Goal: Task Accomplishment & Management: Complete application form

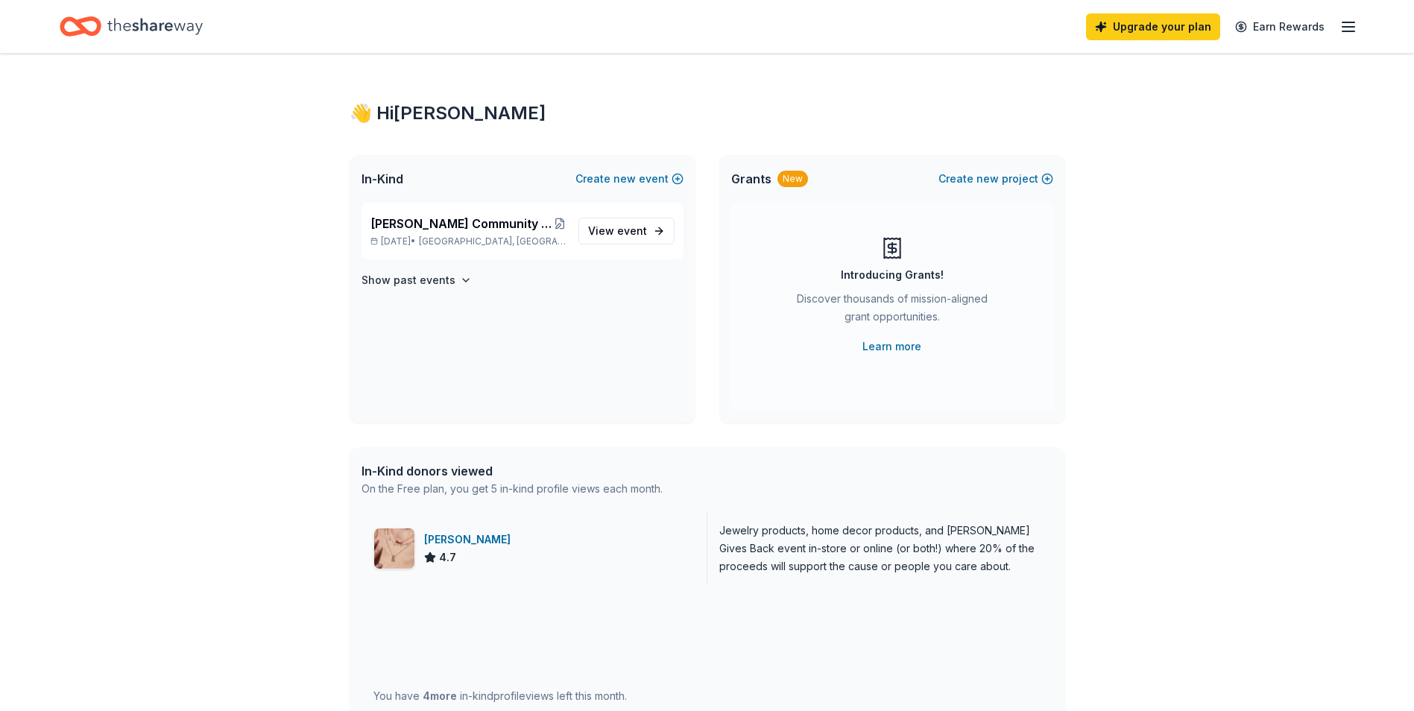
click at [475, 538] on div "[PERSON_NAME]" at bounding box center [470, 540] width 92 height 18
click at [597, 236] on span "View event" at bounding box center [617, 231] width 59 height 18
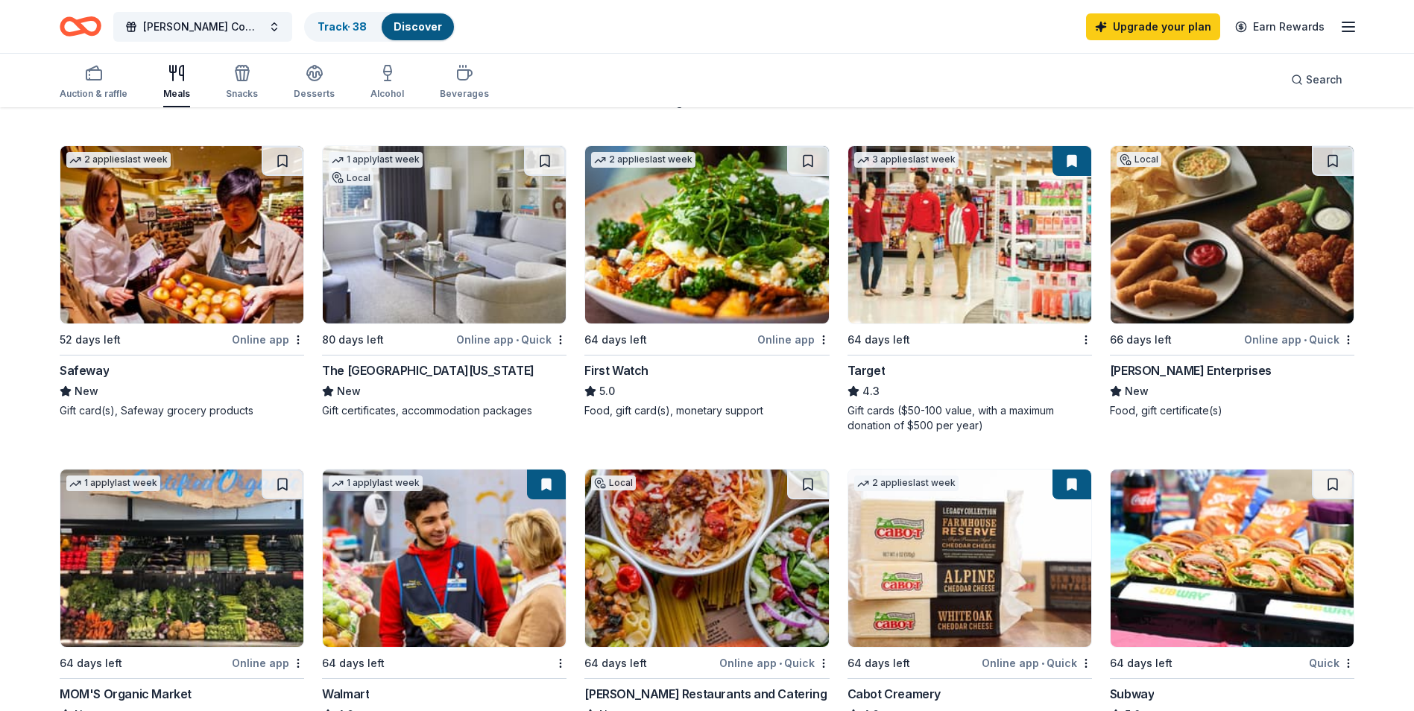
scroll to position [224, 0]
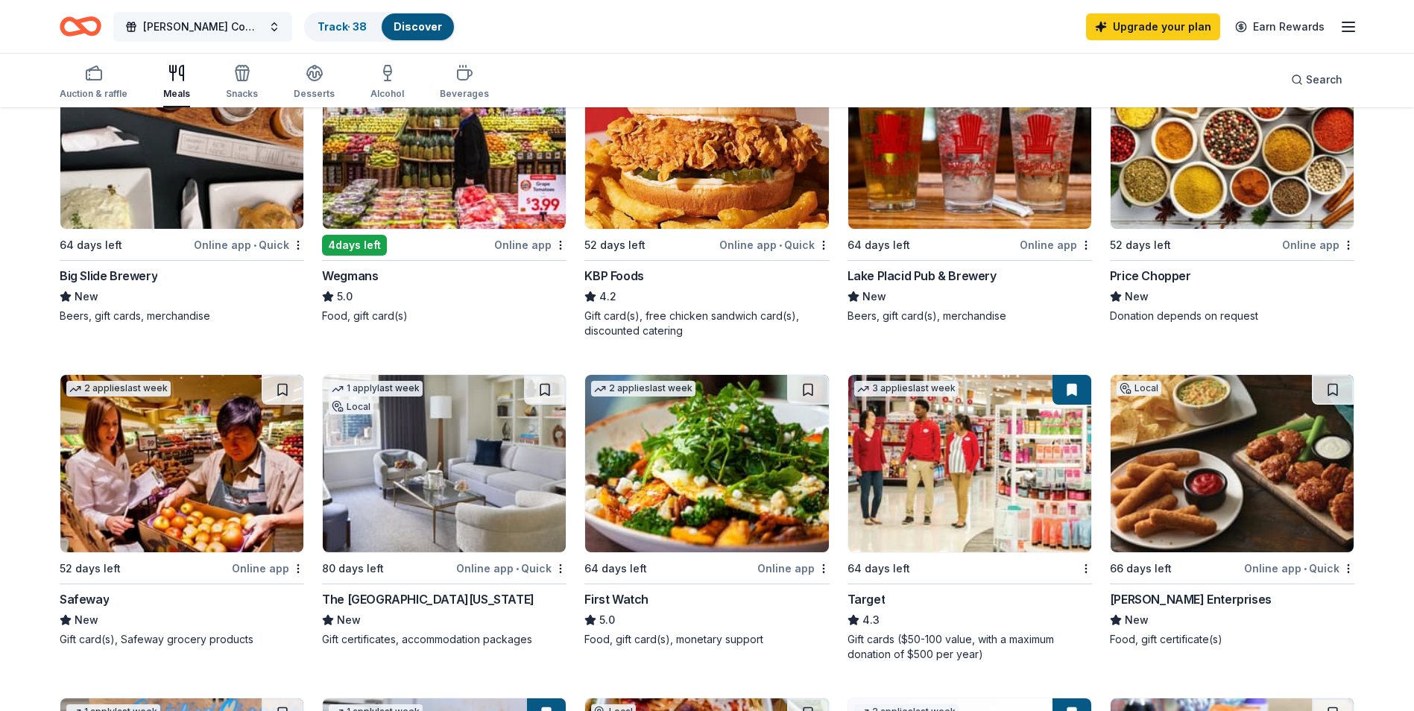
click at [227, 24] on span "[PERSON_NAME] Community School's Annual Gifts For Kids Fundraiser" at bounding box center [202, 27] width 119 height 18
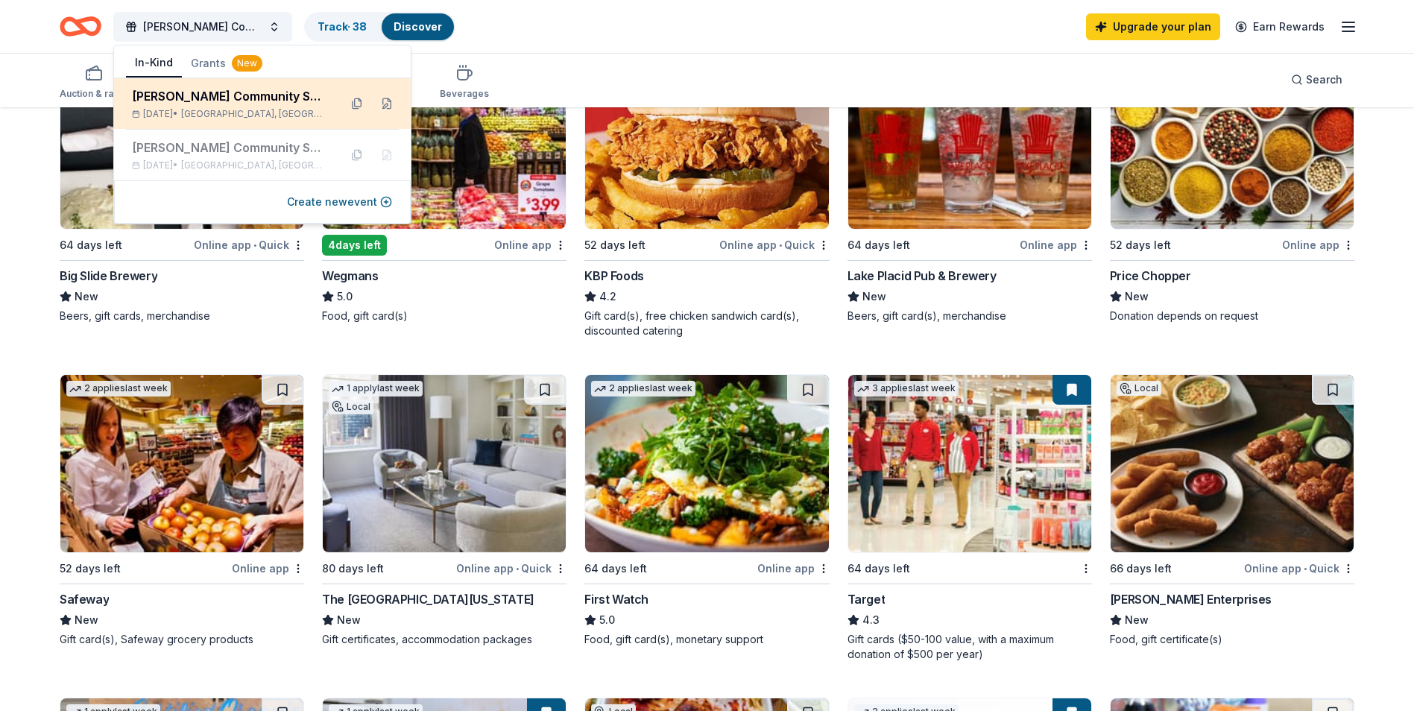
click at [226, 102] on div "[PERSON_NAME] Community School's Annual Gifts For Kids Fundraiser" at bounding box center [229, 96] width 195 height 18
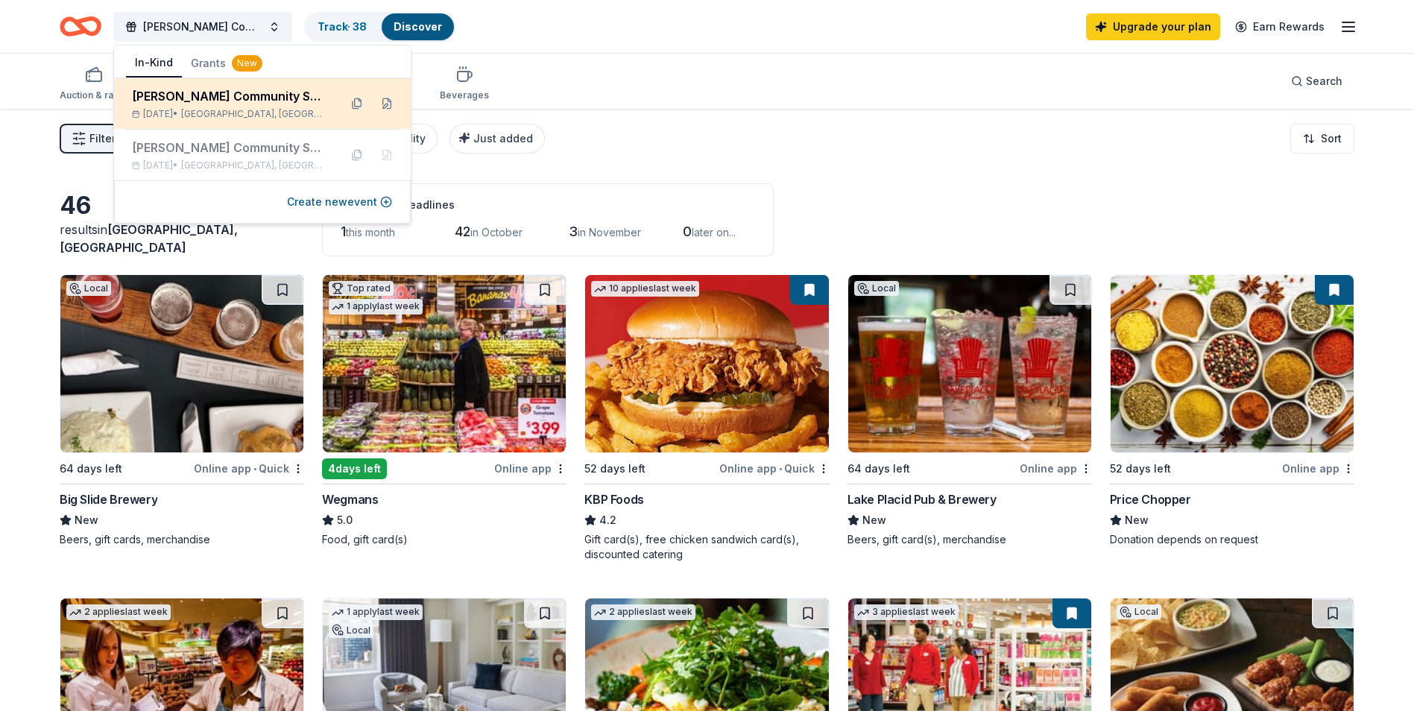
click at [397, 101] on button at bounding box center [387, 104] width 24 height 24
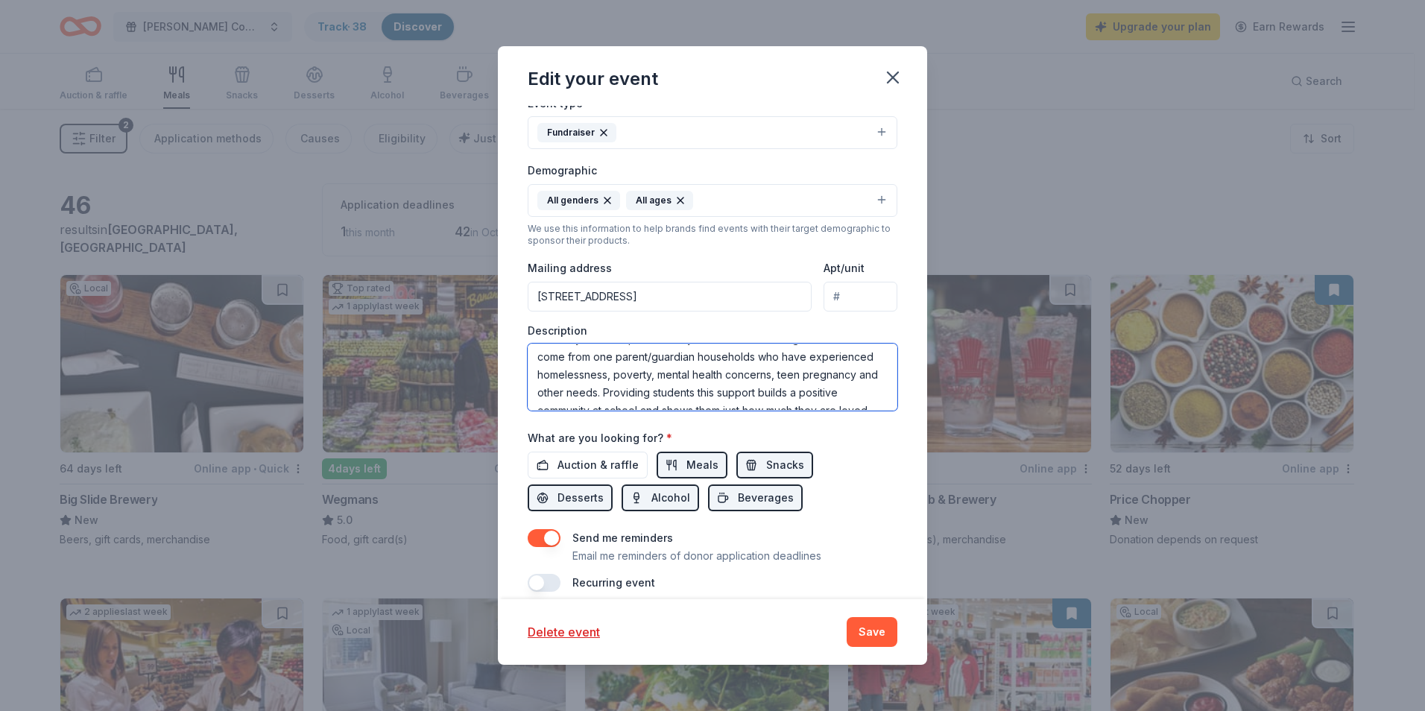
scroll to position [19, 0]
click at [546, 357] on textarea "Each year we raise money to provide gifts for all of the students at Try Commun…" at bounding box center [713, 377] width 370 height 67
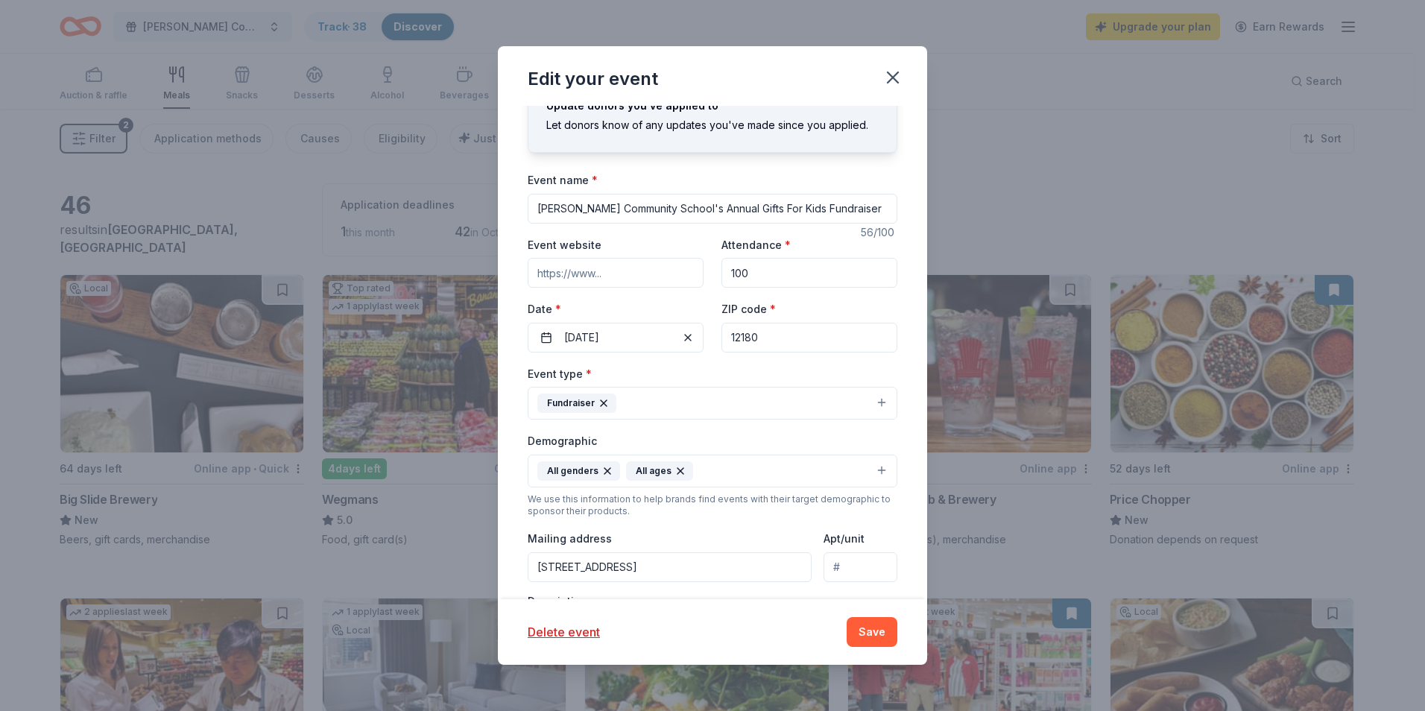
scroll to position [0, 0]
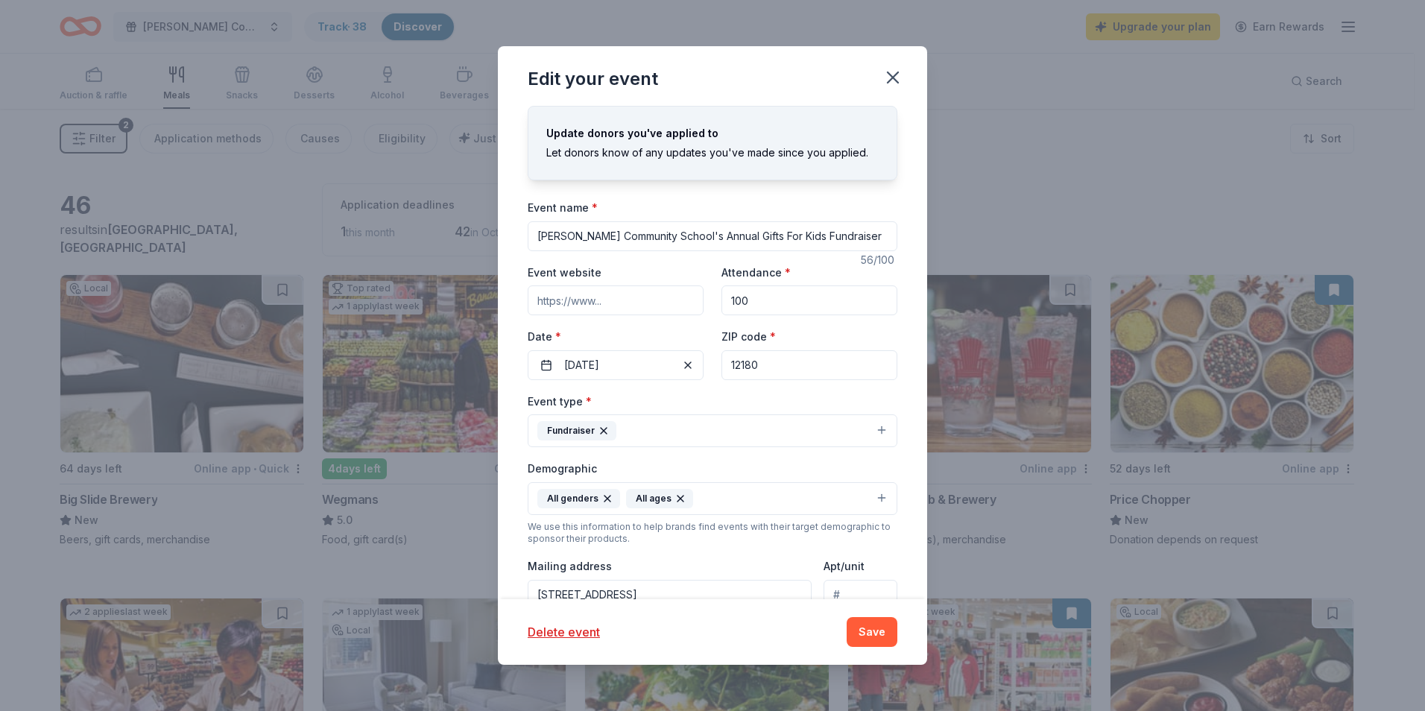
type textarea "Each year we raise money to provide gifts for all of the students at Troy Commu…"
click at [622, 297] on input "Event website" at bounding box center [616, 300] width 176 height 30
click at [759, 298] on input "100" at bounding box center [809, 300] width 176 height 30
type input "100"
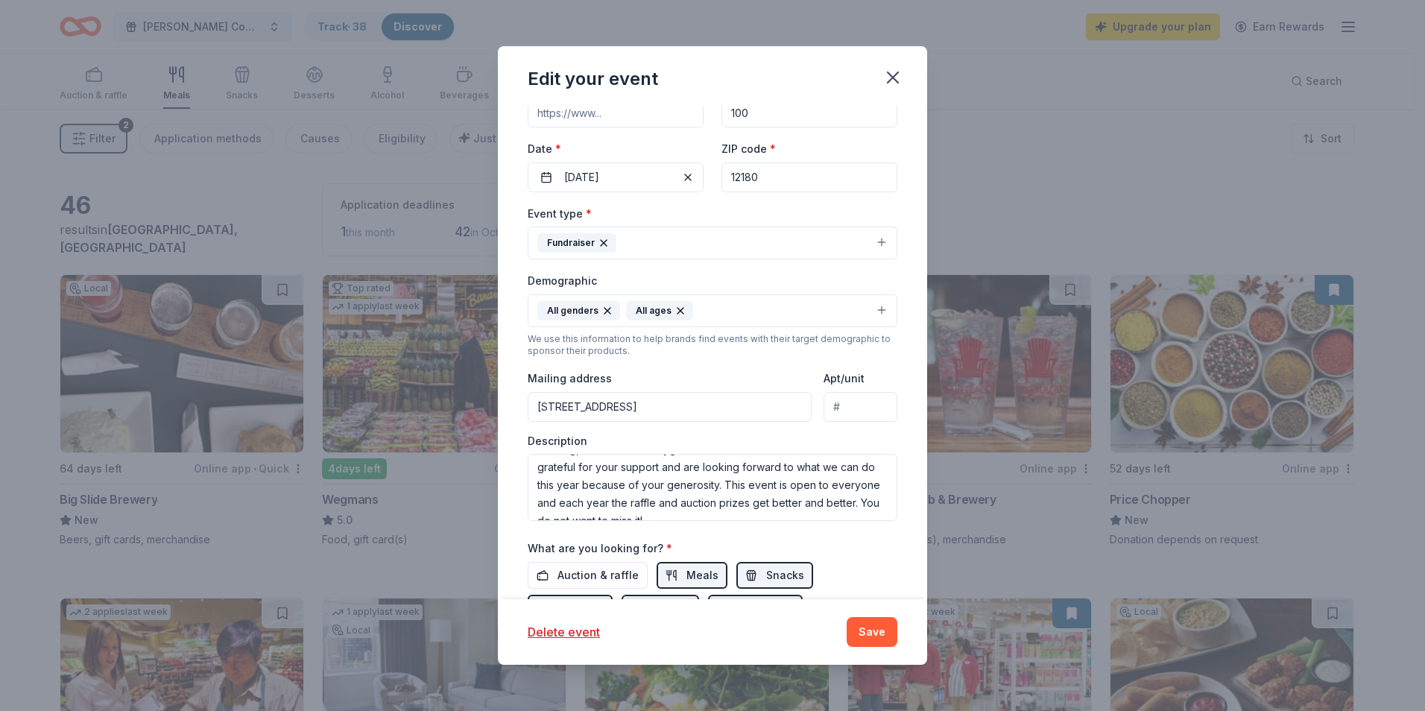
scroll to position [224, 0]
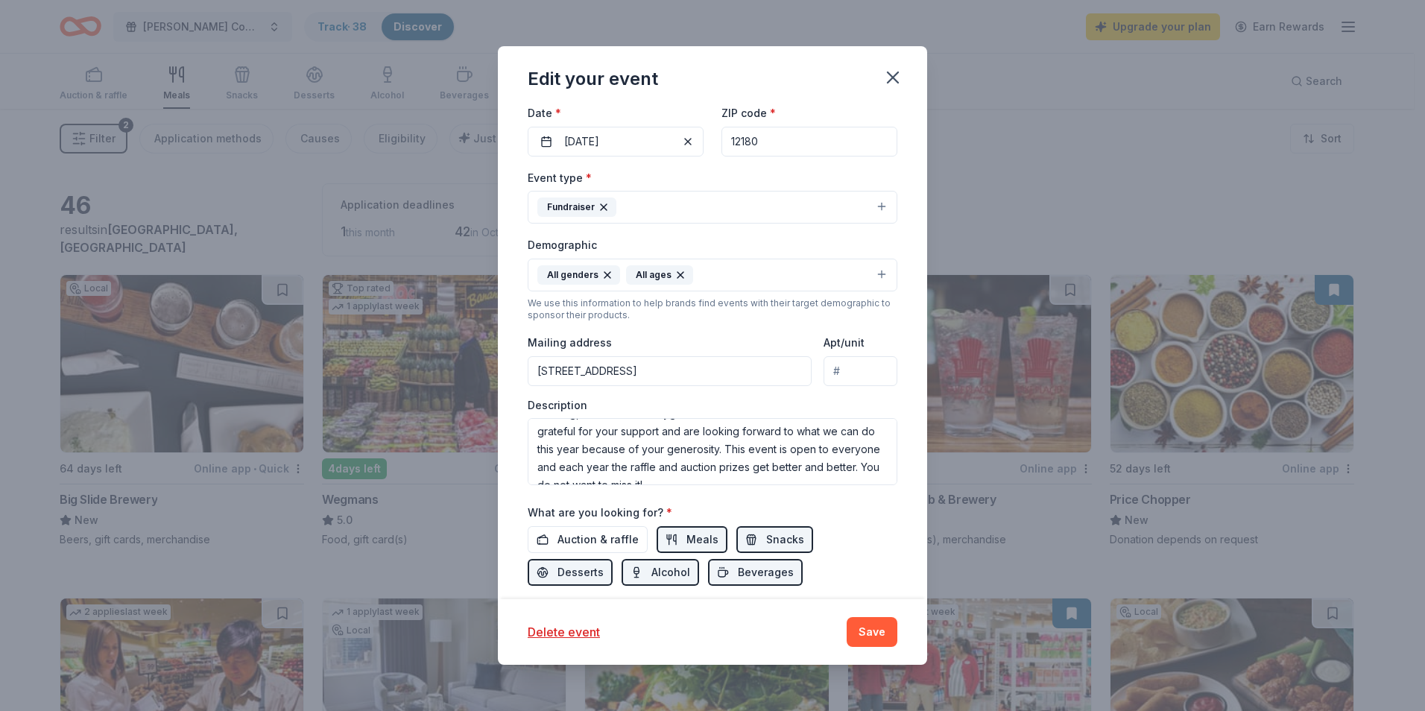
click at [677, 276] on icon "button" at bounding box center [680, 275] width 6 height 6
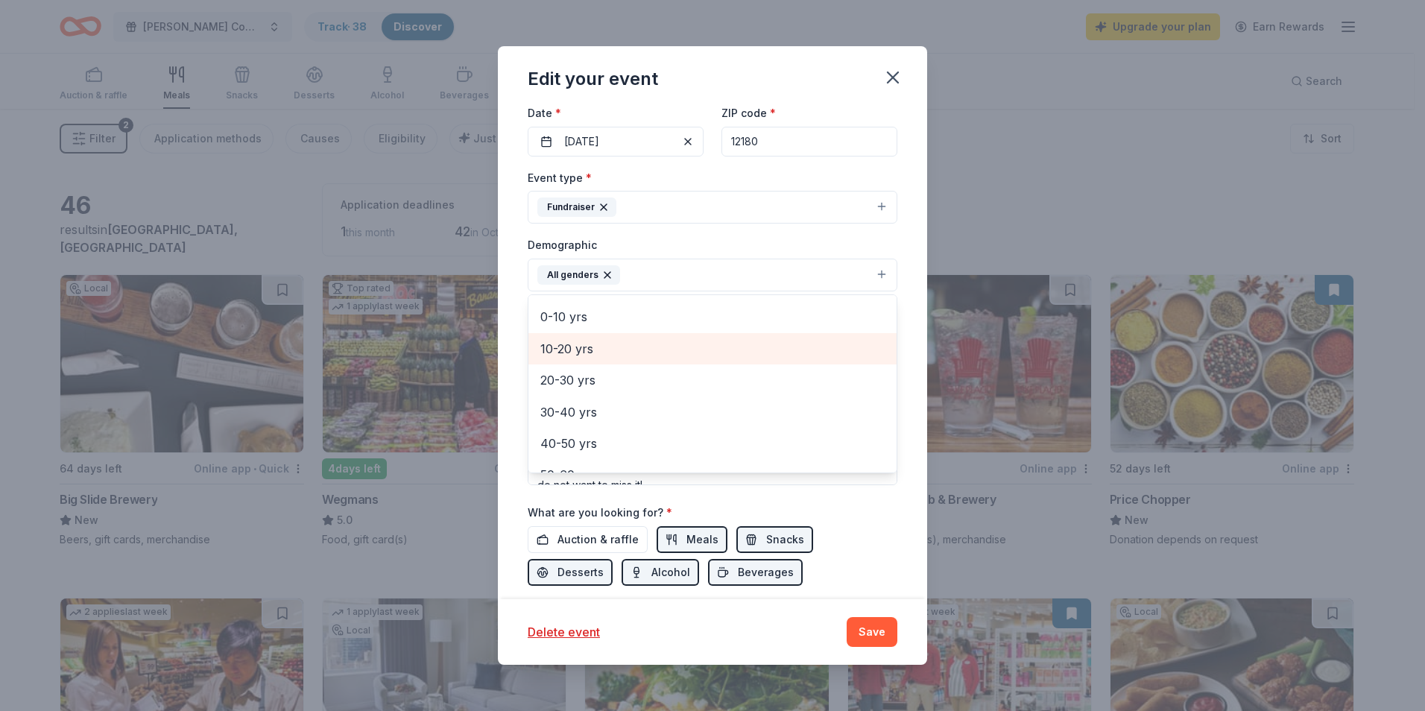
scroll to position [59, 0]
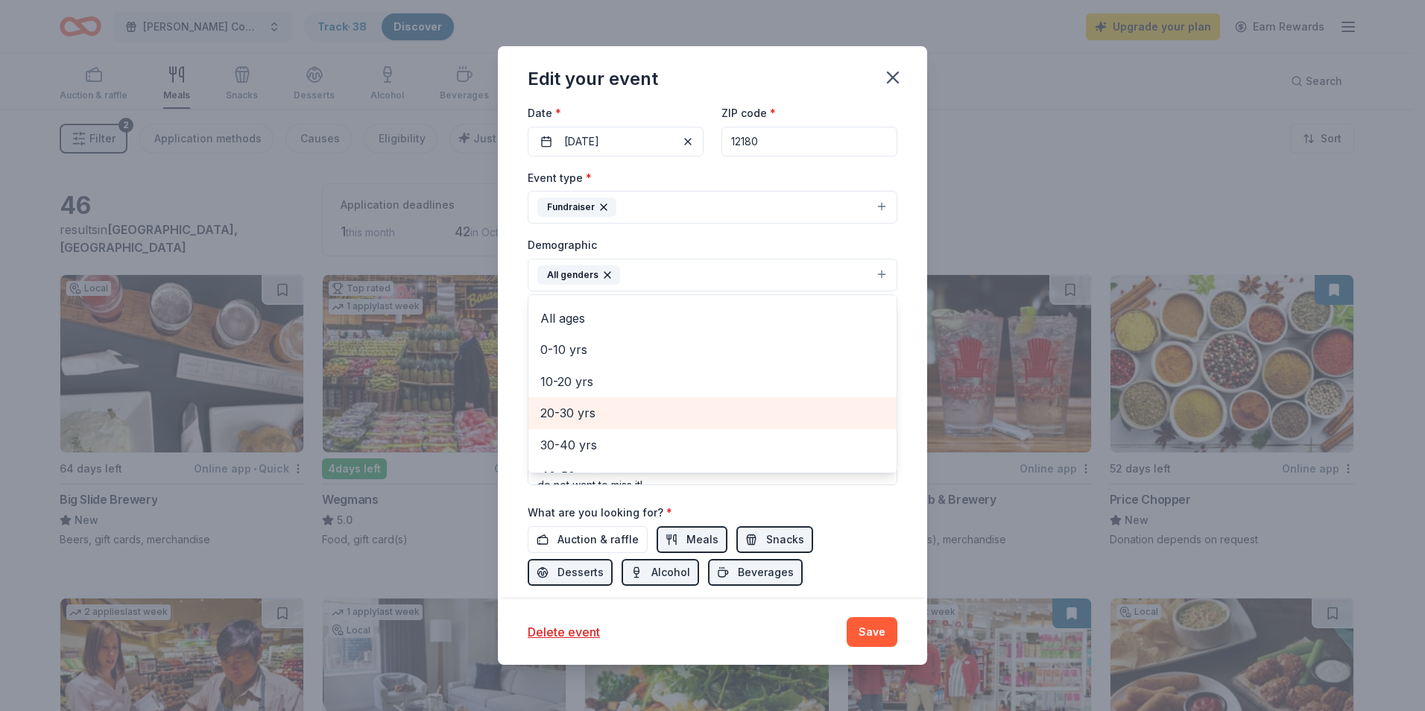
click at [623, 414] on span "20-30 yrs" at bounding box center [712, 412] width 344 height 19
click at [572, 420] on span "30-40 yrs" at bounding box center [712, 412] width 344 height 19
click at [572, 418] on span "40-50 yrs" at bounding box center [712, 412] width 344 height 19
click at [574, 423] on span "50-60 yrs" at bounding box center [712, 412] width 344 height 19
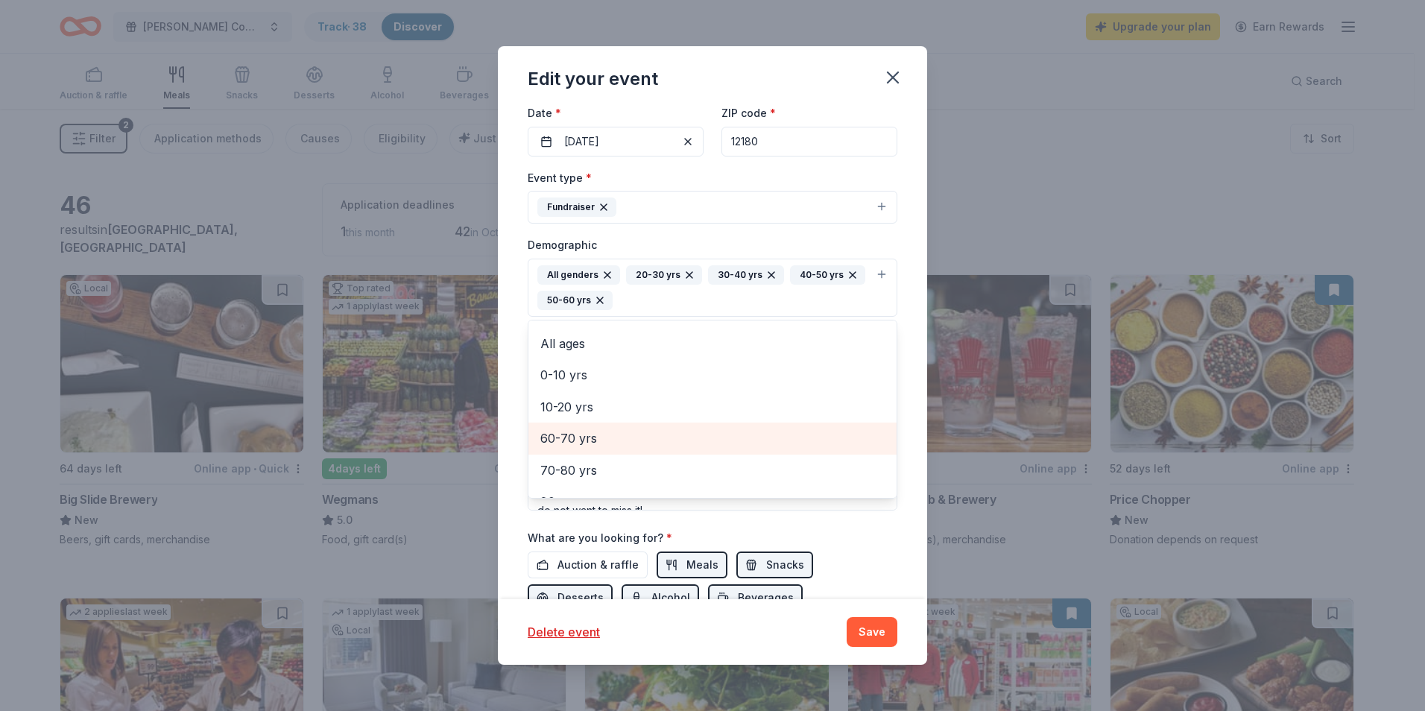
click at [572, 445] on span "60-70 yrs" at bounding box center [712, 438] width 344 height 19
click at [575, 454] on span "70-80 yrs" at bounding box center [712, 446] width 344 height 19
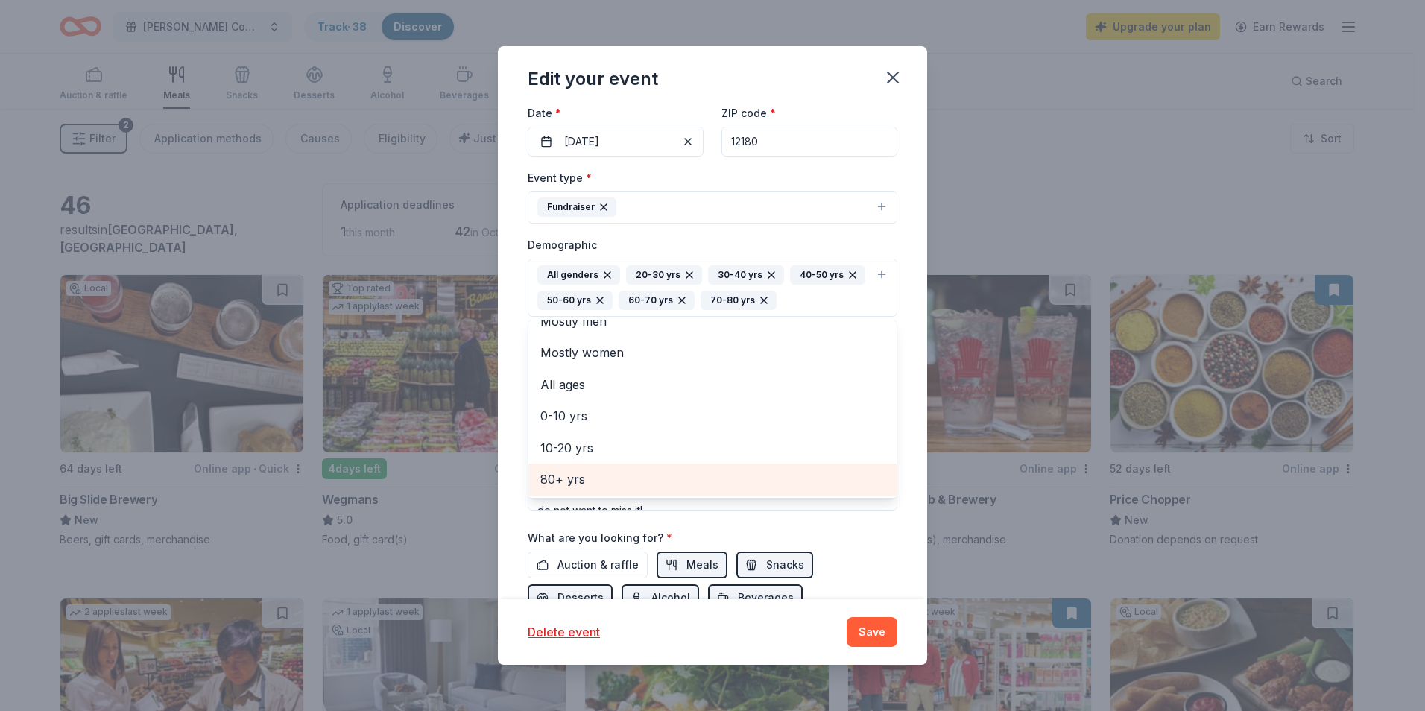
click at [578, 475] on span "80+ yrs" at bounding box center [712, 479] width 344 height 19
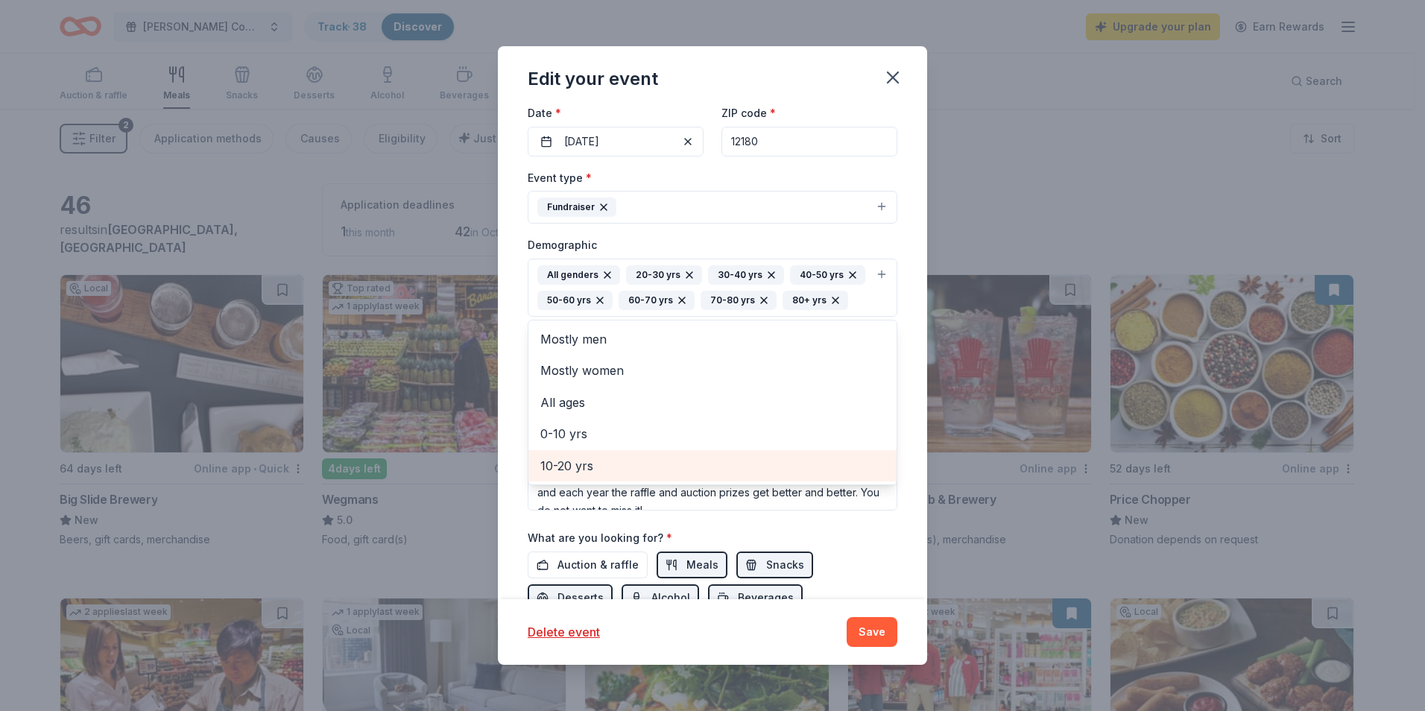
scroll to position [0, 0]
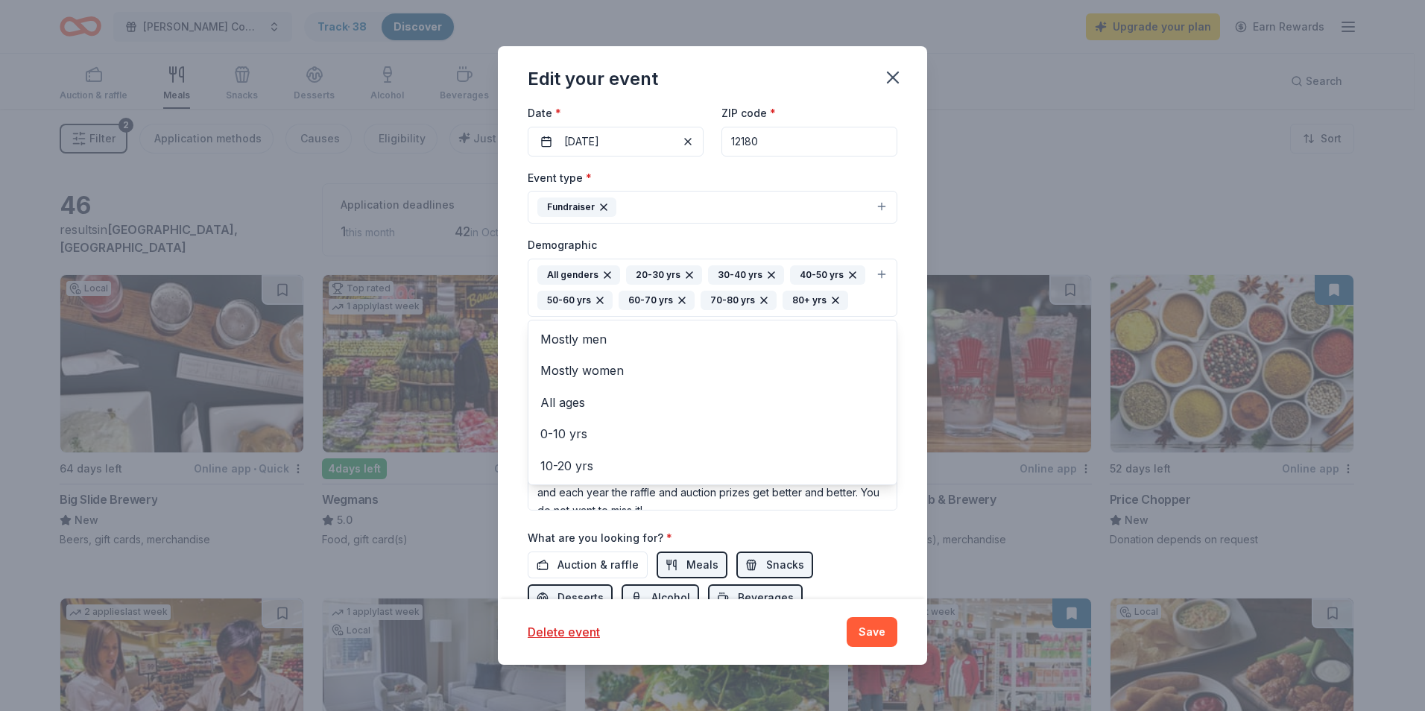
click at [871, 560] on div "Event name * Troy Community School's Annual Gifts For Kids Fundraiser 56 /100 E…" at bounding box center [713, 333] width 370 height 717
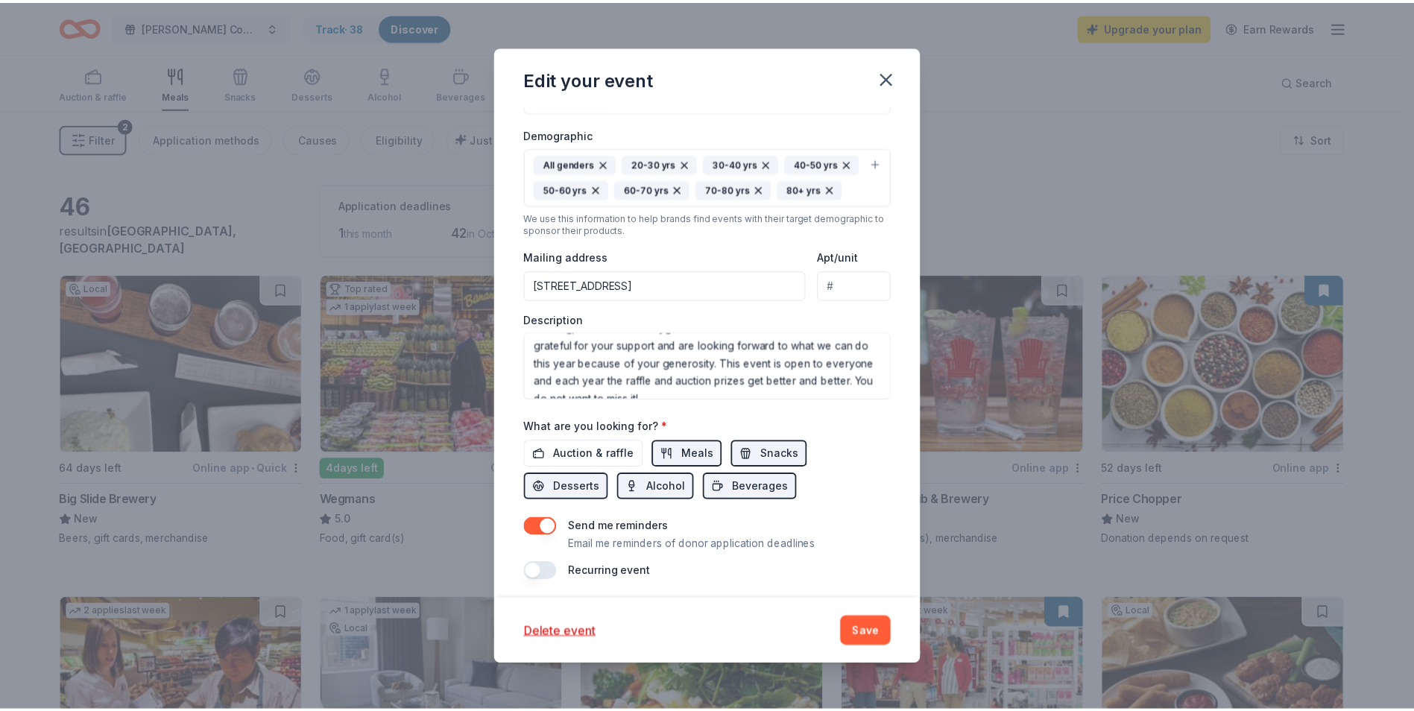
scroll to position [365, 0]
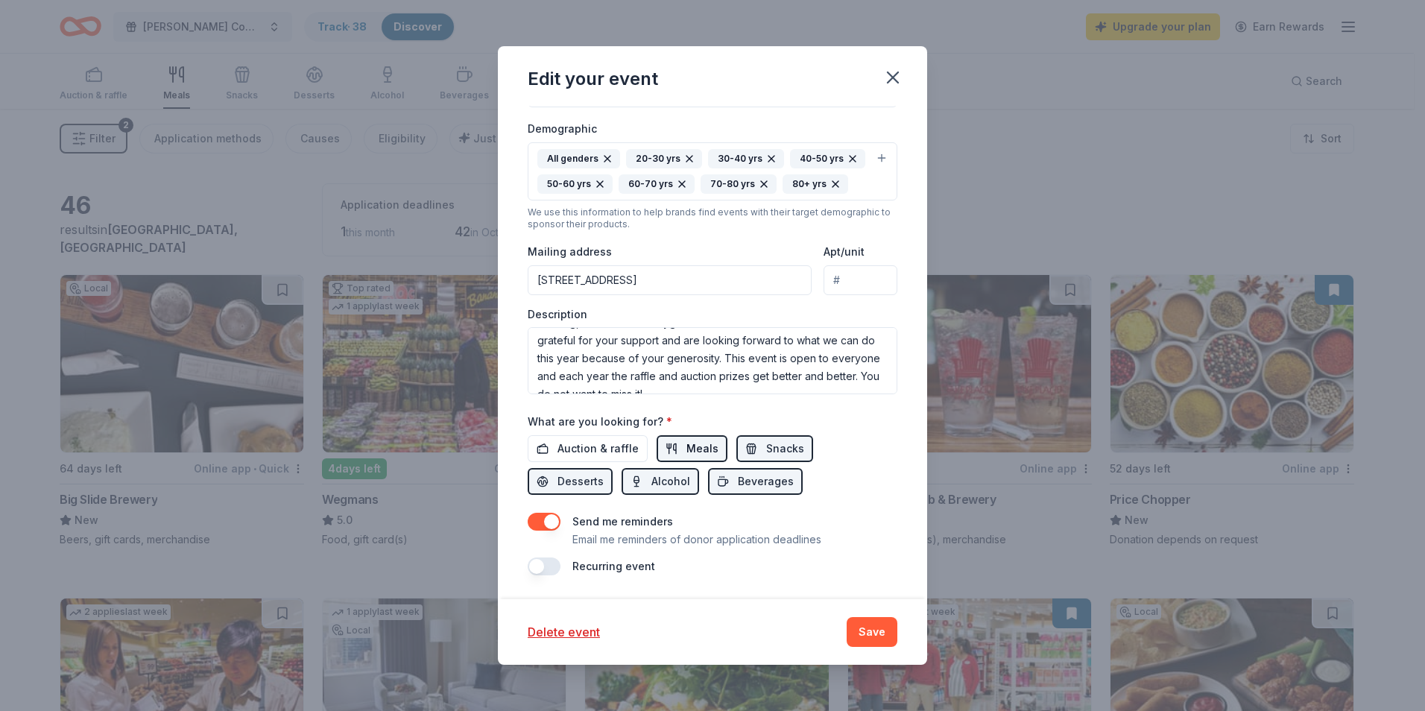
click at [659, 450] on button "Meals" at bounding box center [692, 448] width 71 height 27
click at [758, 452] on button "Snacks" at bounding box center [774, 448] width 77 height 27
click at [666, 484] on span "Alcohol" at bounding box center [670, 482] width 39 height 18
click at [738, 473] on span "Beverages" at bounding box center [766, 482] width 56 height 18
click at [593, 488] on span "Desserts" at bounding box center [580, 482] width 46 height 18
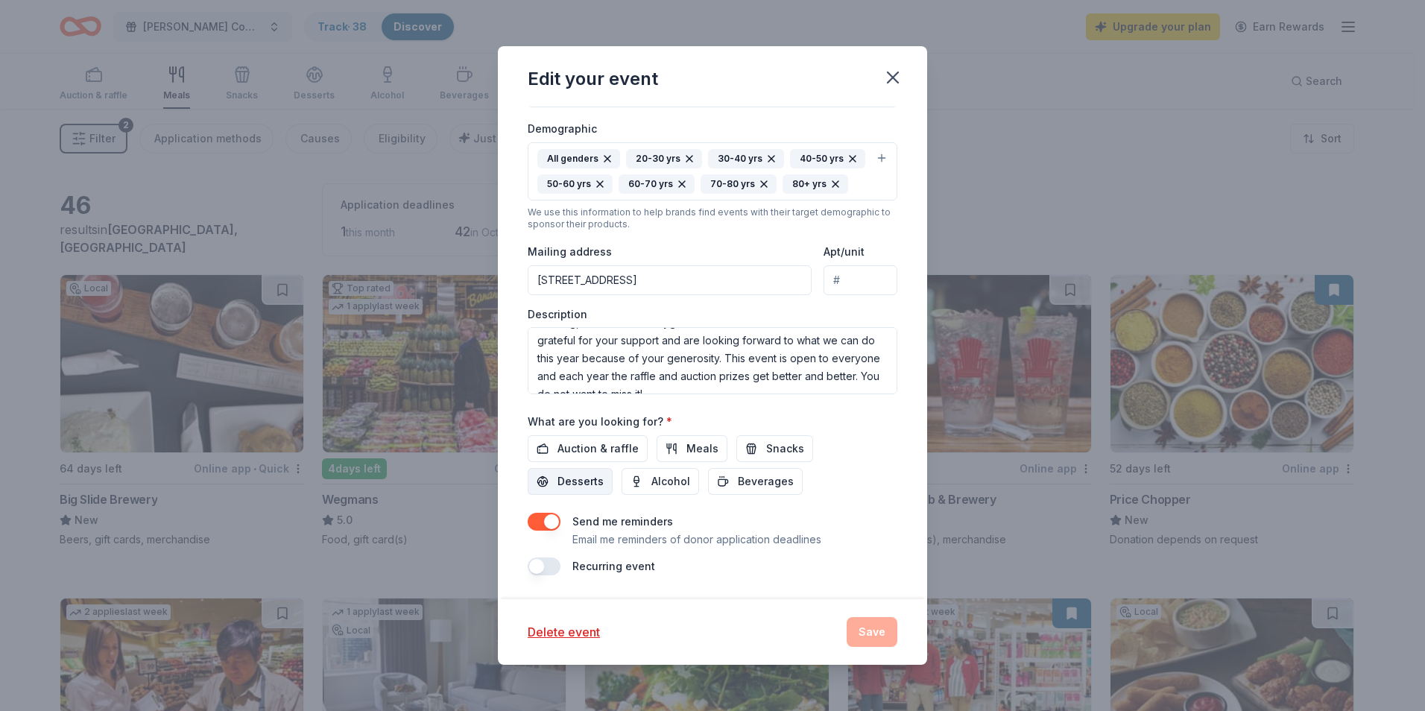
click at [581, 477] on span "Desserts" at bounding box center [580, 482] width 46 height 18
click at [870, 631] on button "Save" at bounding box center [872, 632] width 51 height 30
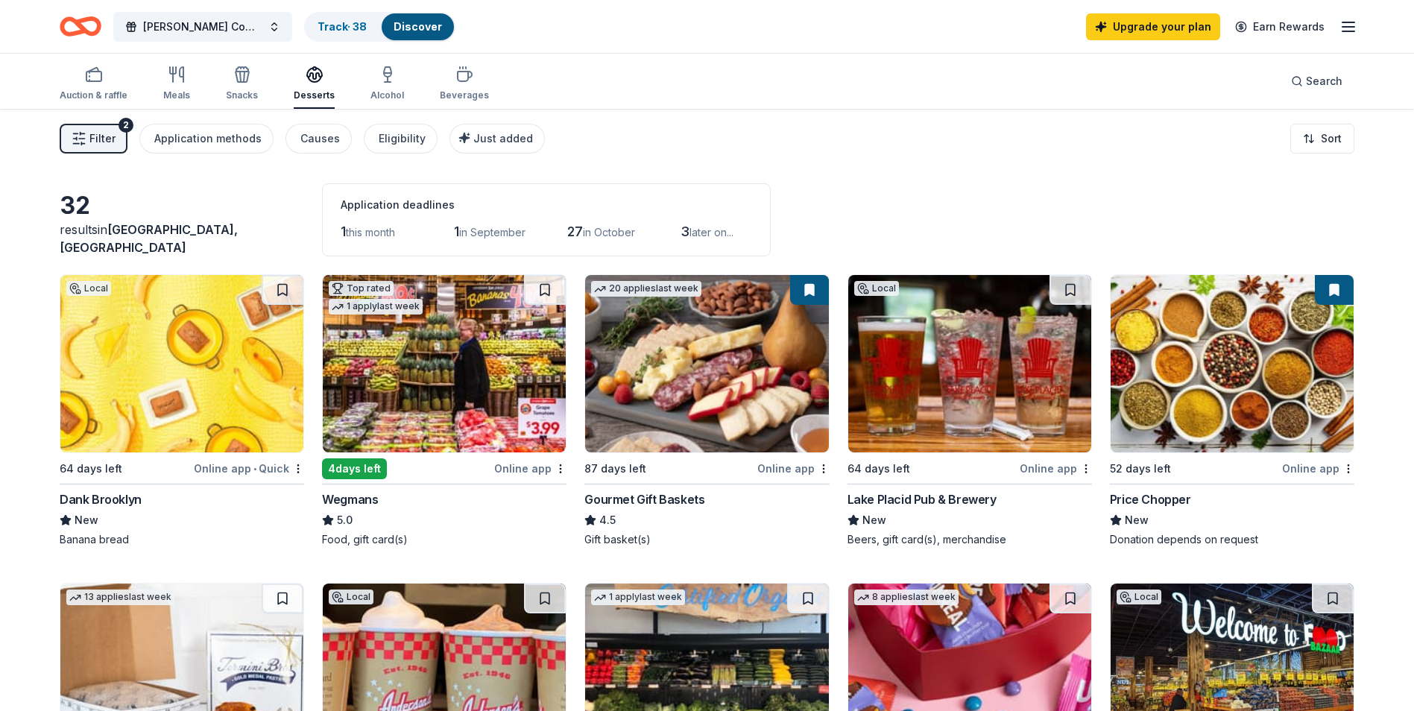
click at [111, 500] on div "Dank Brooklyn" at bounding box center [101, 499] width 82 height 18
click at [278, 290] on button at bounding box center [283, 290] width 42 height 30
click at [812, 285] on button at bounding box center [809, 290] width 39 height 30
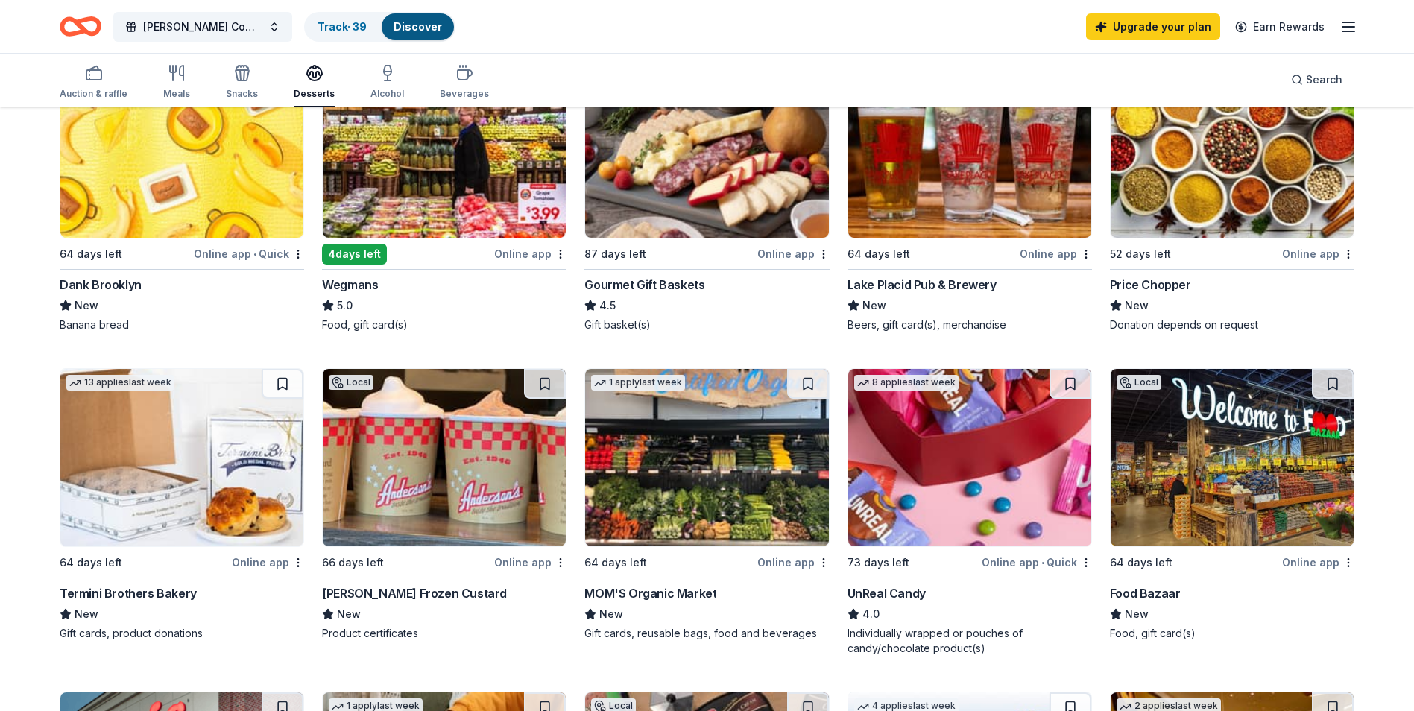
scroll to position [298, 0]
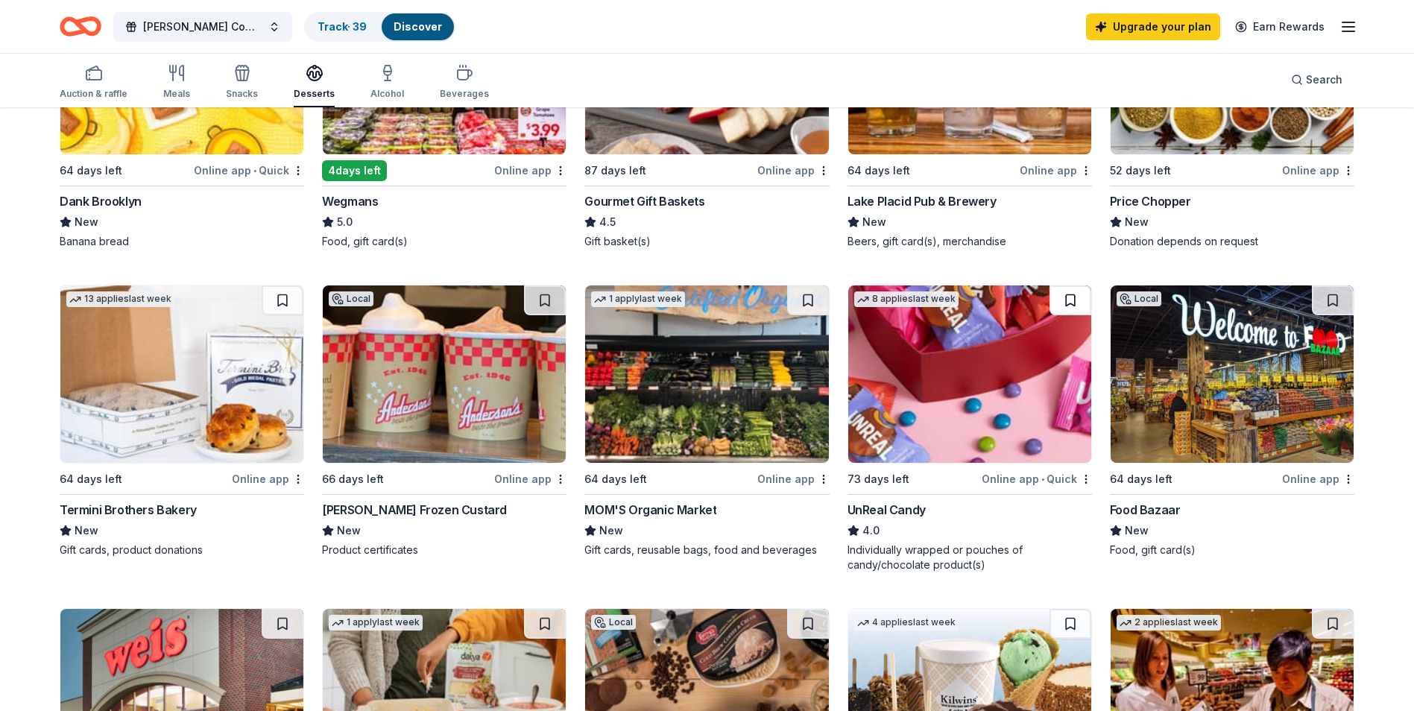
click at [1069, 302] on button at bounding box center [1070, 300] width 42 height 30
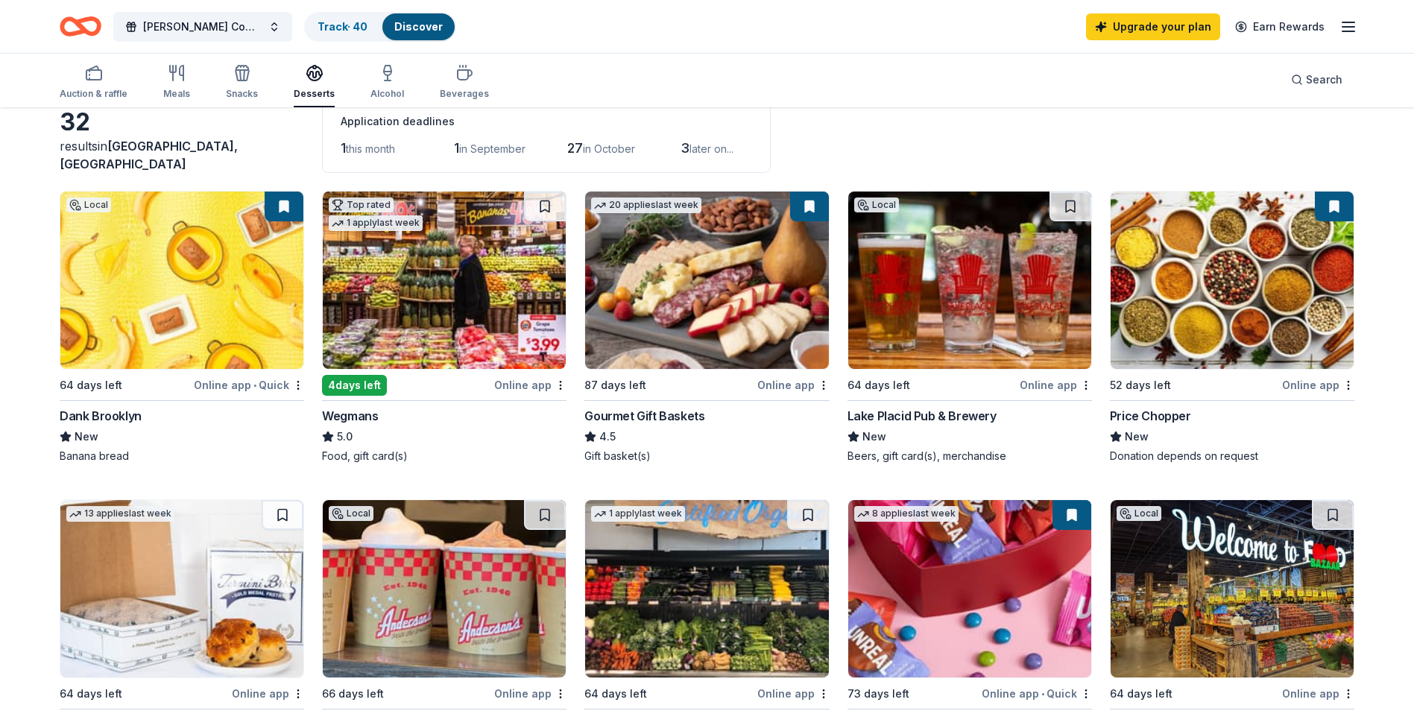
scroll to position [0, 0]
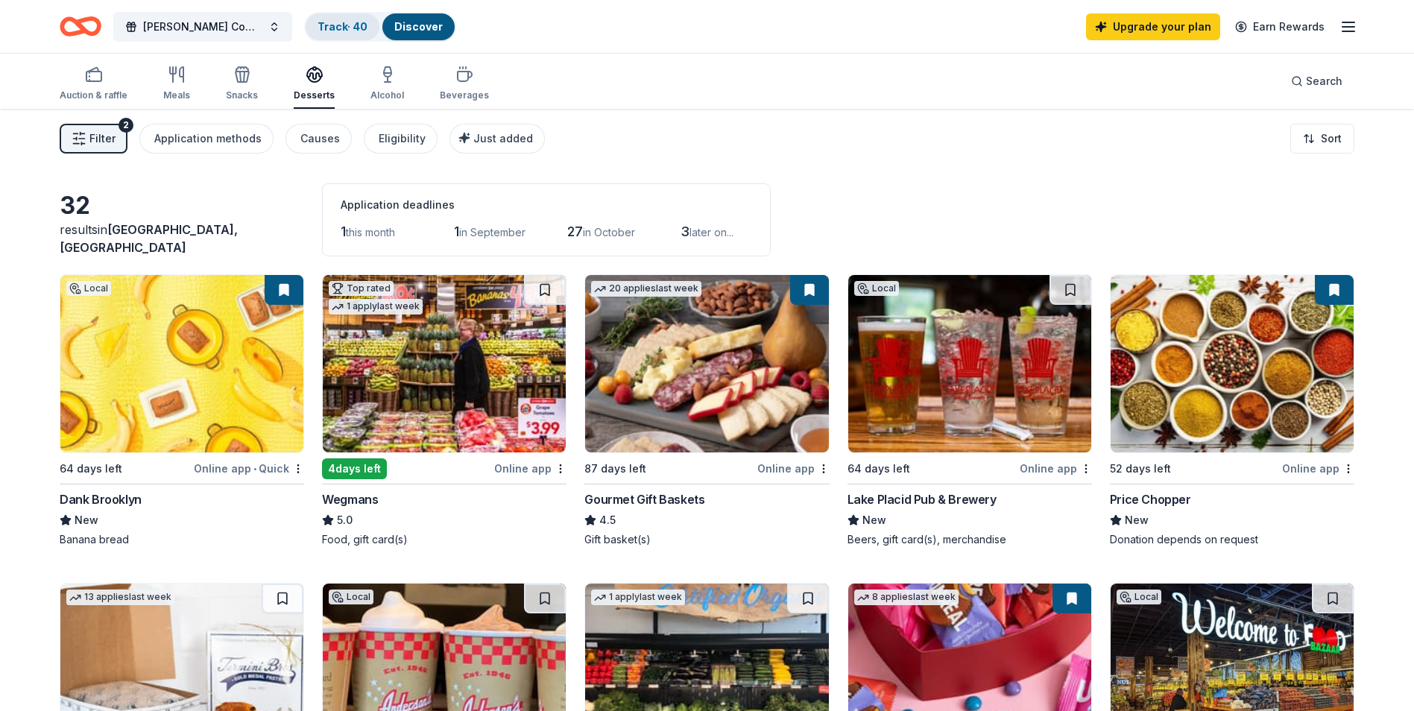
click at [335, 22] on link "Track · 40" at bounding box center [342, 26] width 50 height 13
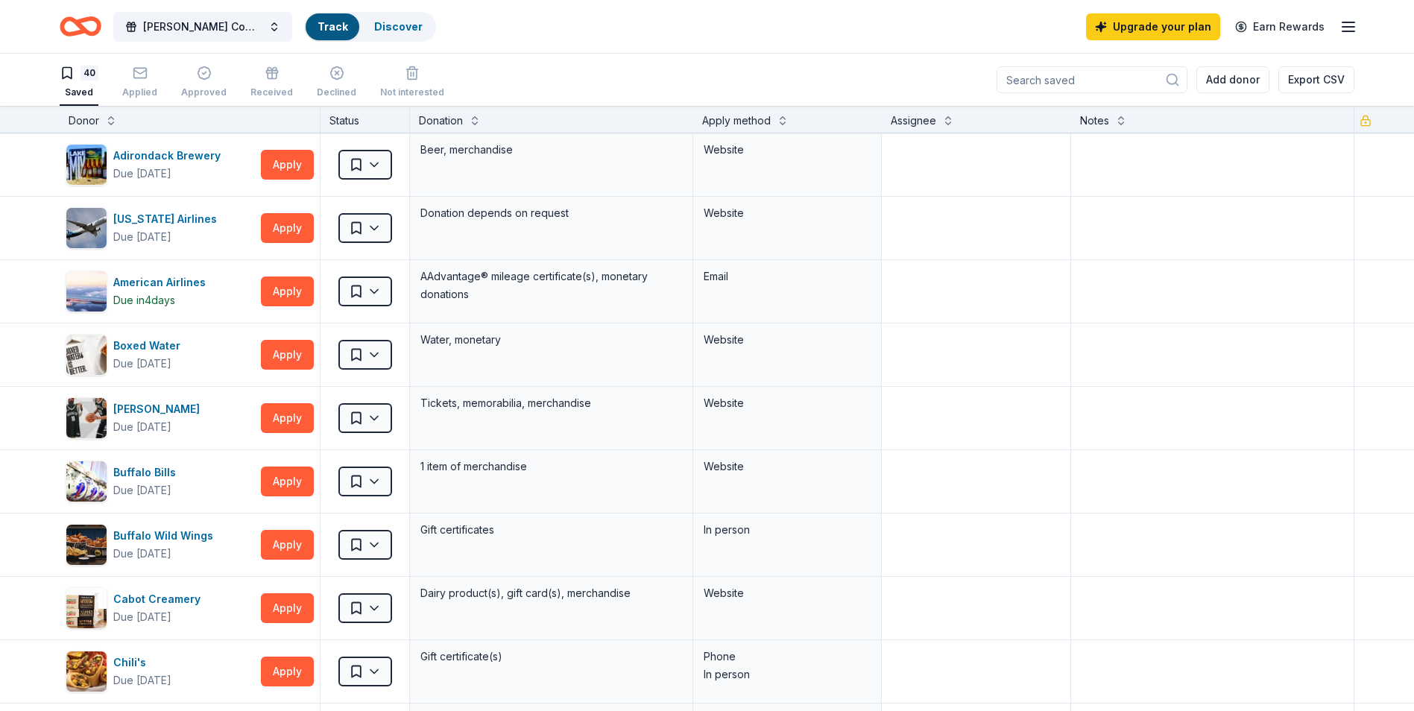
scroll to position [1, 0]
click at [387, 40] on button "Track · 40 Discover" at bounding box center [380, 27] width 152 height 30
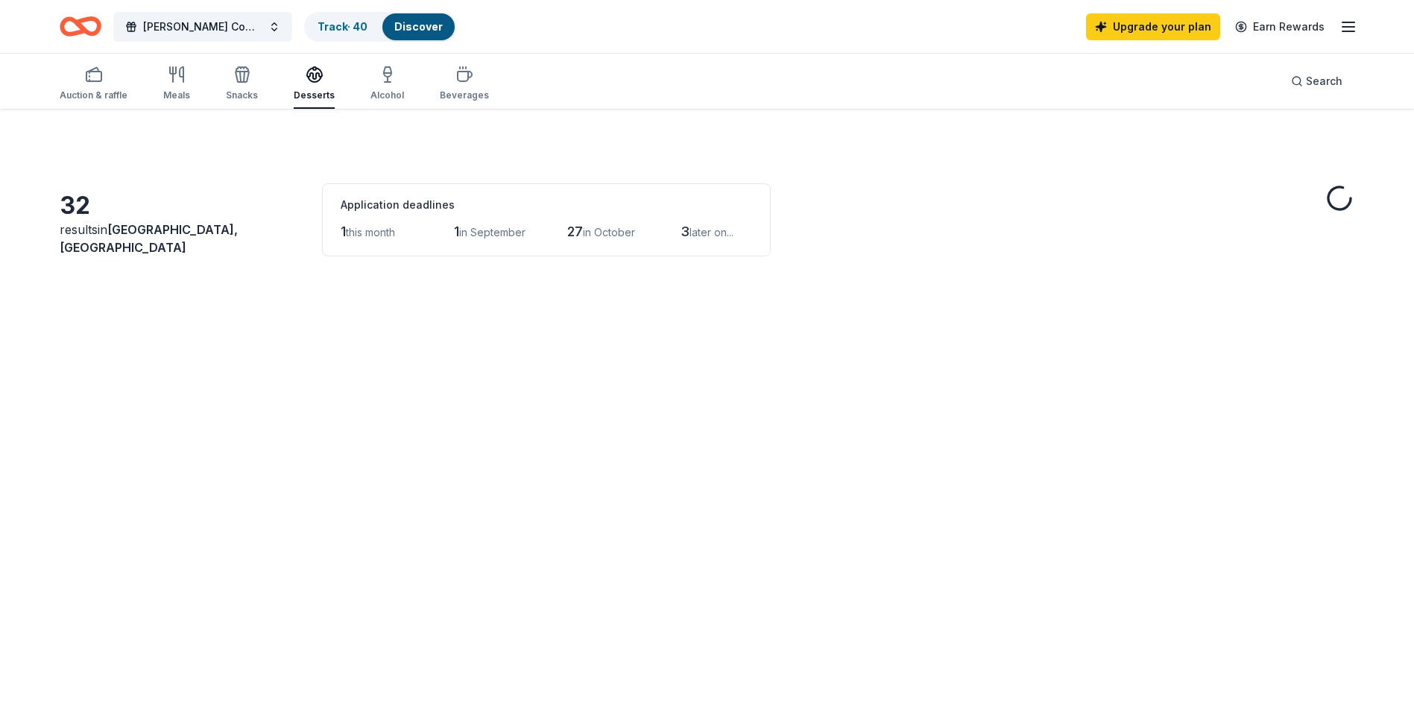
click at [417, 37] on div "Discover" at bounding box center [418, 26] width 72 height 27
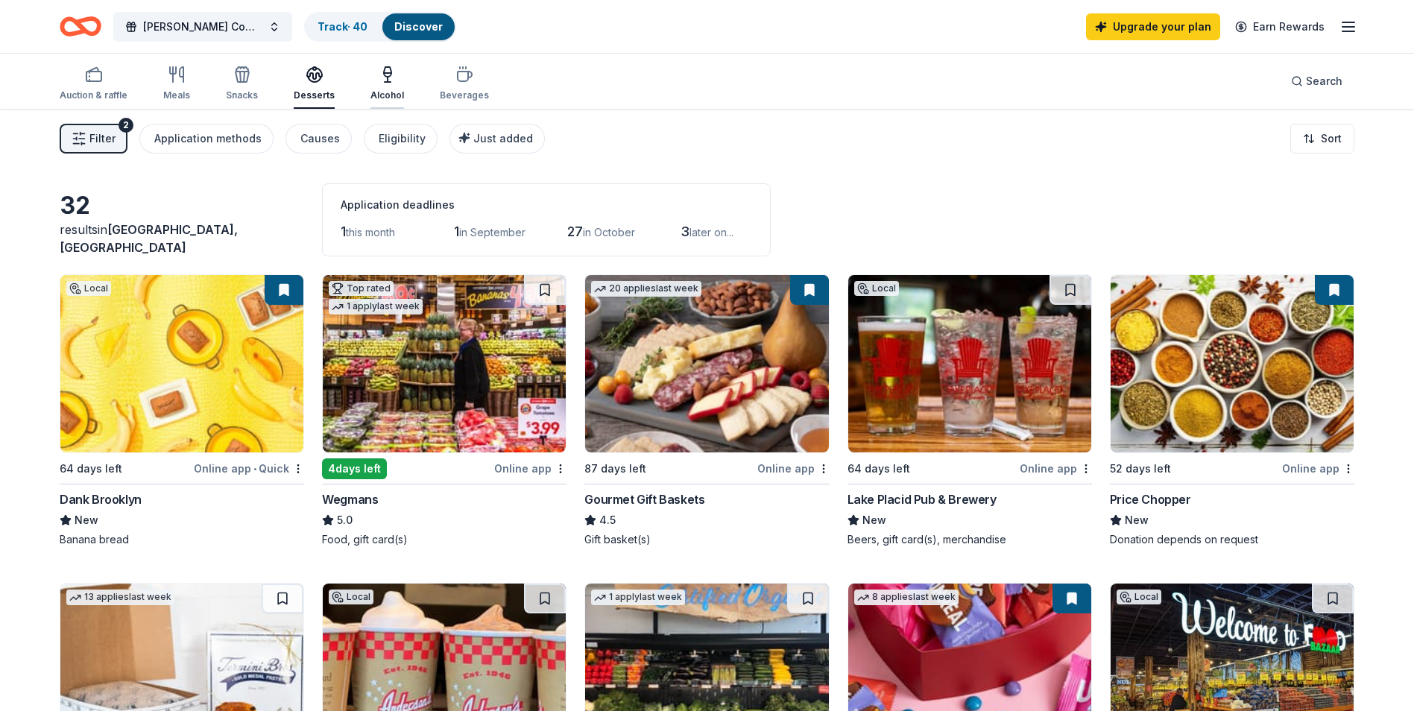
click at [385, 78] on icon "button" at bounding box center [388, 75] width 18 height 18
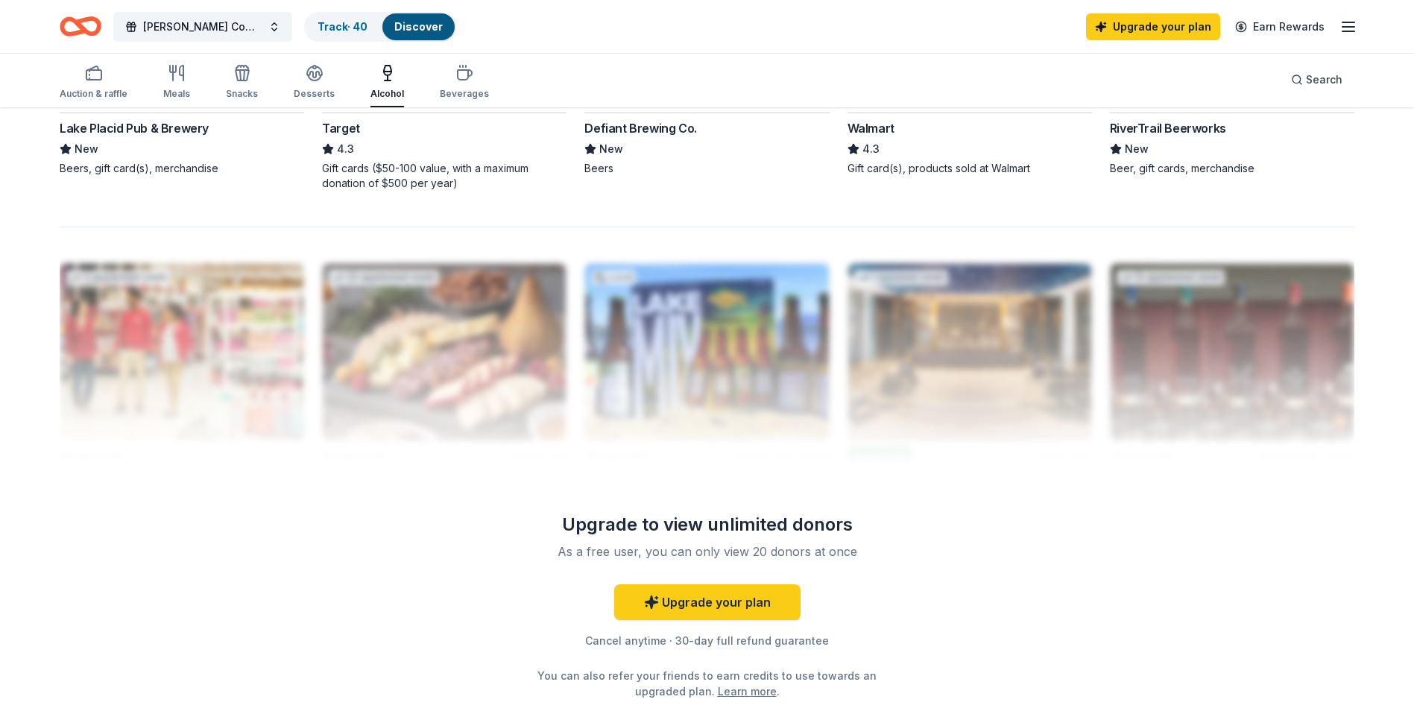
scroll to position [969, 0]
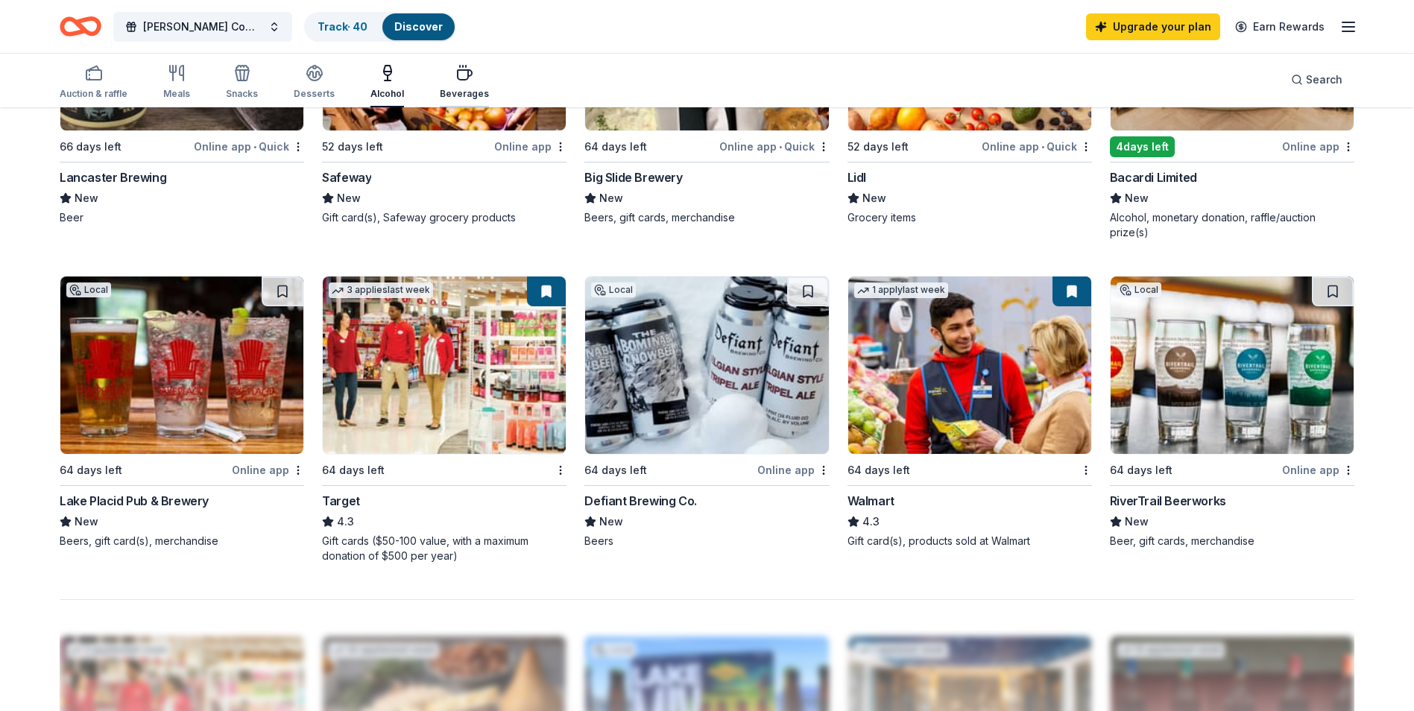
click at [455, 80] on icon "button" at bounding box center [464, 73] width 18 height 18
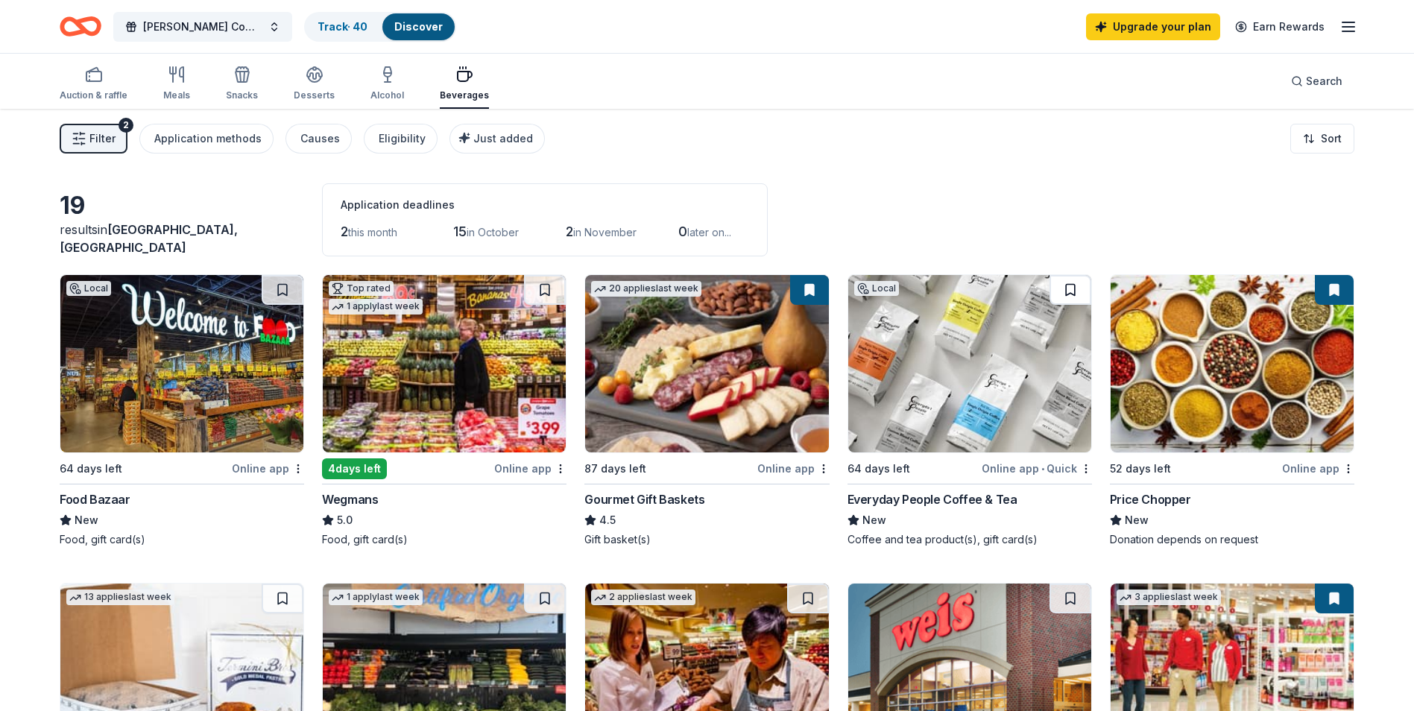
click at [1068, 286] on button at bounding box center [1070, 290] width 42 height 30
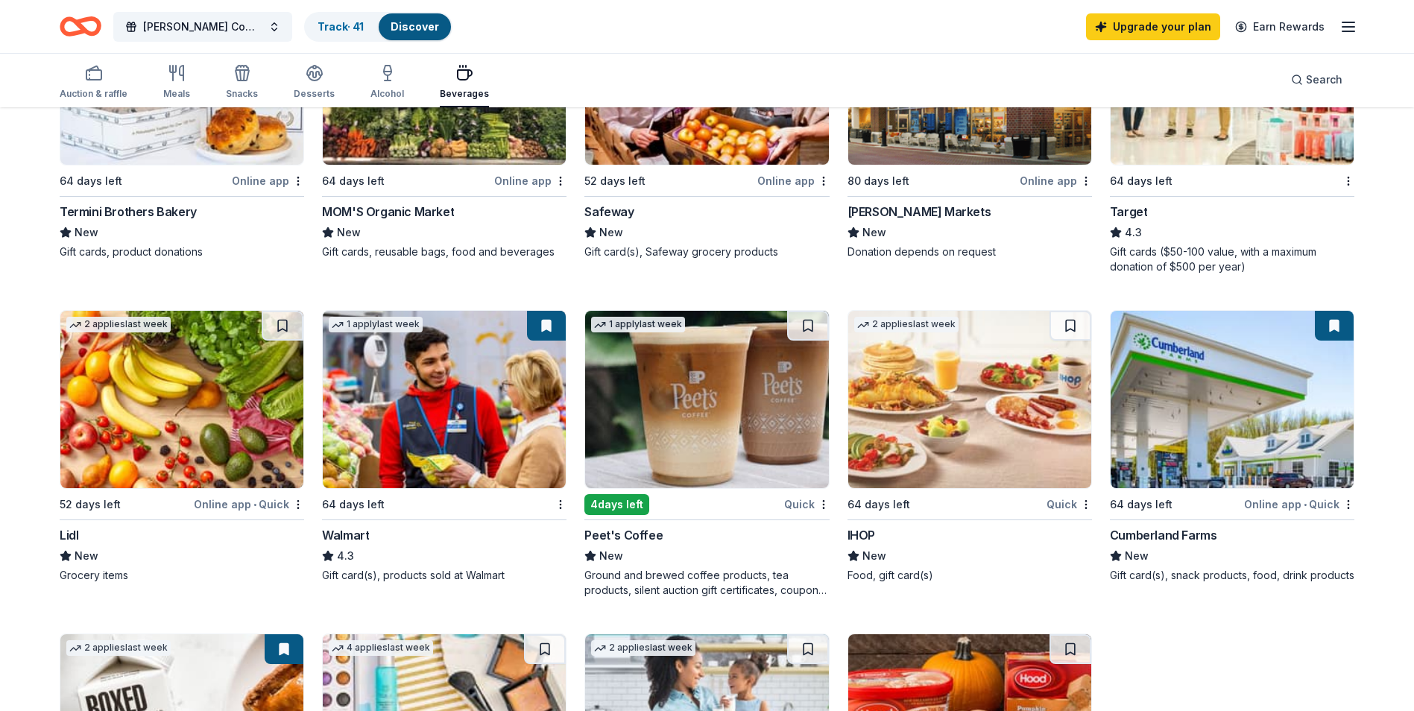
scroll to position [671, 0]
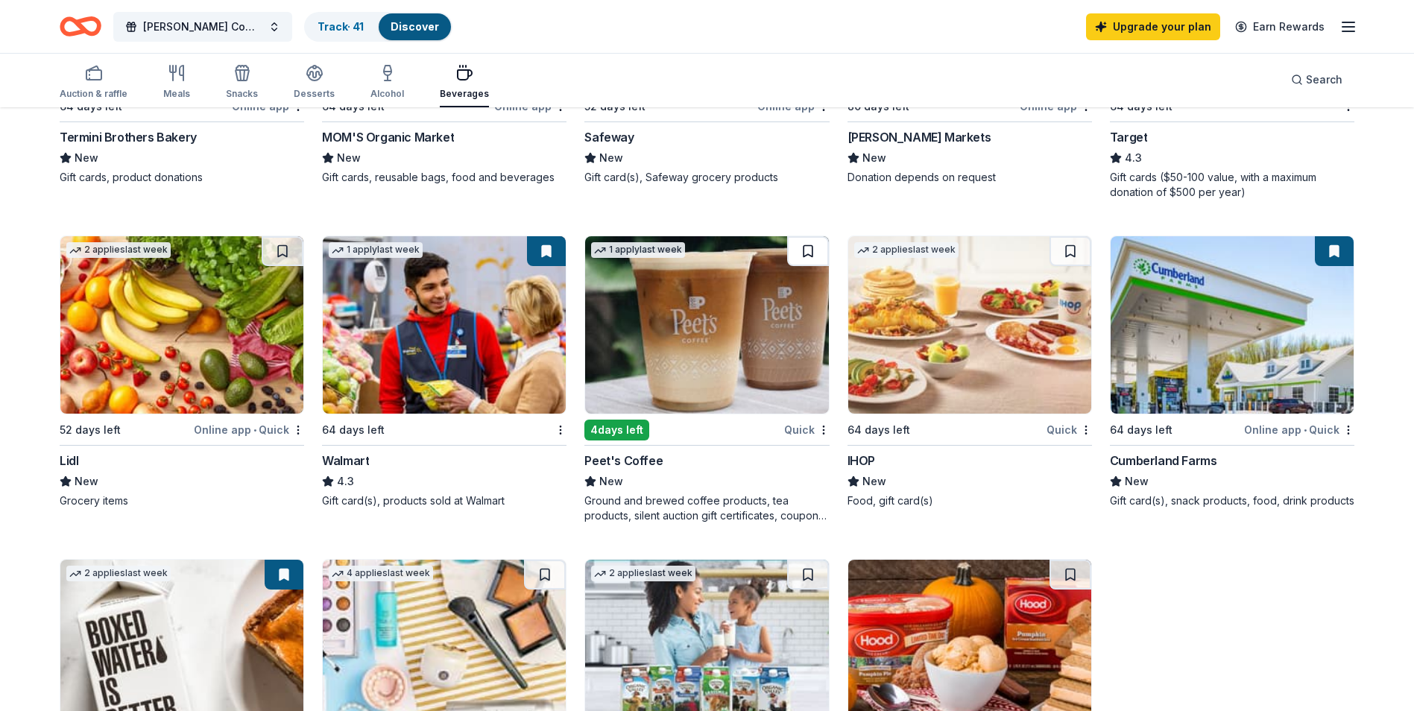
click at [805, 244] on button at bounding box center [808, 251] width 42 height 30
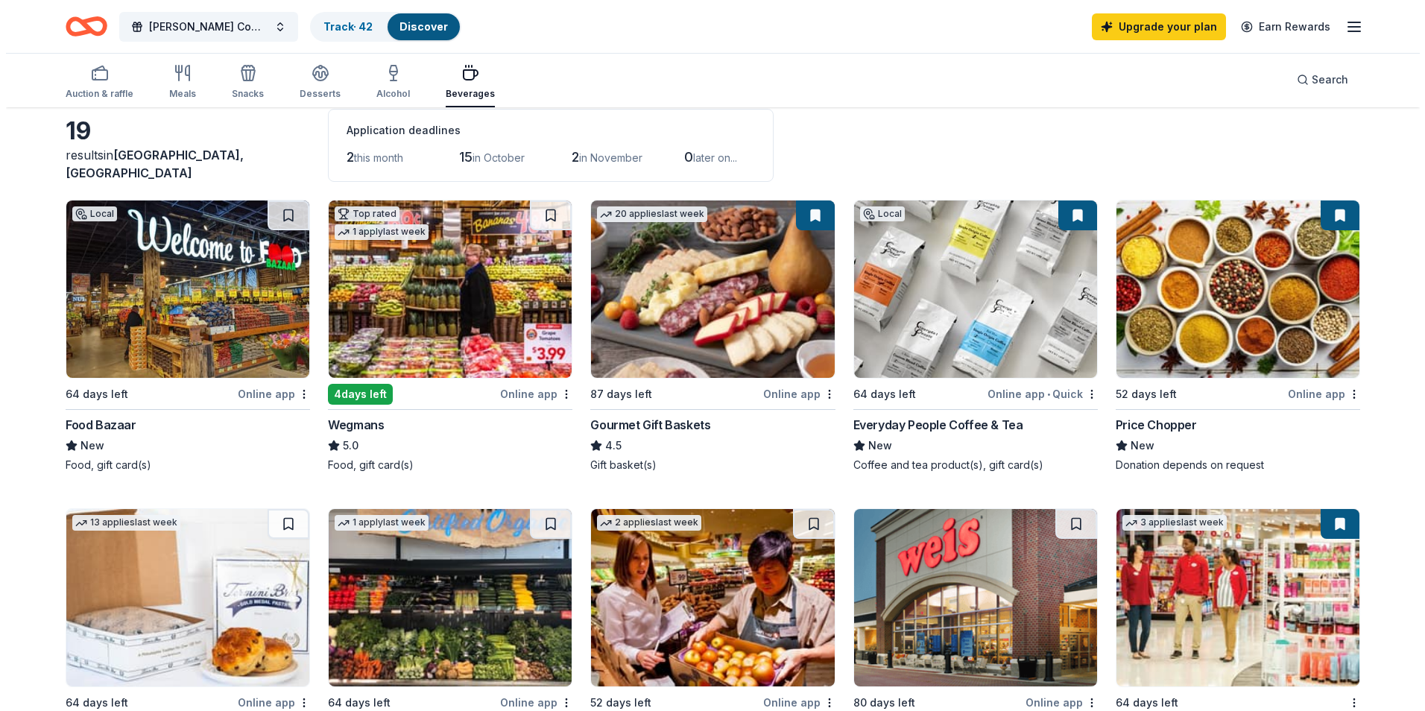
scroll to position [0, 0]
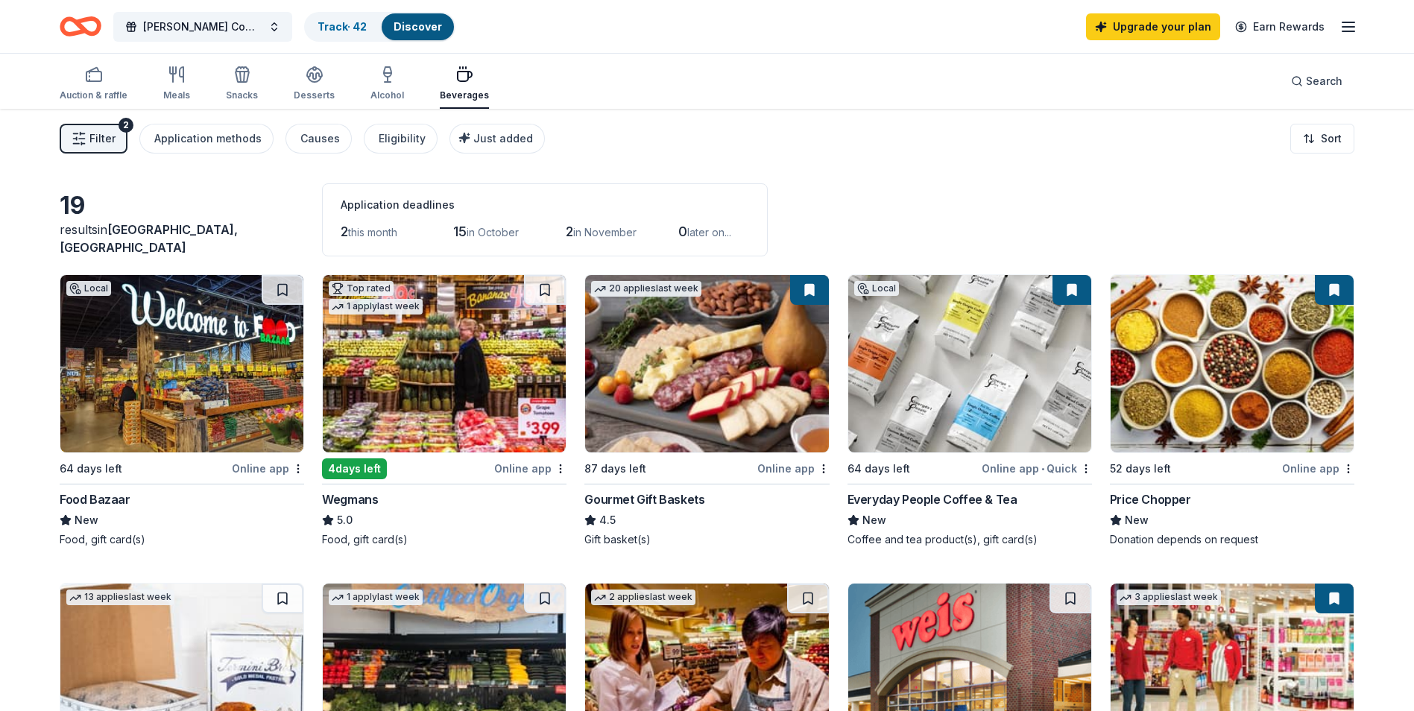
click at [111, 144] on span "Filter" at bounding box center [102, 139] width 26 height 18
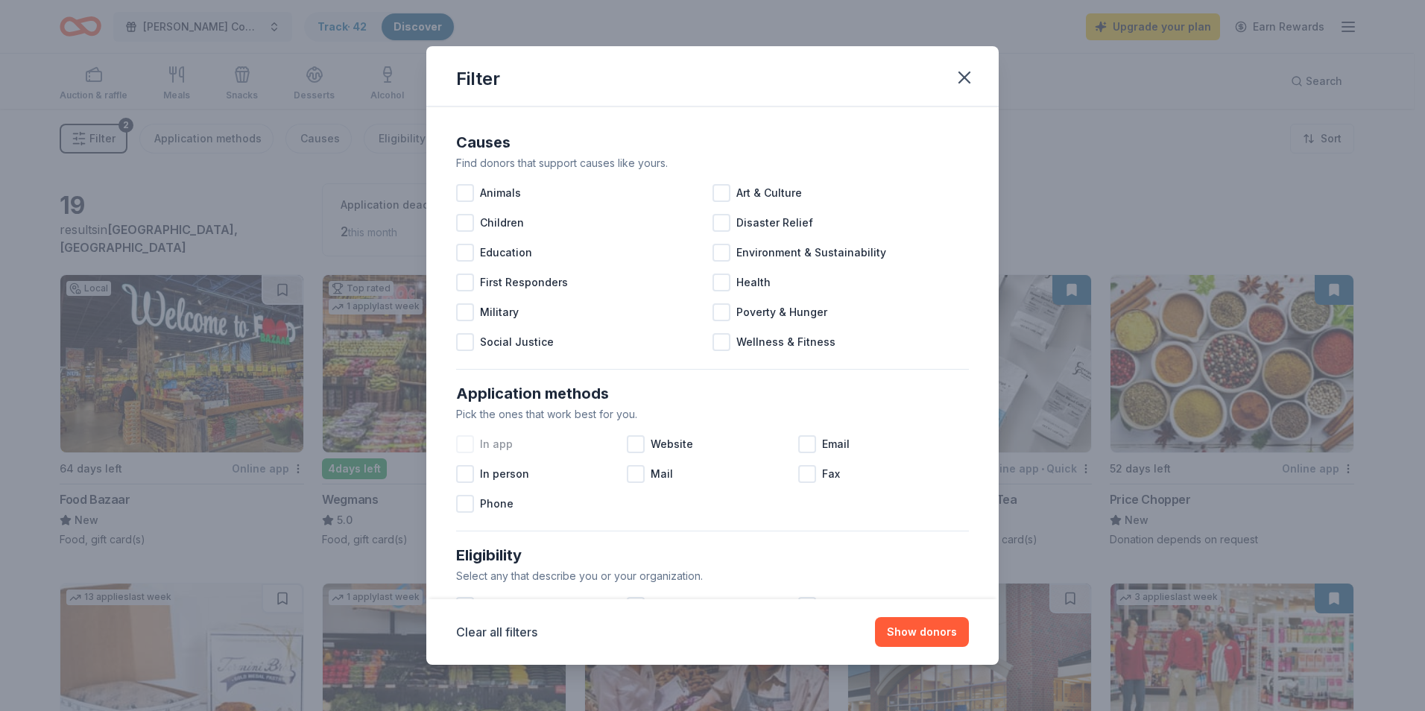
click at [461, 443] on div at bounding box center [465, 444] width 18 height 18
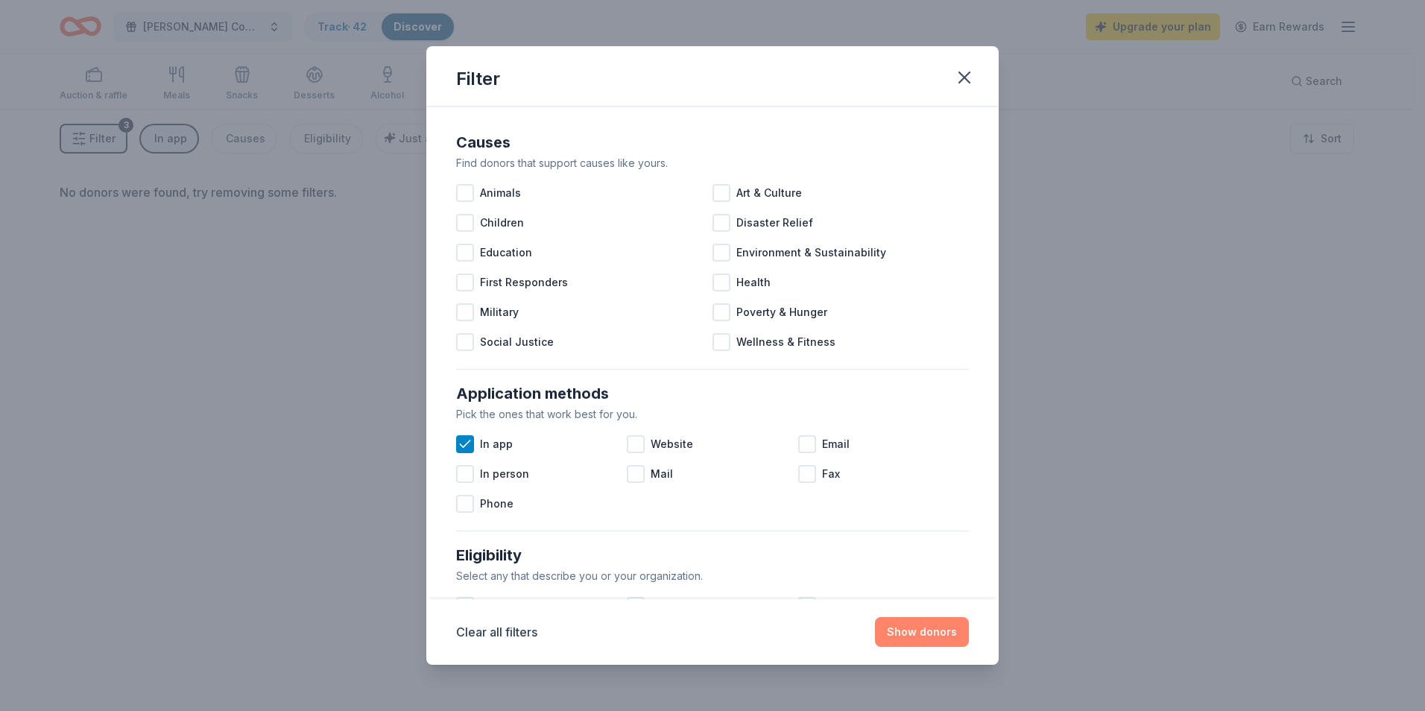
click at [934, 633] on button "Show donors" at bounding box center [922, 632] width 94 height 30
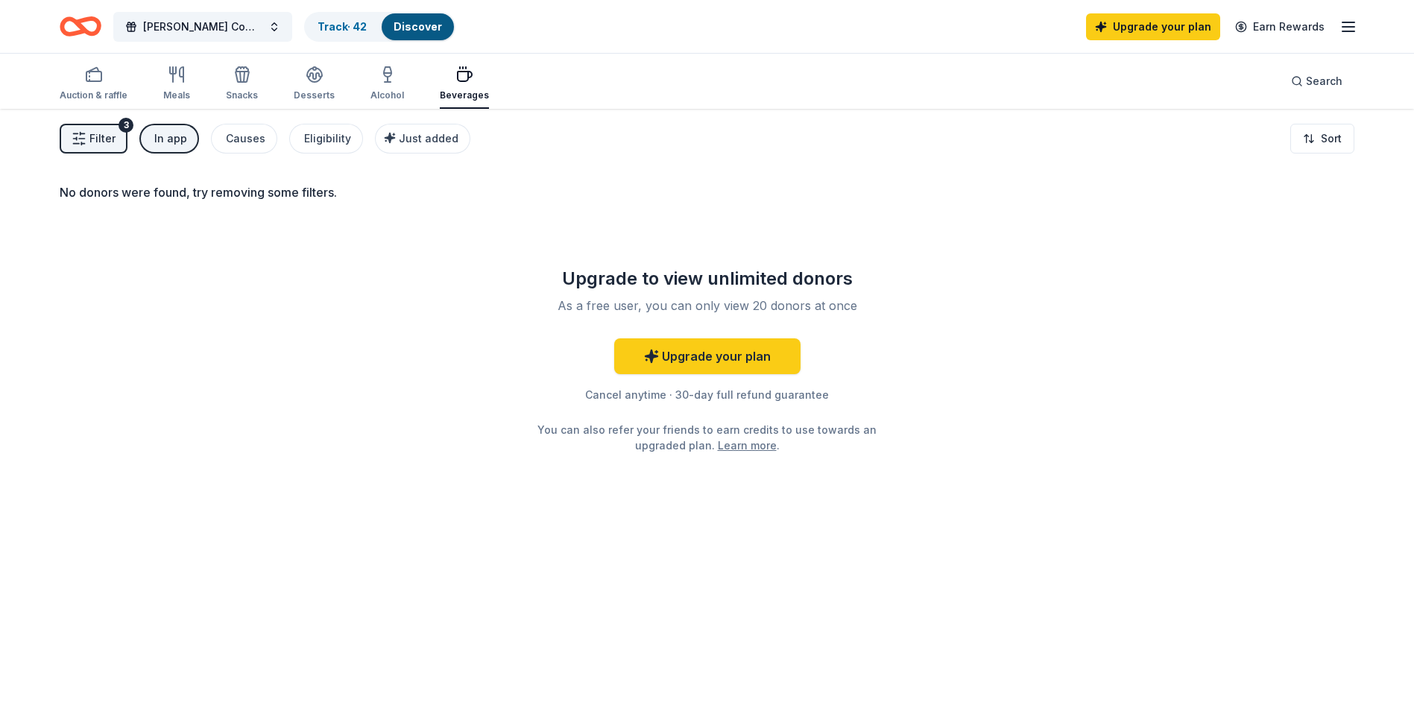
click at [119, 133] on button "Filter 3" at bounding box center [94, 139] width 68 height 30
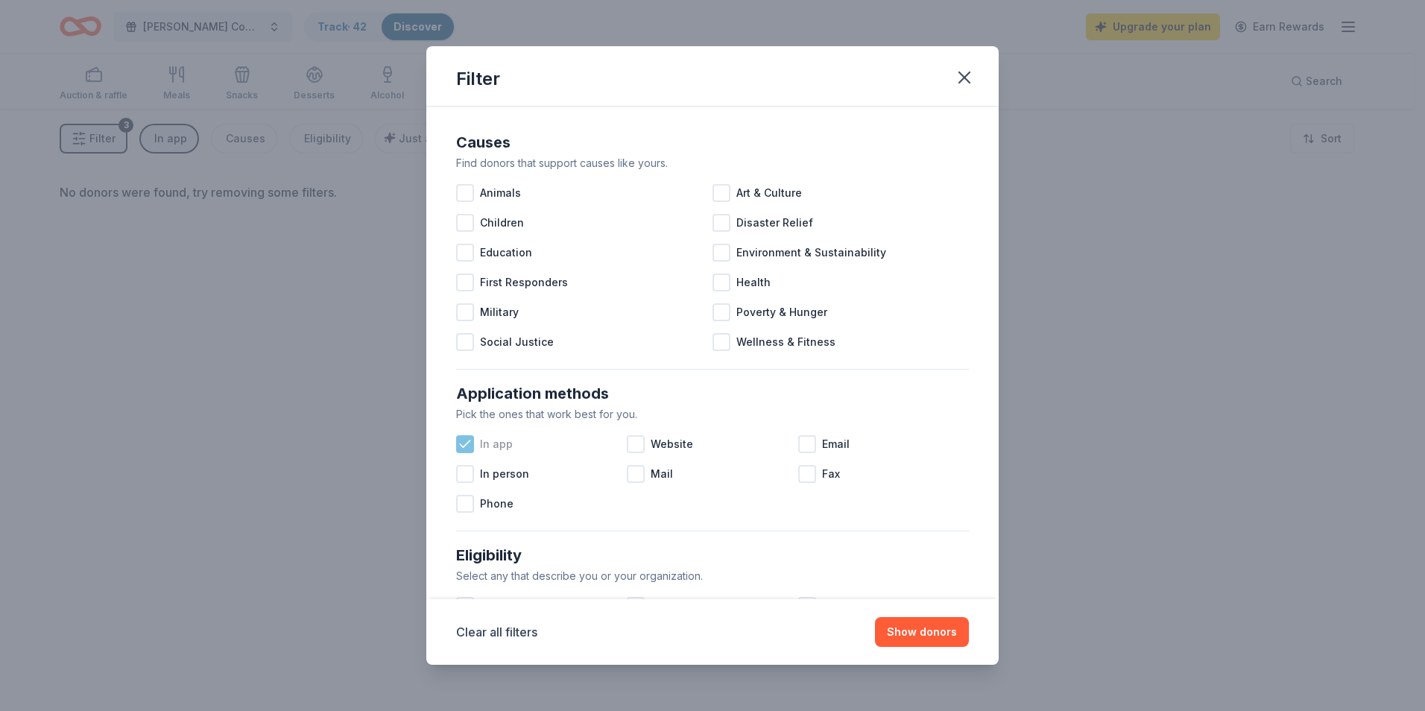
click at [468, 441] on icon at bounding box center [465, 444] width 15 height 15
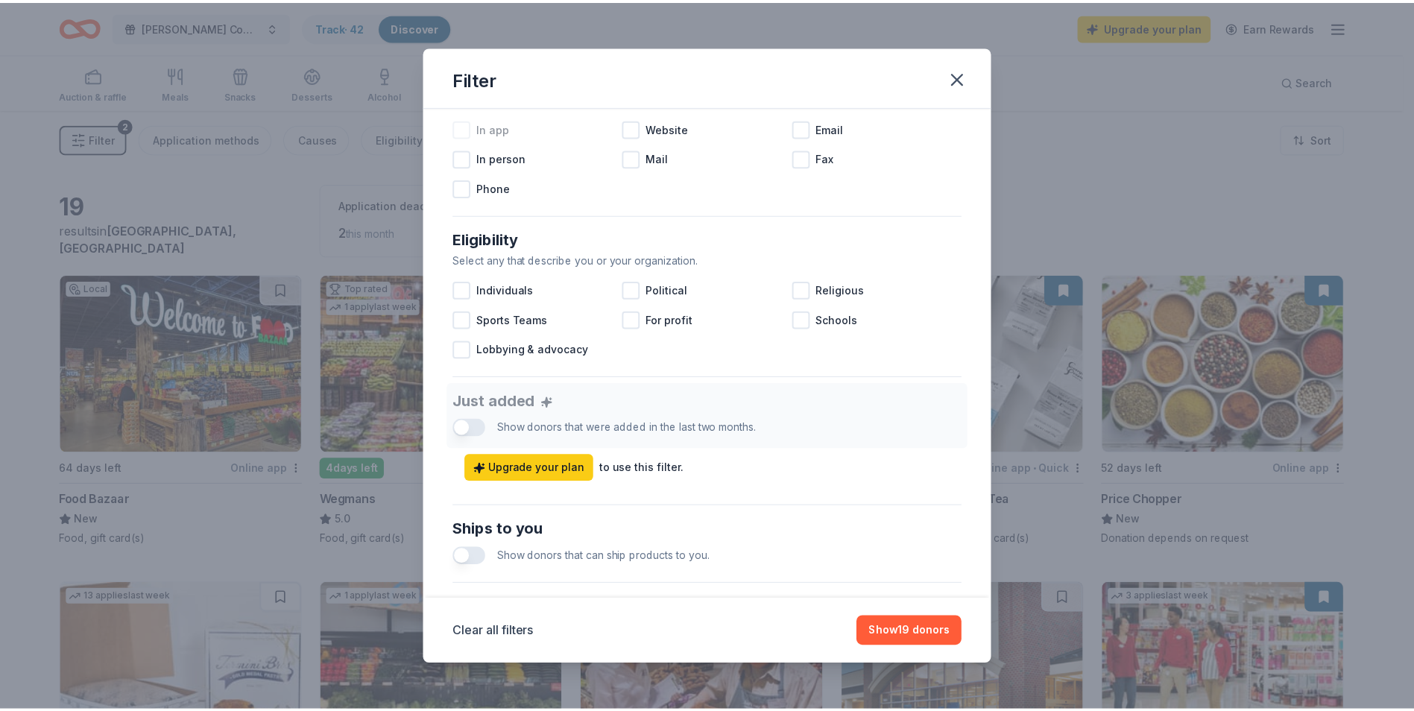
scroll to position [522, 0]
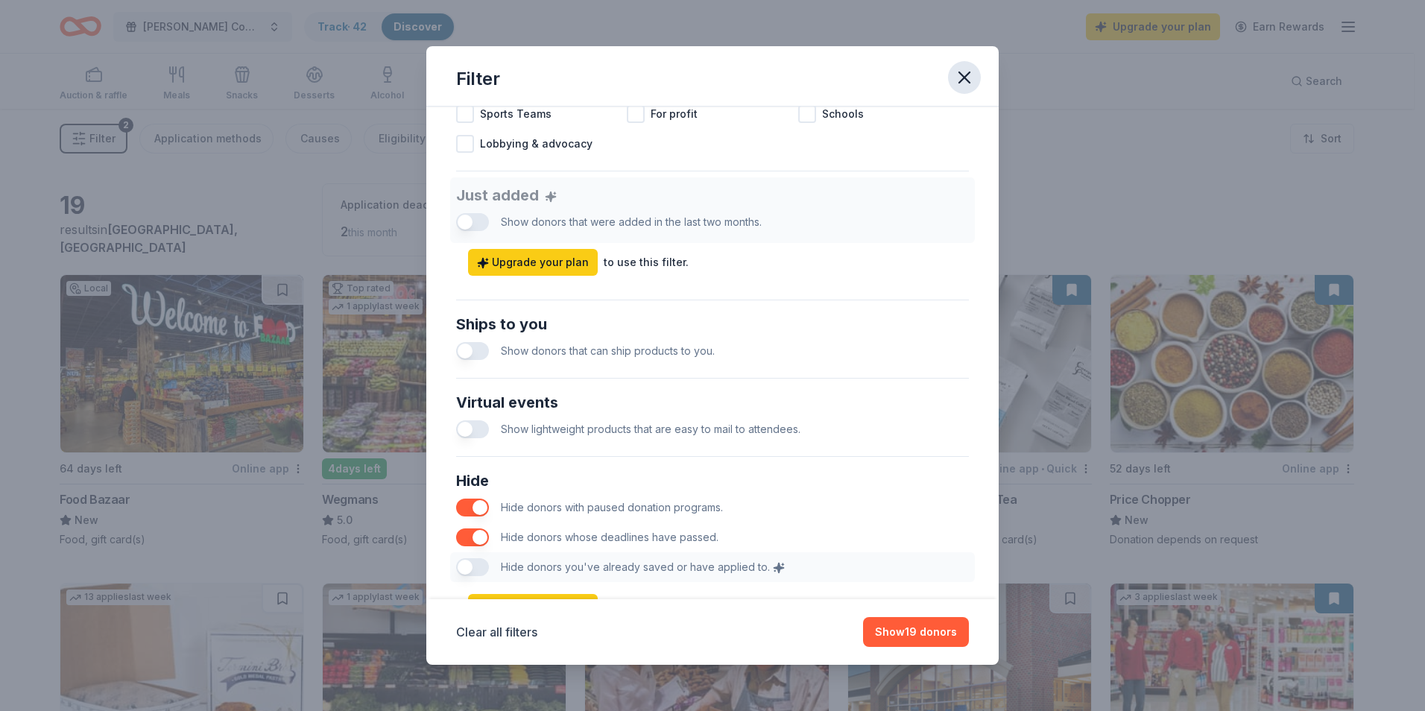
click at [965, 78] on icon "button" at bounding box center [964, 77] width 10 height 10
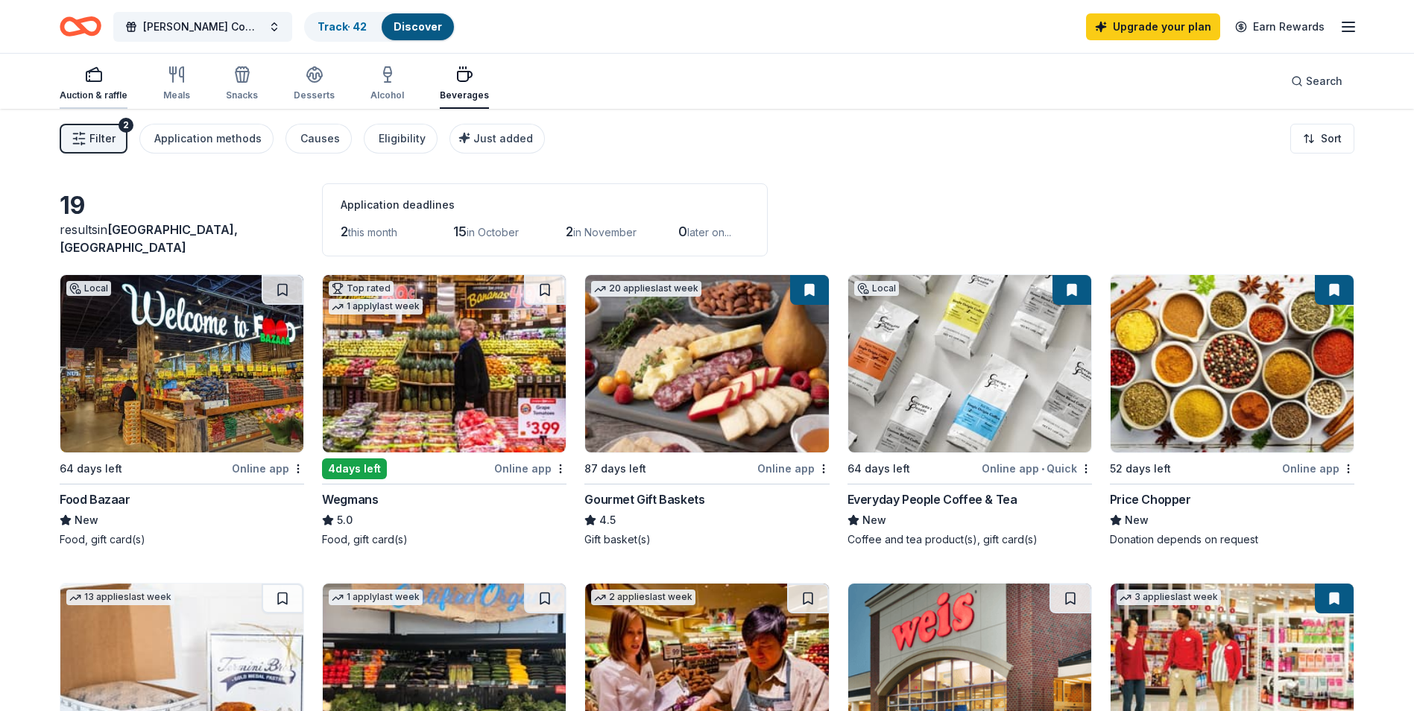
click at [95, 75] on icon "button" at bounding box center [94, 75] width 18 height 18
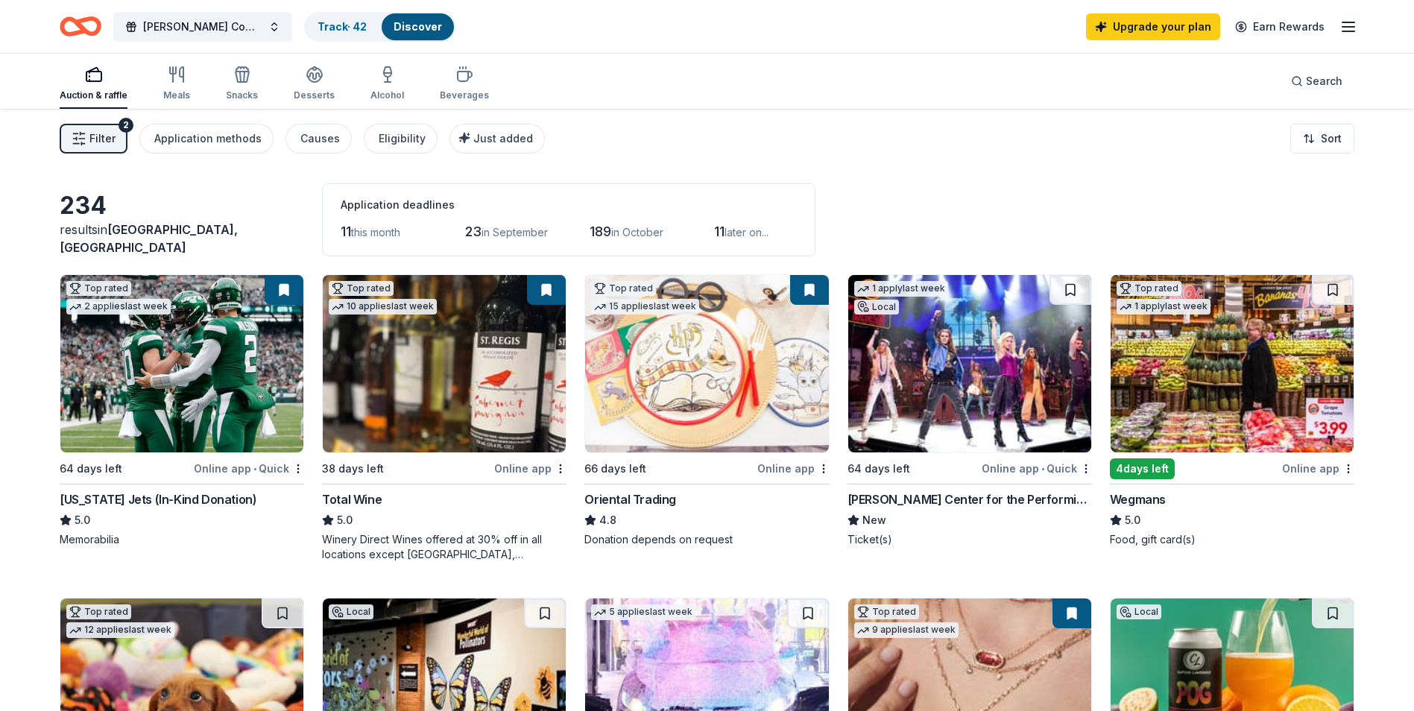
click at [140, 501] on div "New York Jets (In-Kind Donation)" at bounding box center [158, 499] width 197 height 18
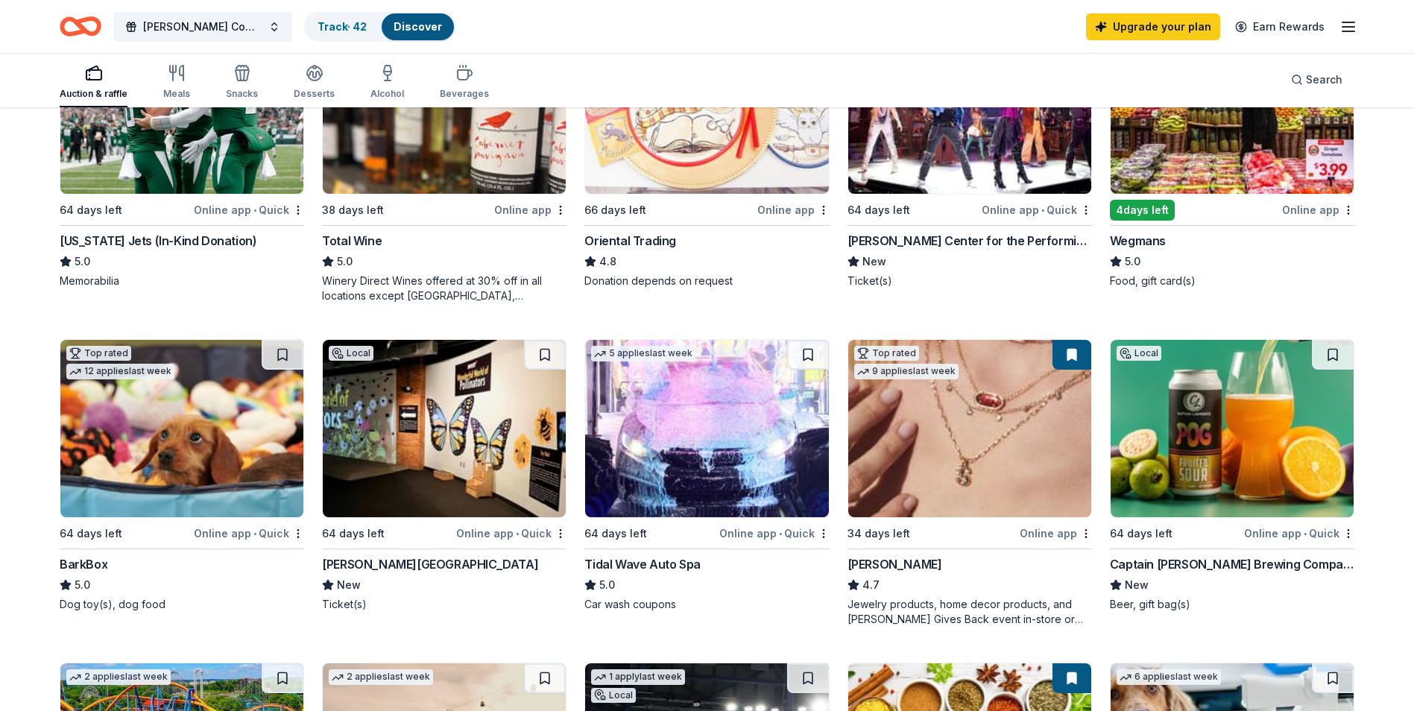
scroll to position [298, 0]
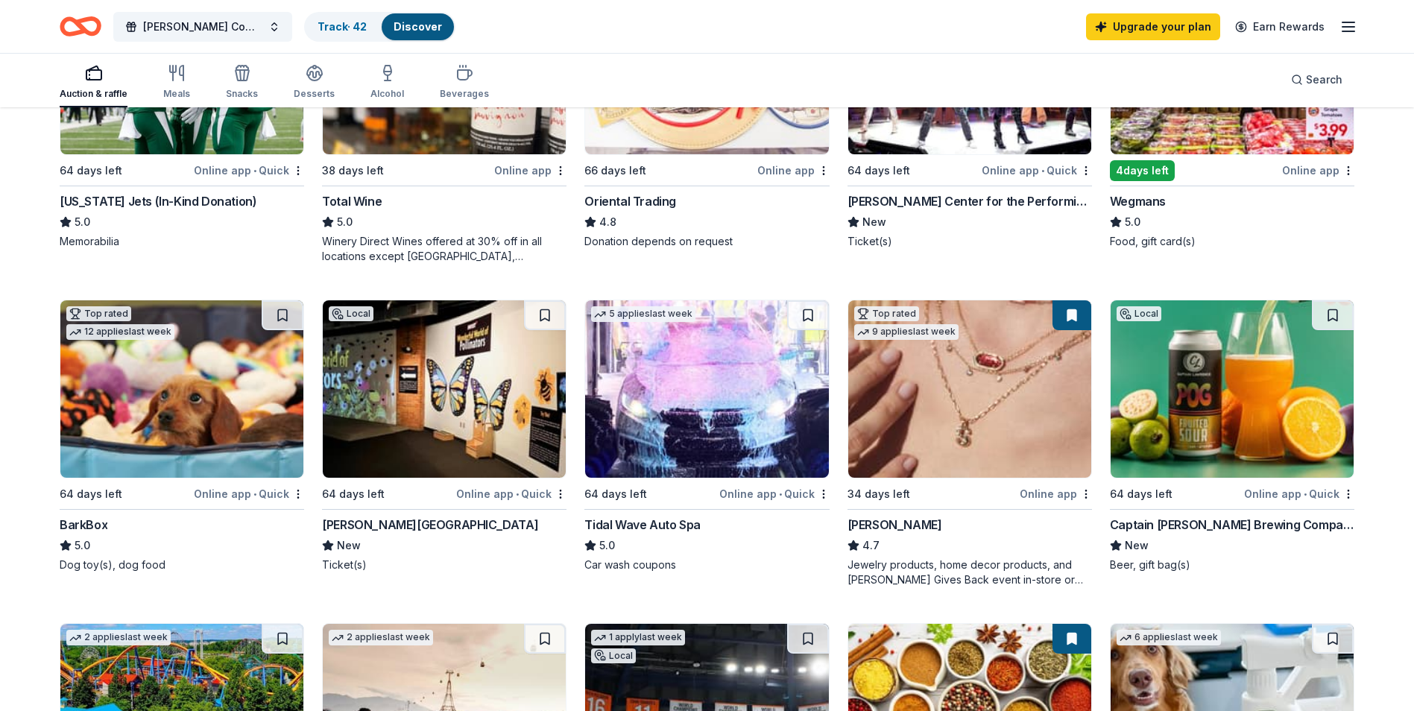
click at [97, 522] on div "BarkBox" at bounding box center [84, 525] width 48 height 18
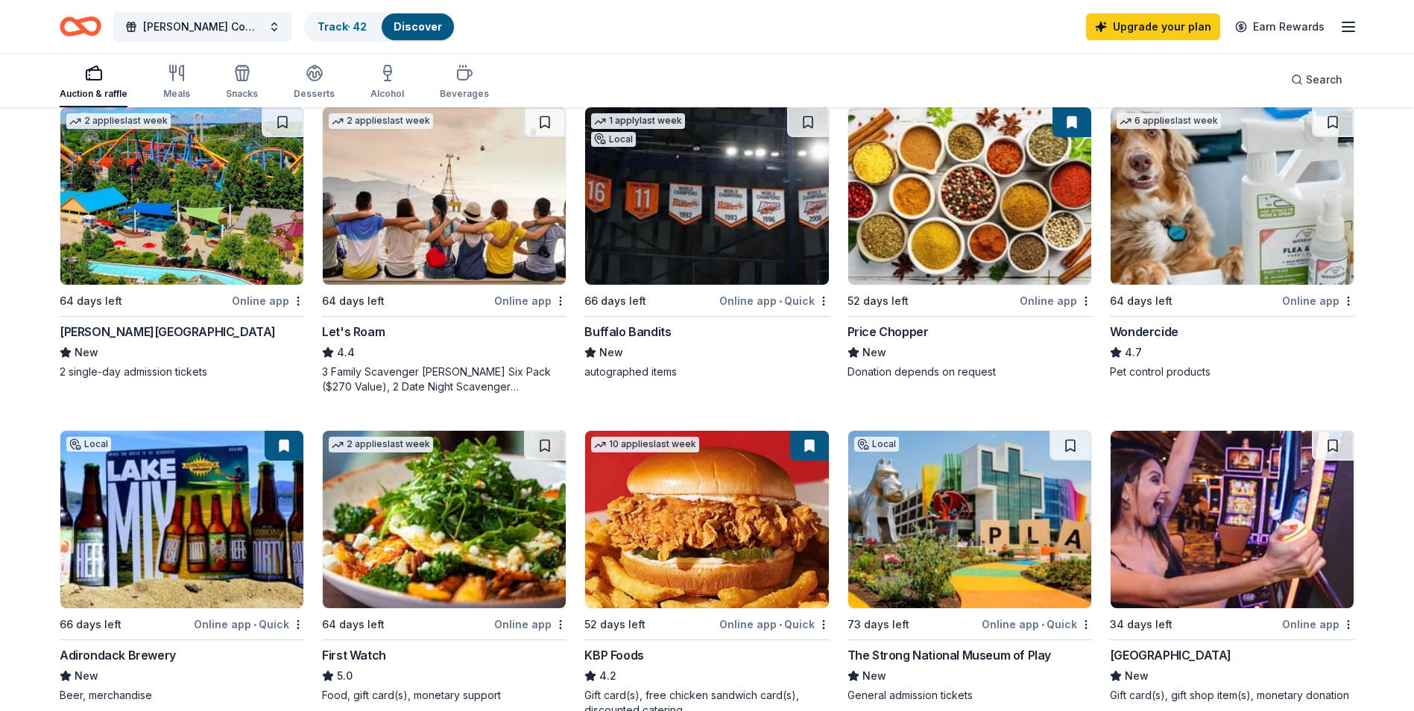
scroll to position [894, 0]
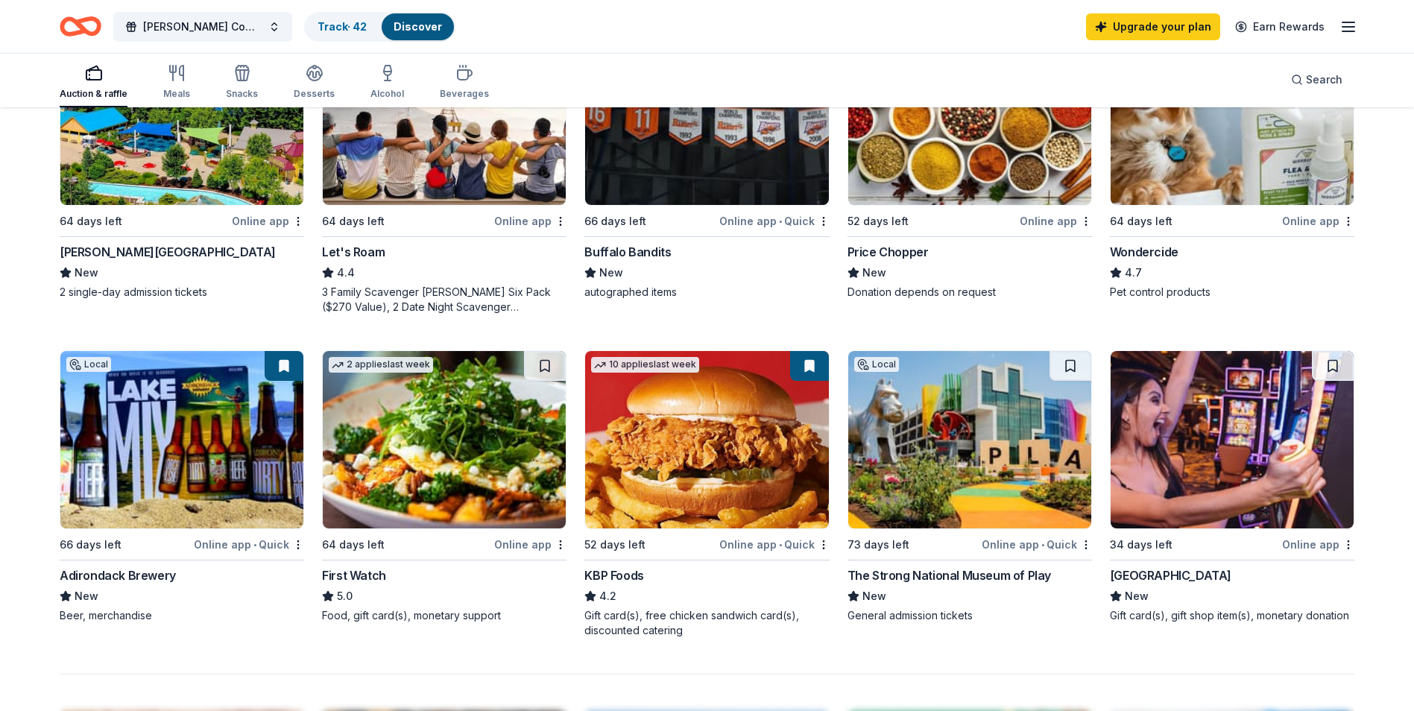
click at [107, 575] on div "Adirondack Brewery" at bounding box center [118, 575] width 116 height 18
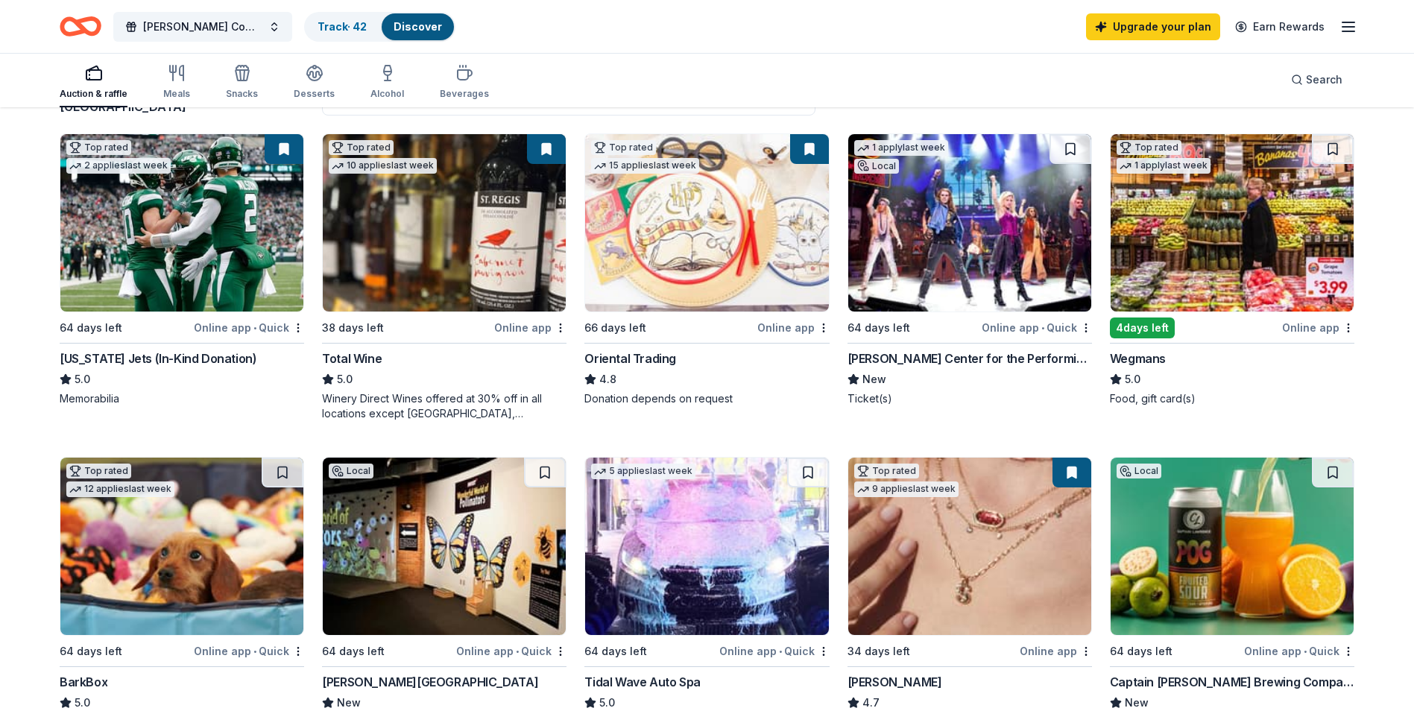
scroll to position [0, 0]
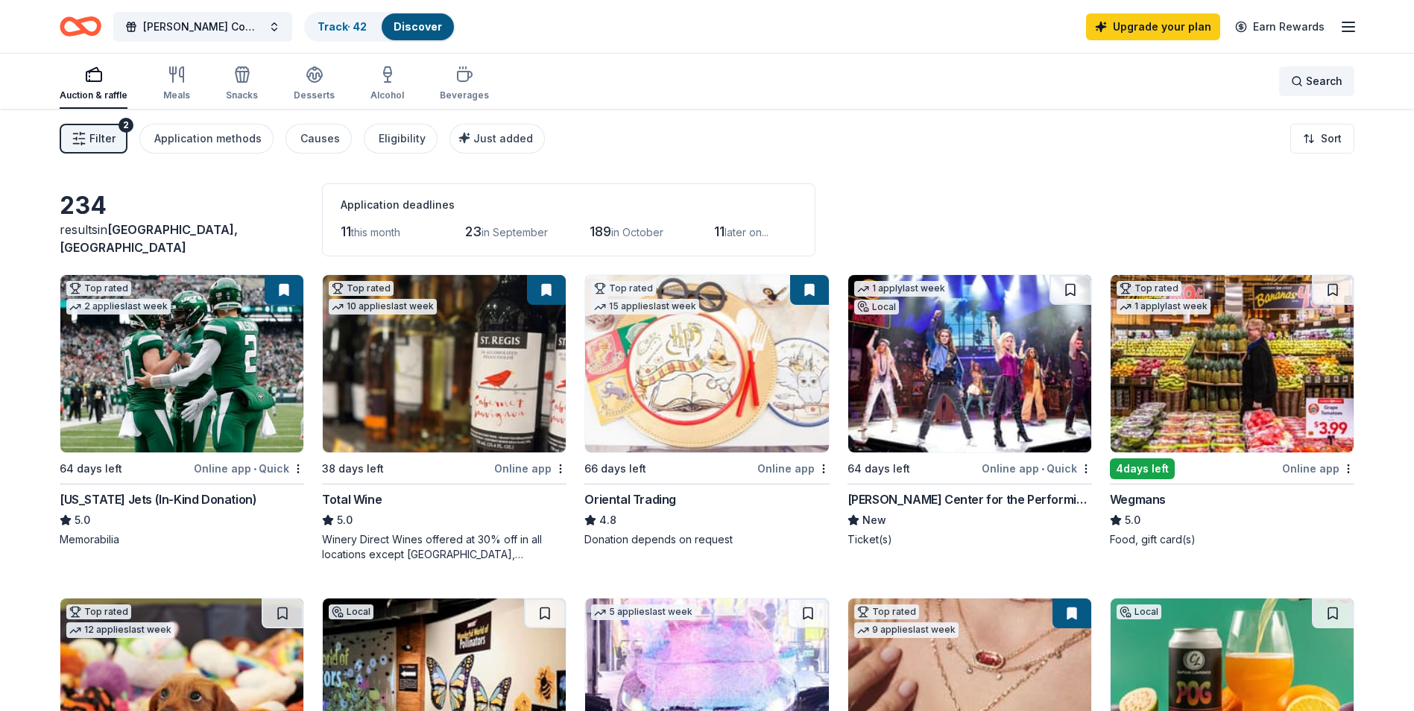
click at [1317, 83] on span "Search" at bounding box center [1324, 81] width 37 height 18
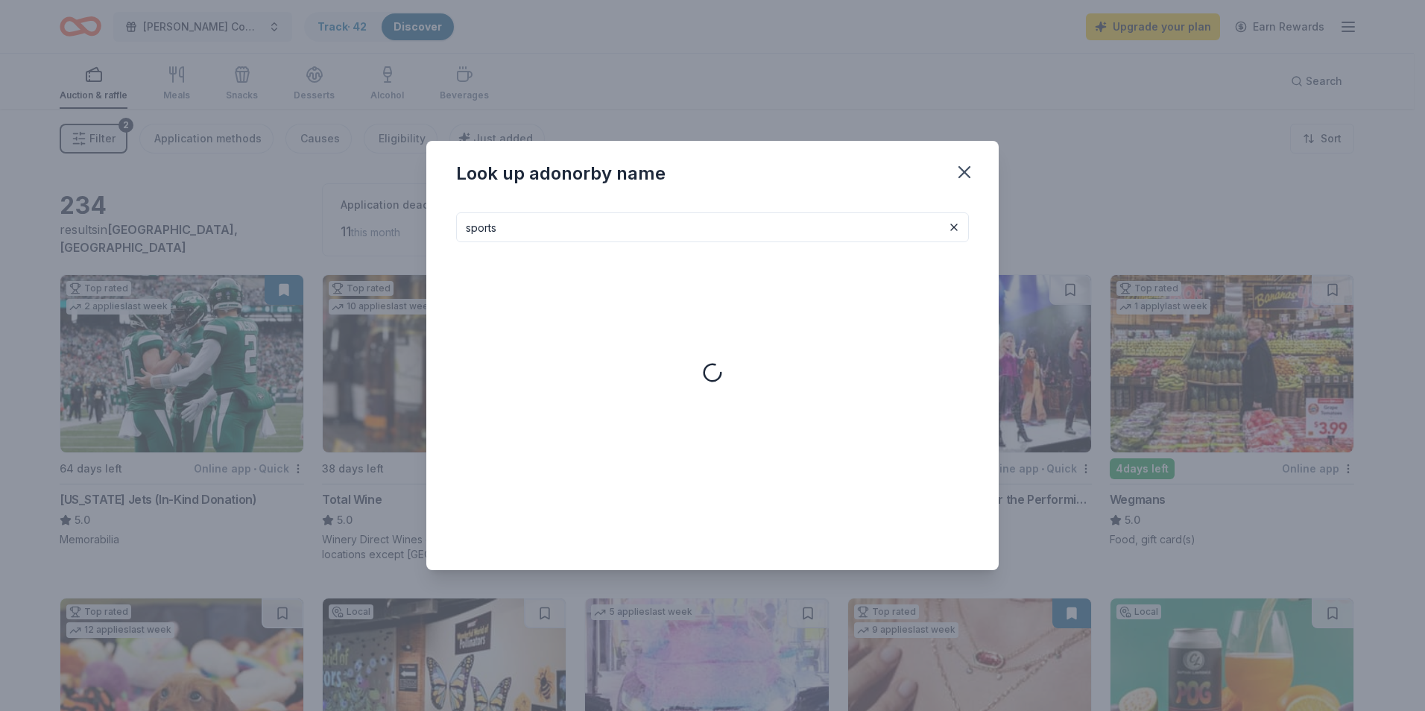
type input "sports"
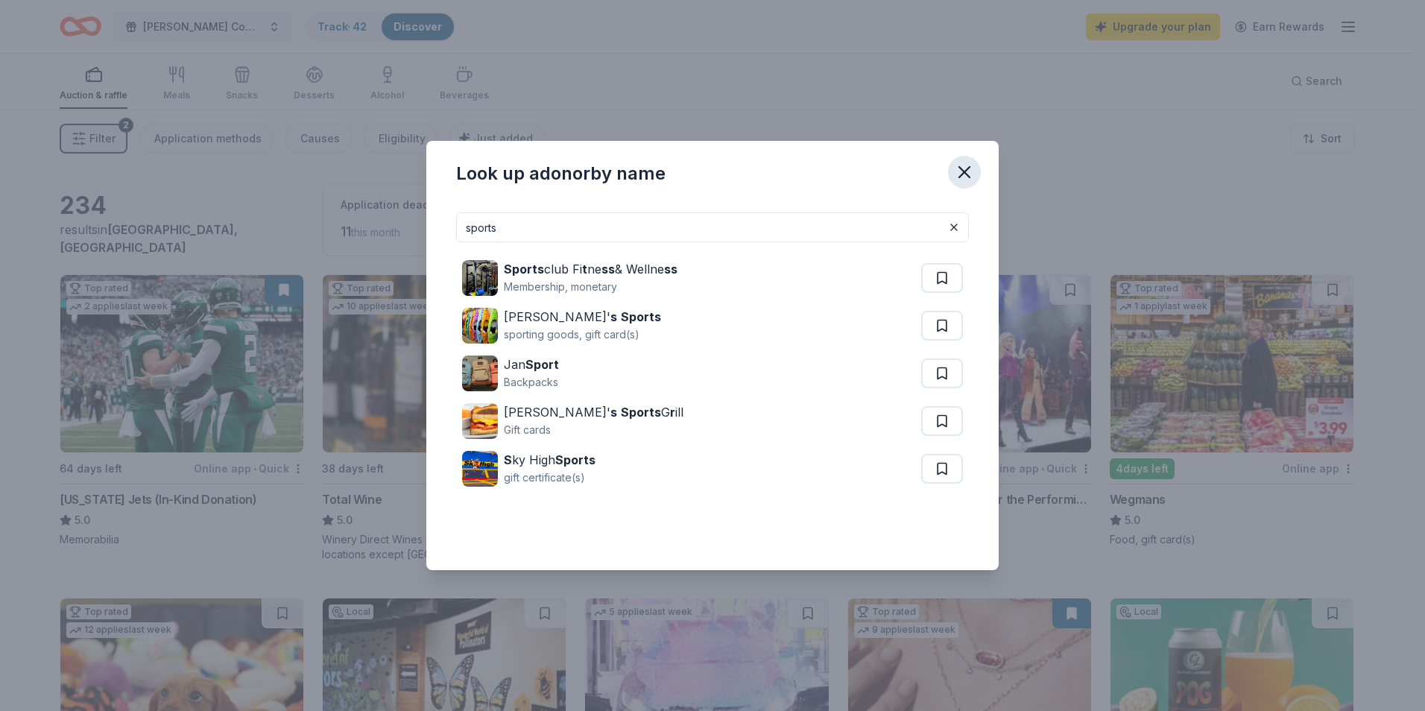
click at [967, 177] on icon "button" at bounding box center [964, 172] width 21 height 21
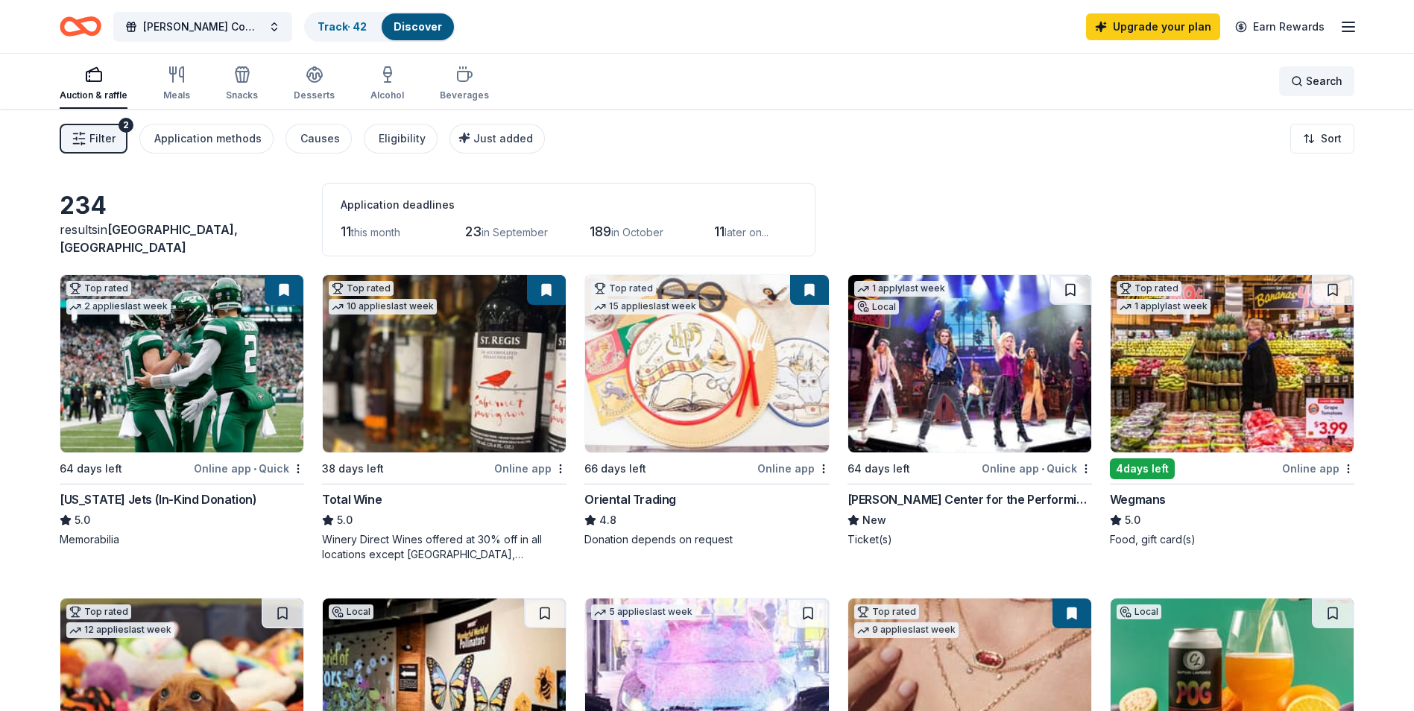
click at [1299, 85] on div "Search" at bounding box center [1316, 81] width 51 height 18
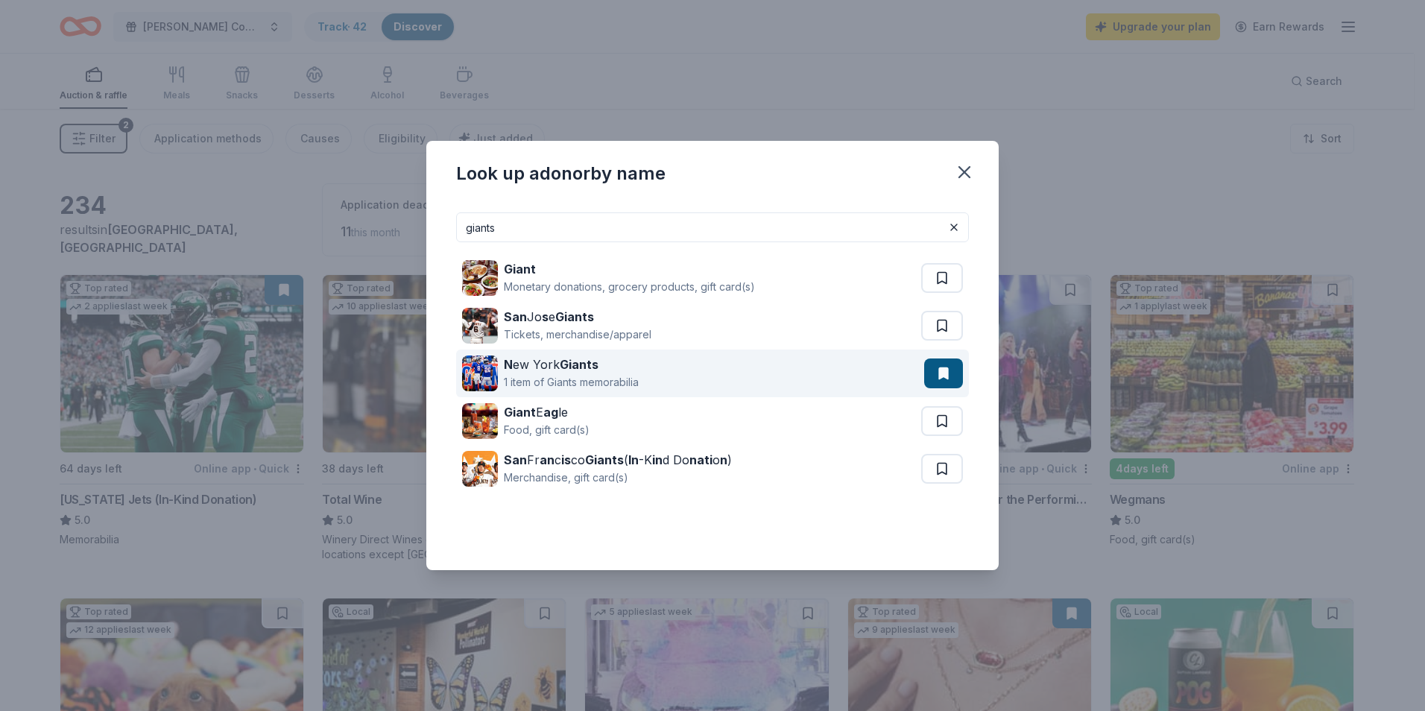
type input "giants"
click at [516, 365] on div "N ew York Giants" at bounding box center [571, 365] width 135 height 18
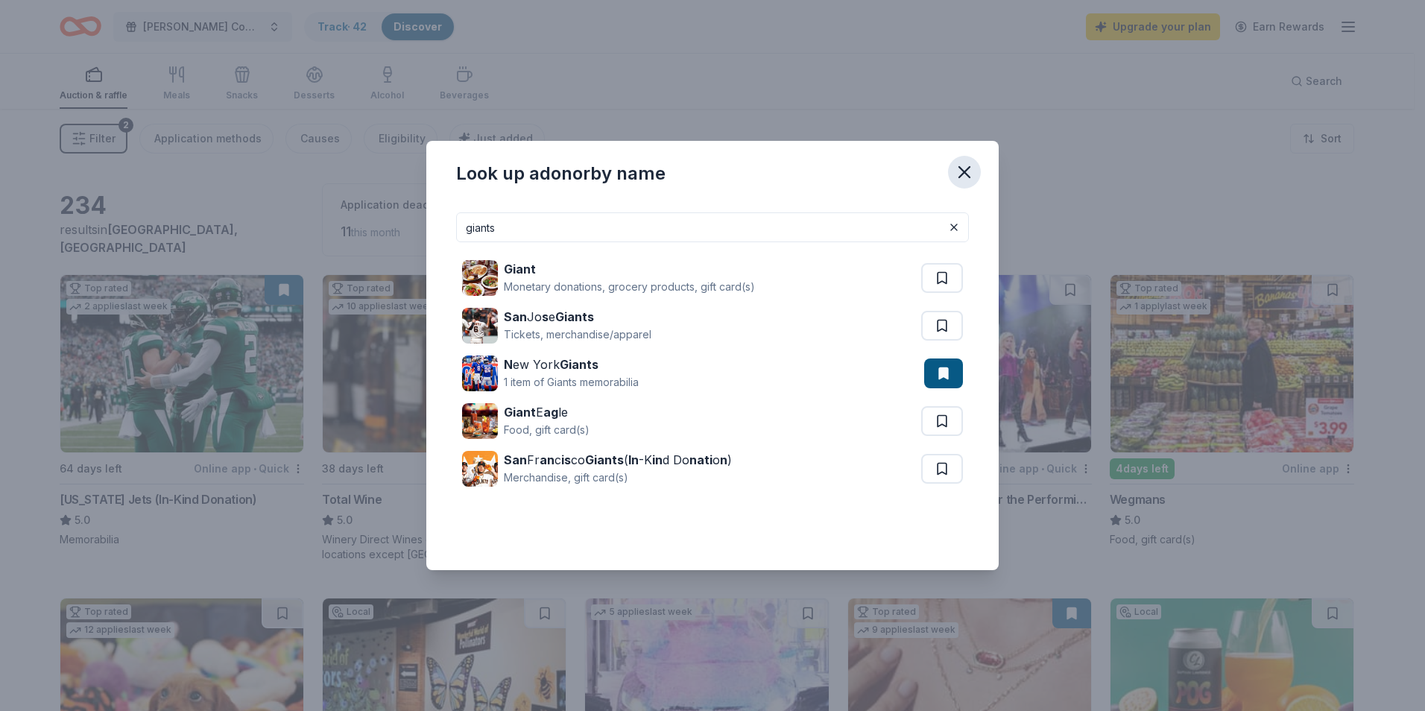
click at [958, 171] on icon "button" at bounding box center [964, 172] width 21 height 21
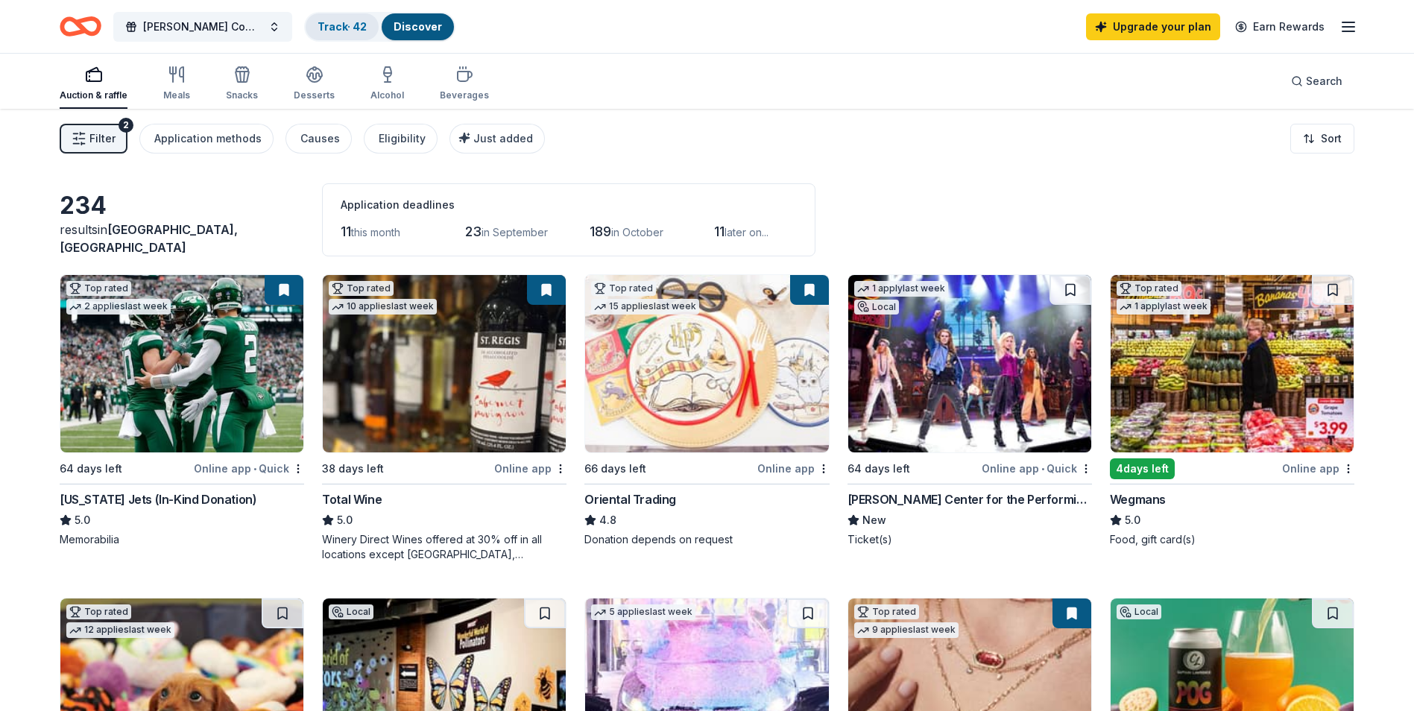
click at [360, 24] on link "Track · 42" at bounding box center [341, 26] width 49 height 13
click at [344, 25] on link "Track · 42" at bounding box center [341, 26] width 49 height 13
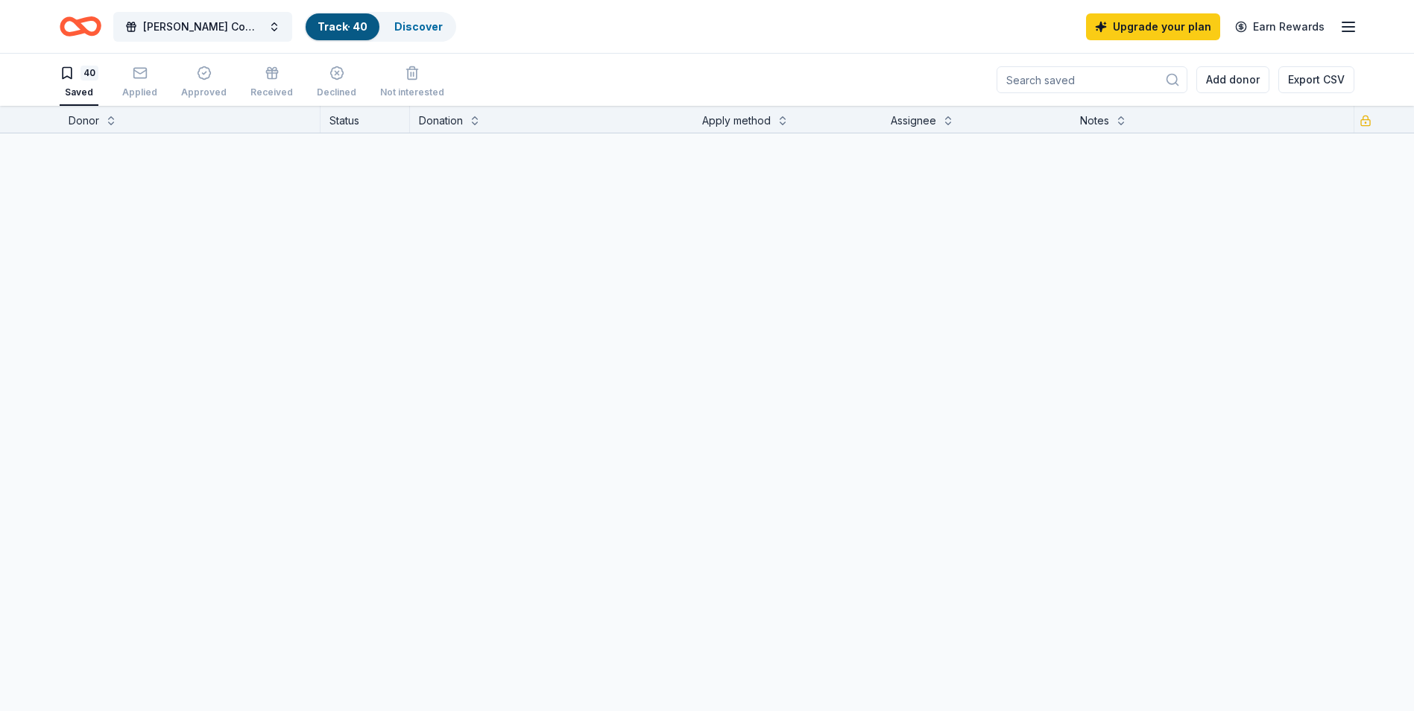
scroll to position [1, 0]
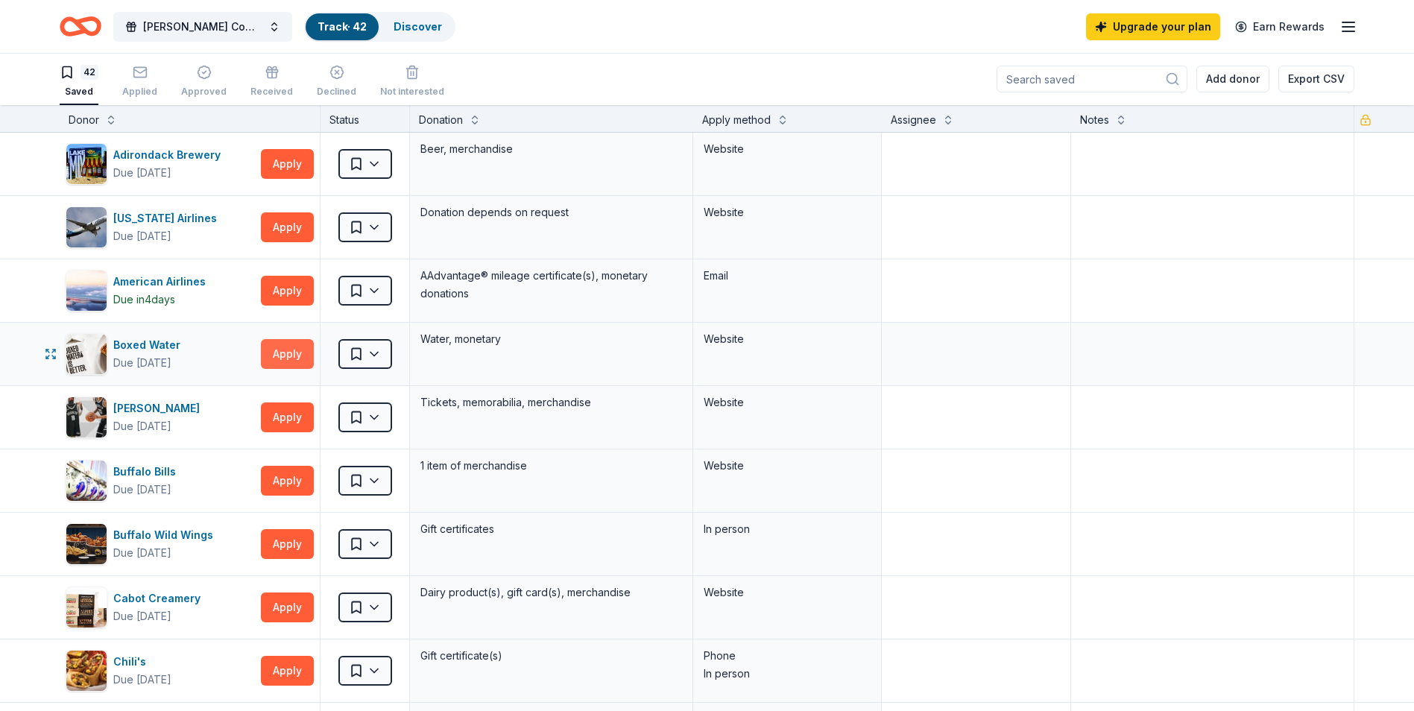
click at [274, 351] on button "Apply" at bounding box center [287, 354] width 53 height 30
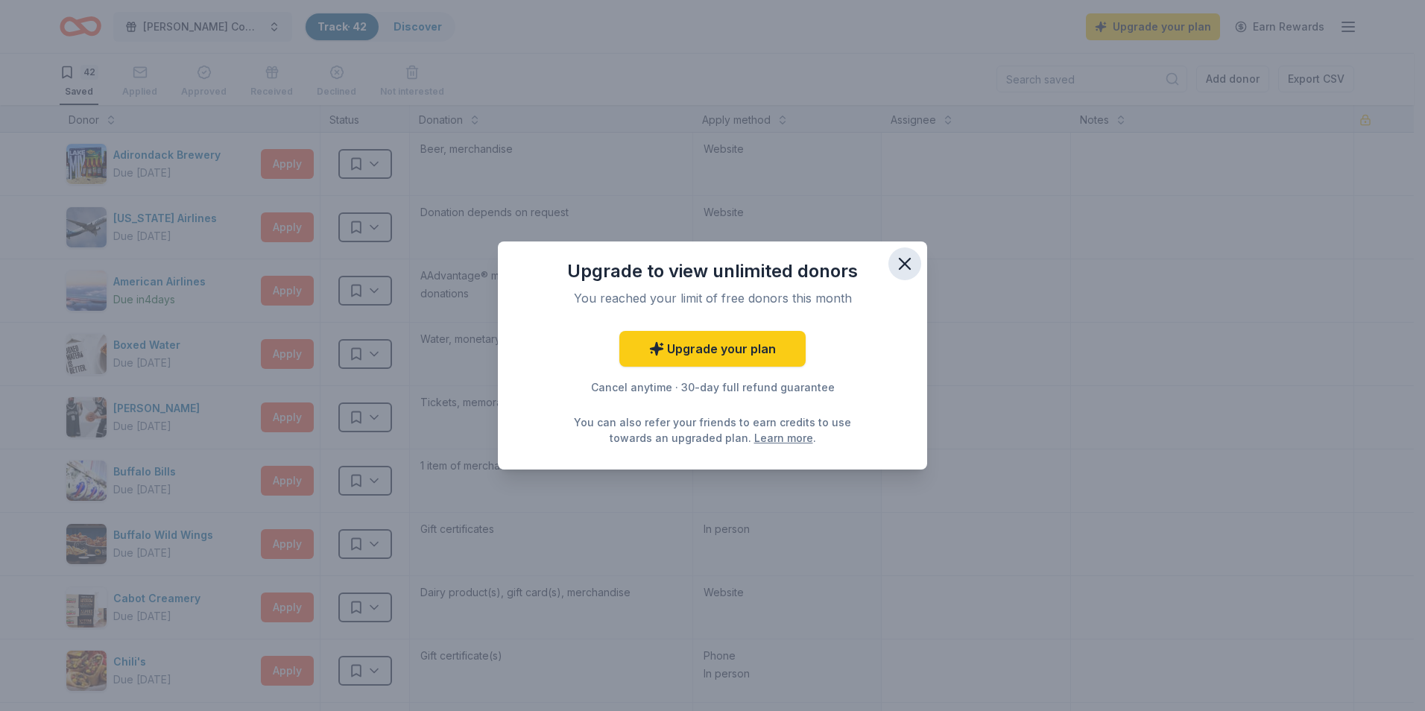
click at [901, 265] on icon "button" at bounding box center [904, 263] width 21 height 21
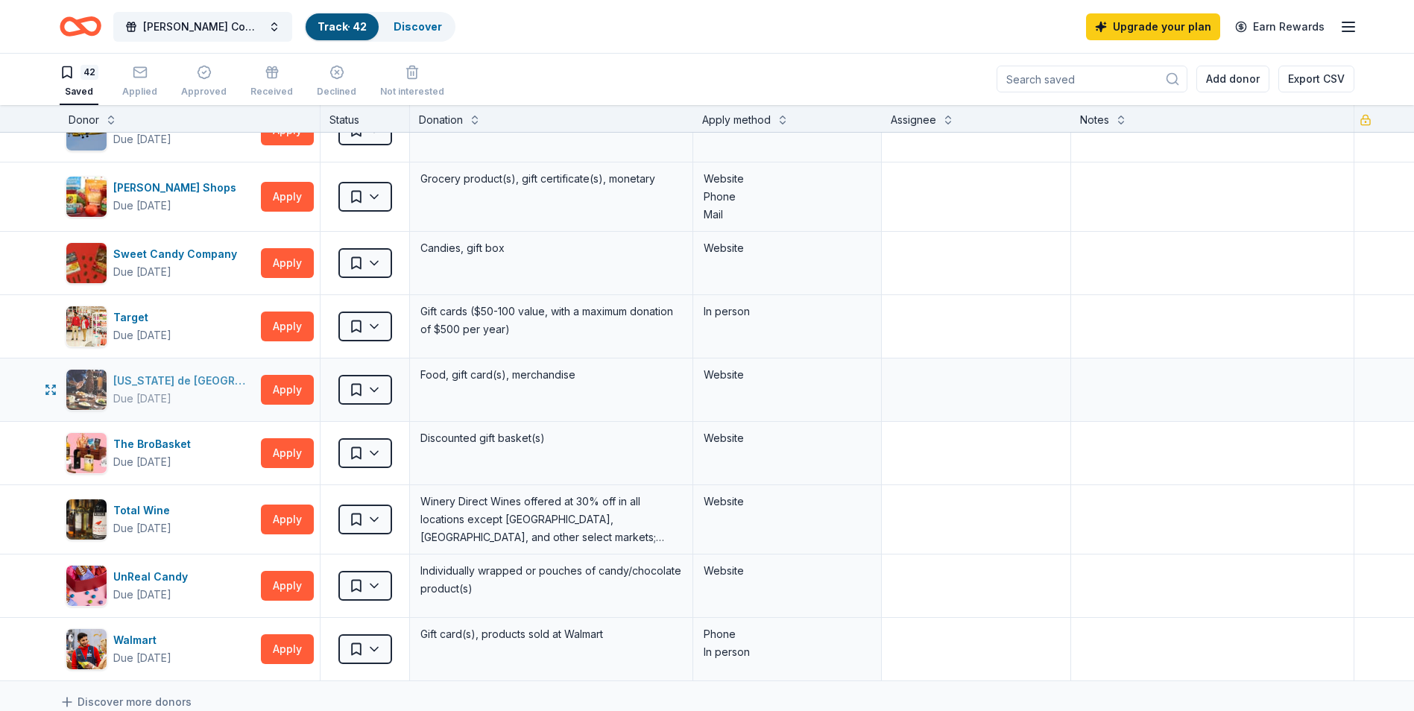
scroll to position [2236, 0]
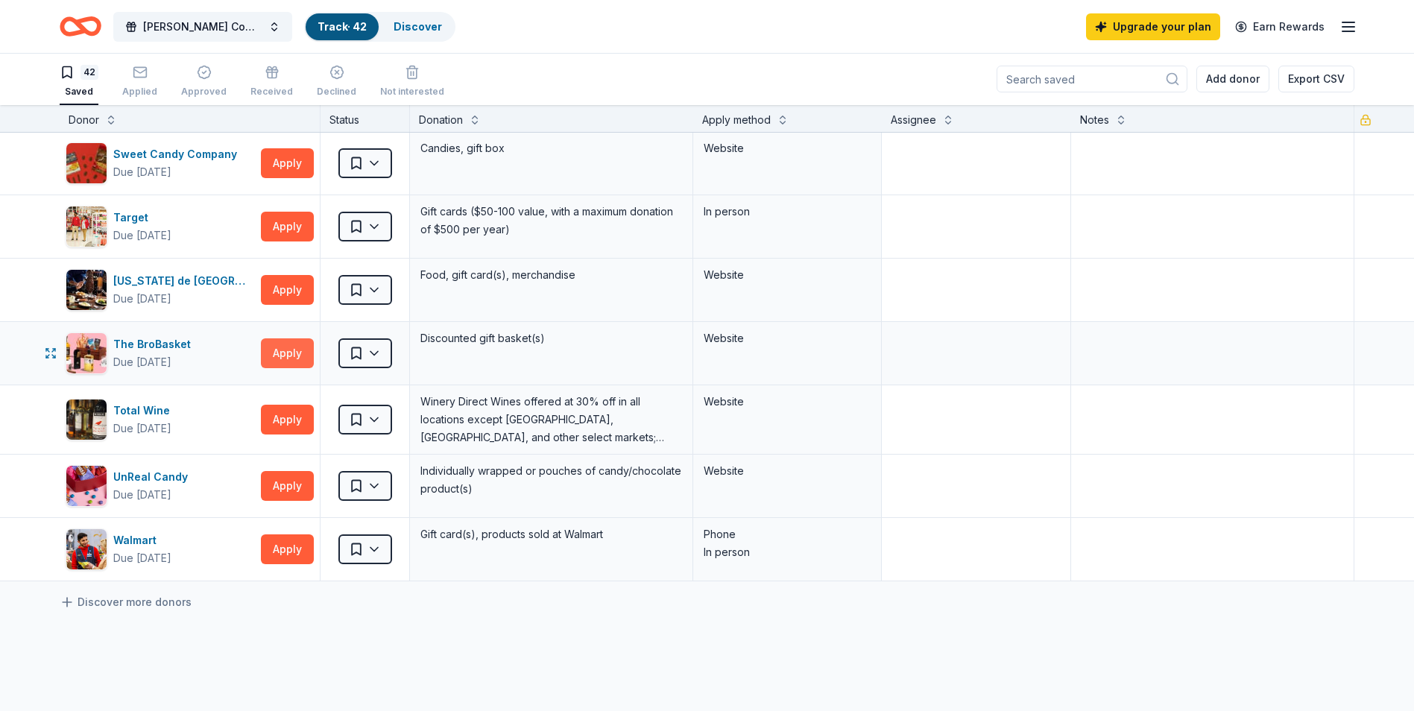
click at [277, 364] on button "Apply" at bounding box center [287, 353] width 53 height 30
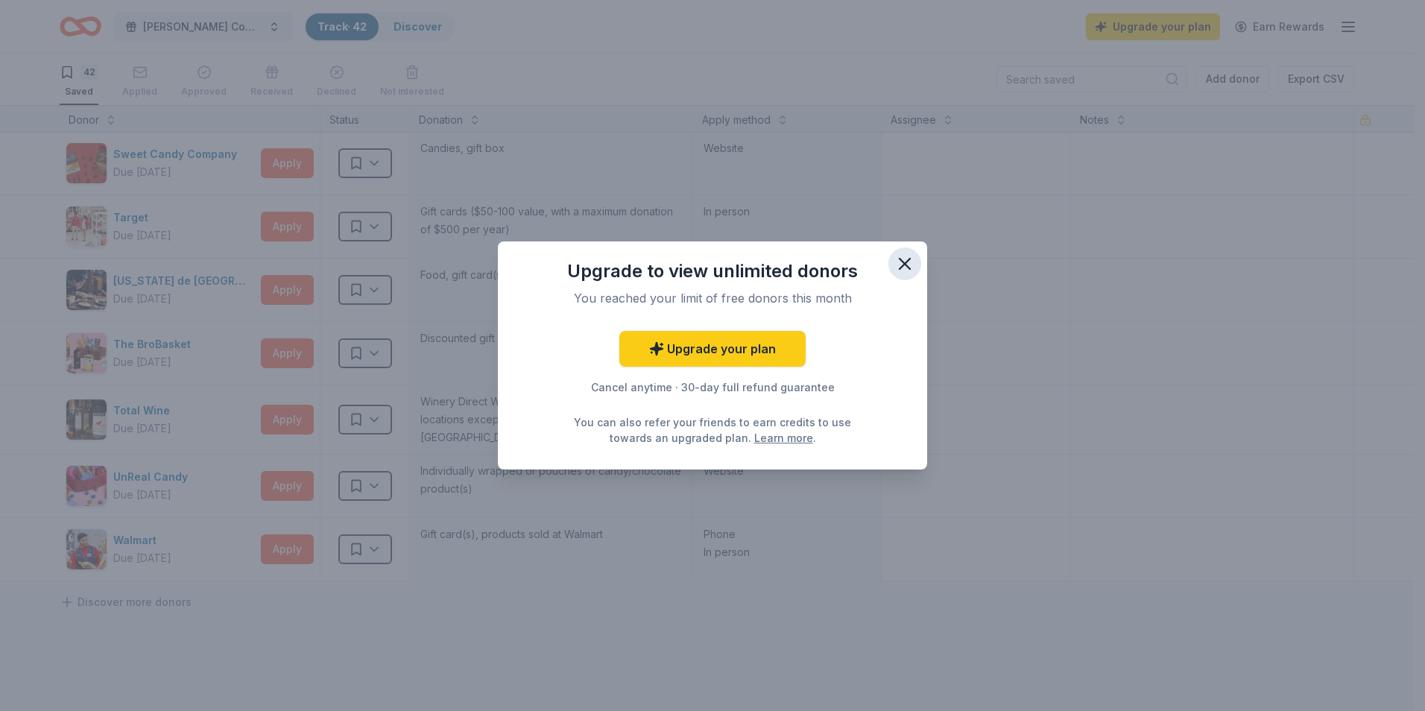
click at [899, 254] on icon "button" at bounding box center [904, 263] width 21 height 21
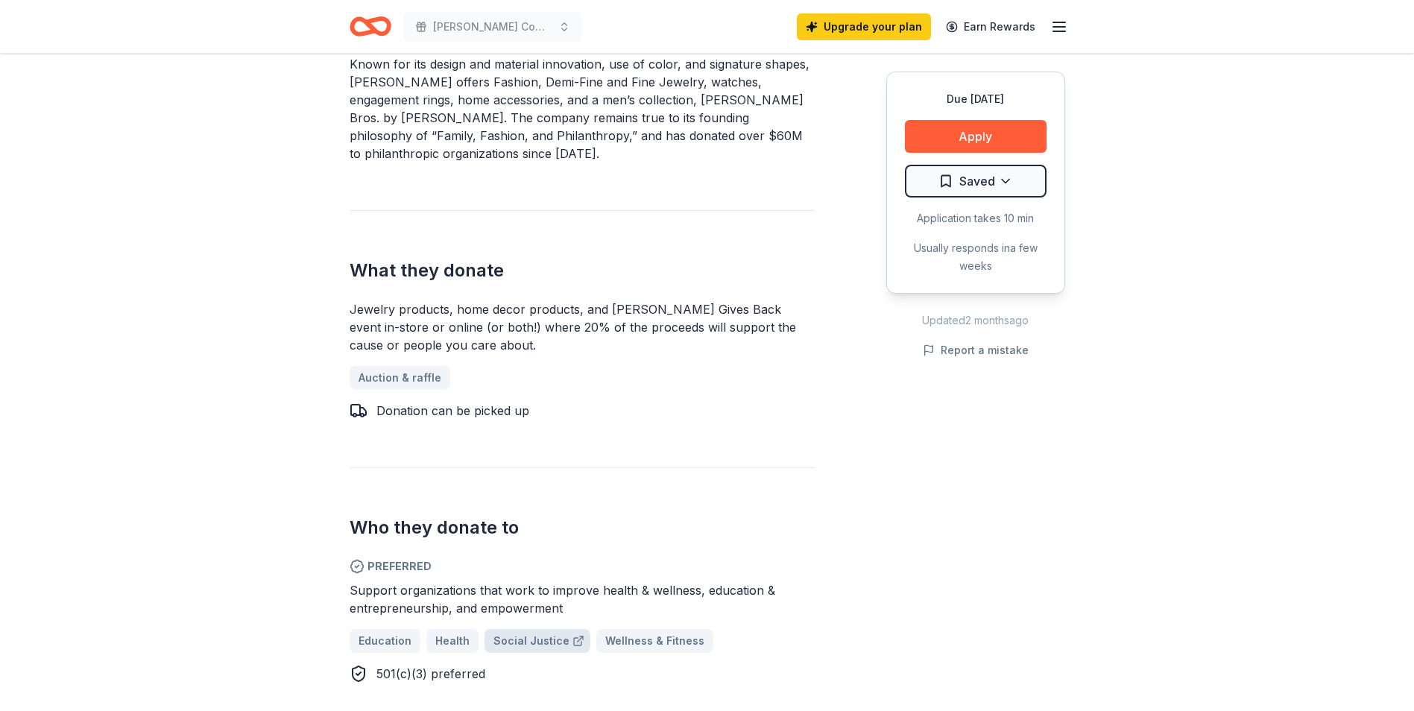
scroll to position [522, 0]
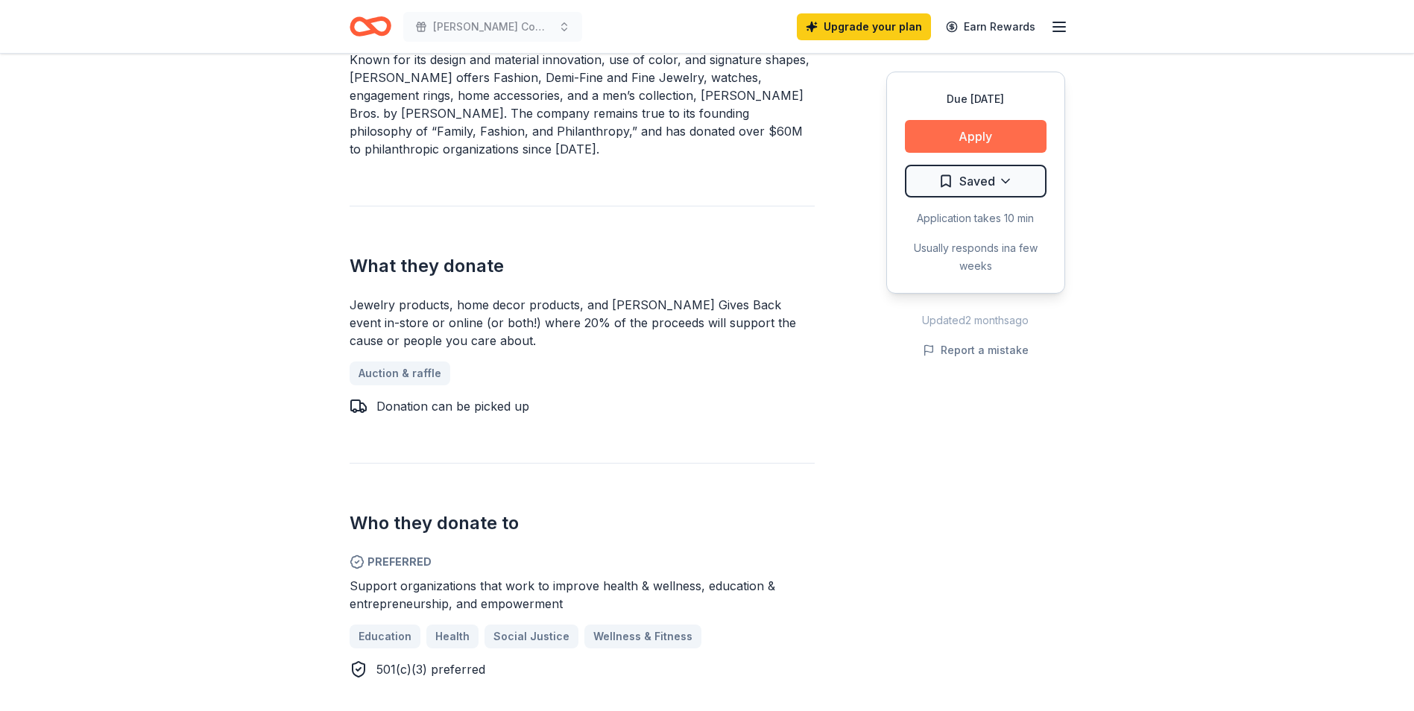
click at [996, 130] on button "Apply" at bounding box center [976, 136] width 142 height 33
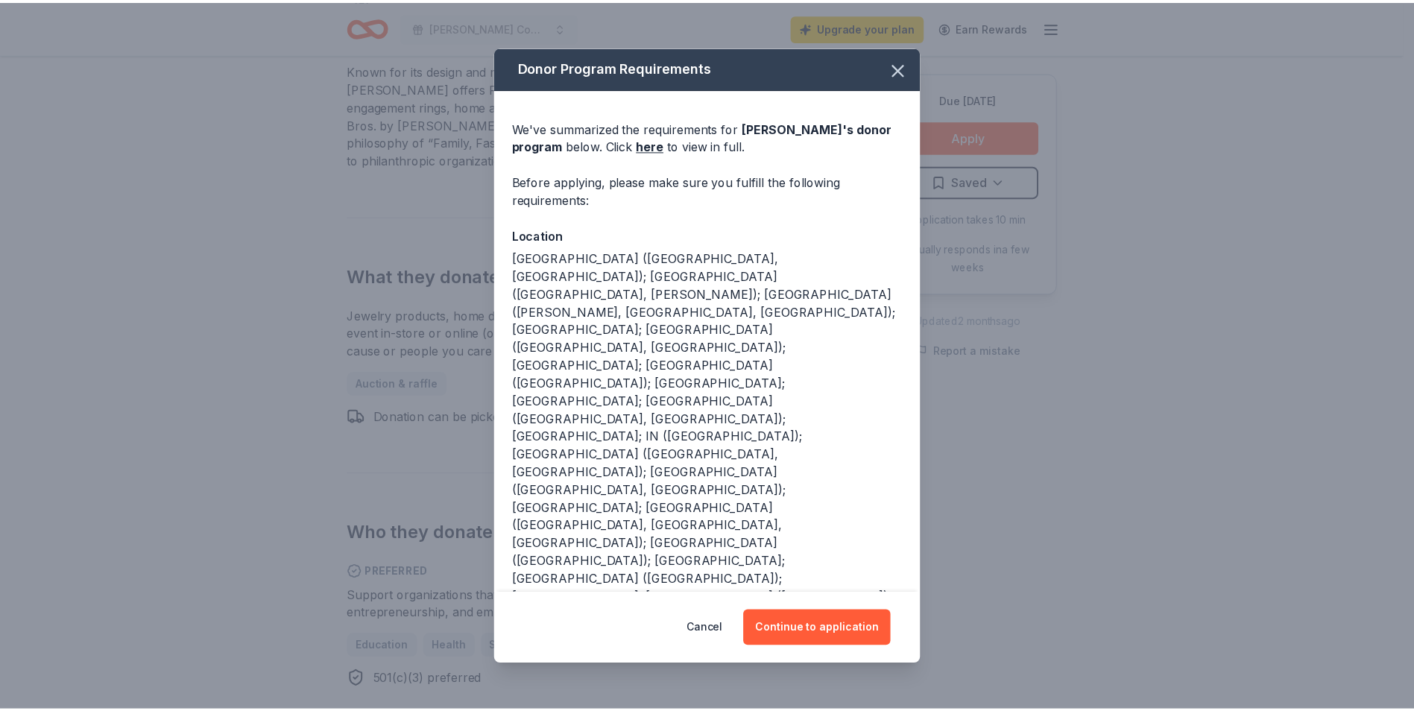
scroll to position [34, 0]
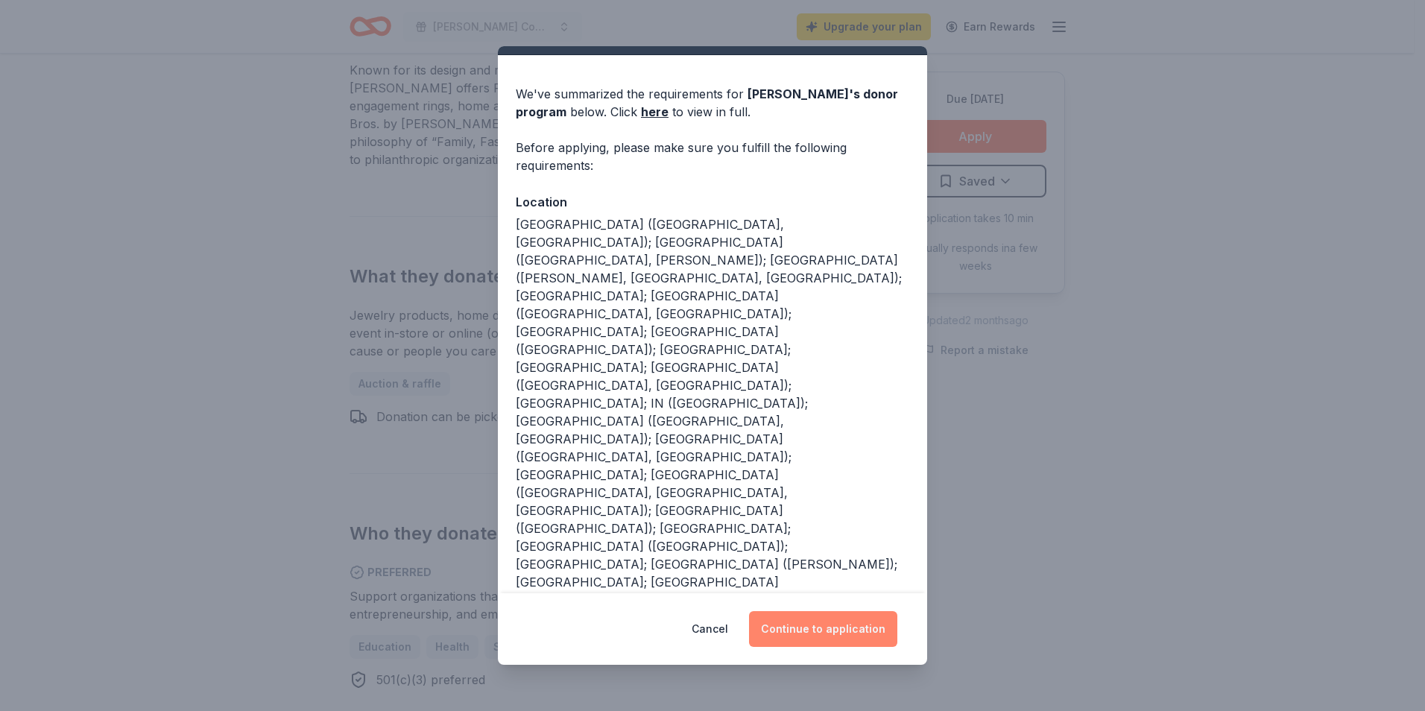
click at [804, 634] on button "Continue to application" at bounding box center [823, 629] width 148 height 36
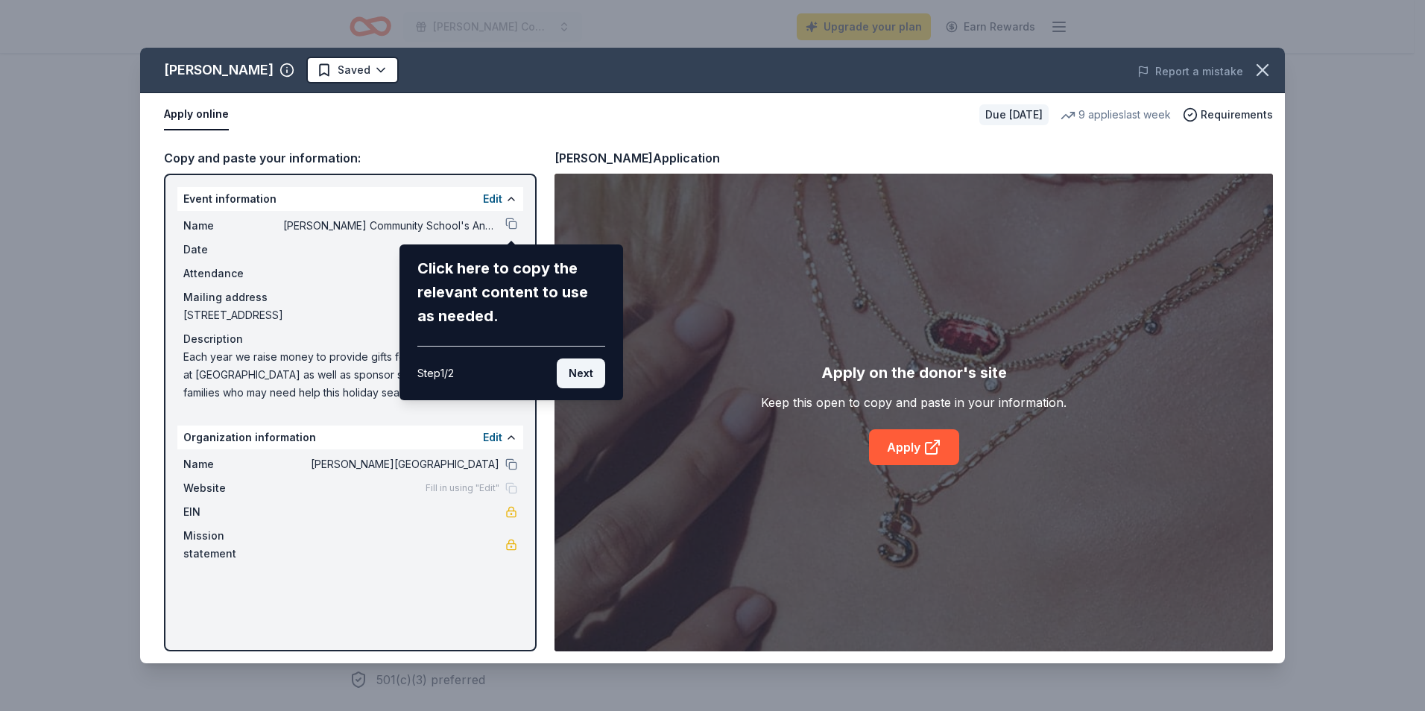
click at [583, 377] on button "Next" at bounding box center [581, 373] width 48 height 30
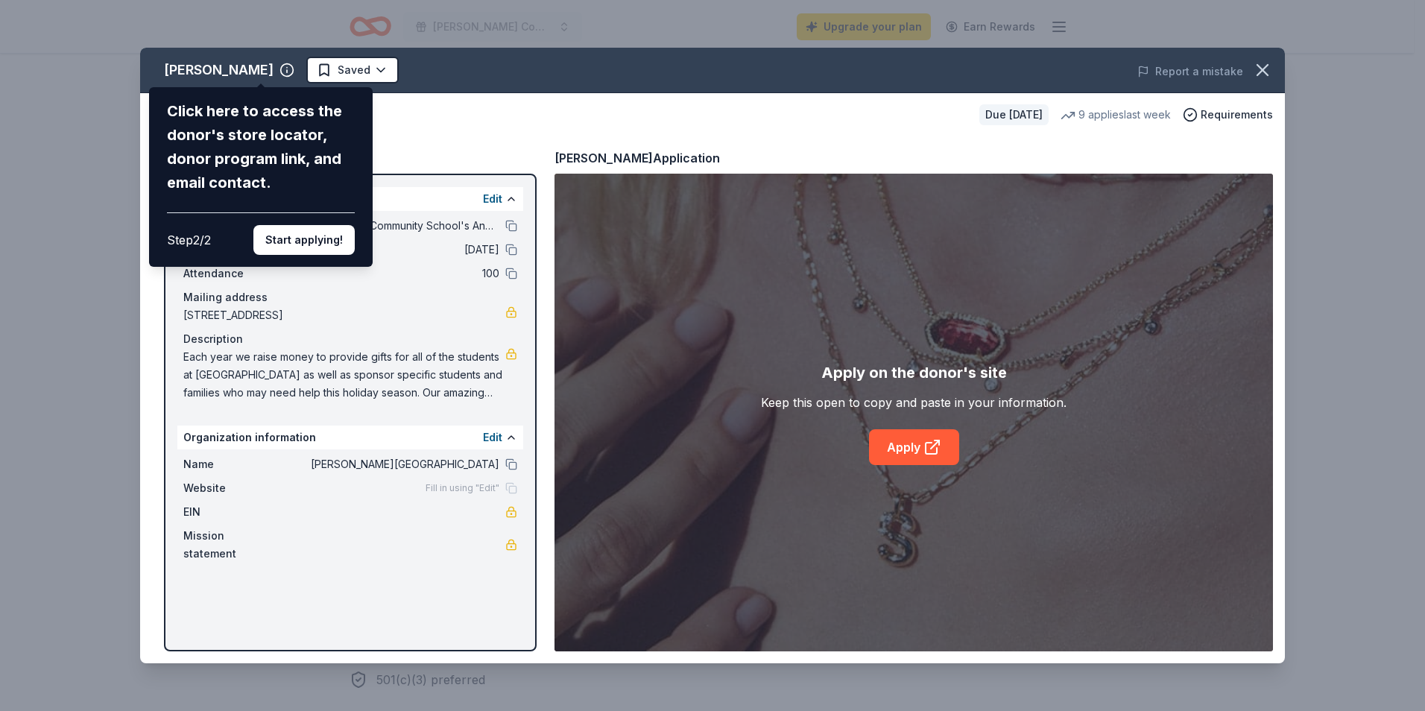
click at [323, 242] on button "Start applying!" at bounding box center [303, 240] width 101 height 30
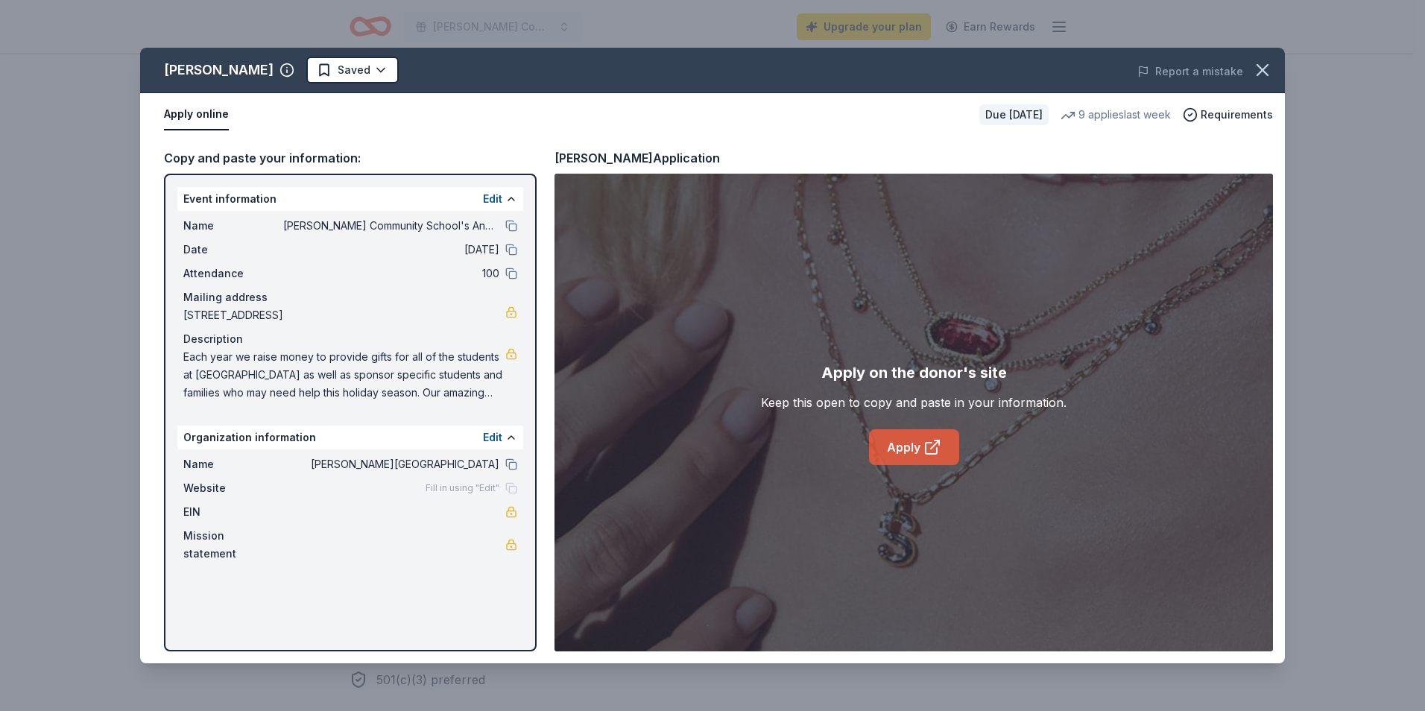
click at [920, 447] on link "Apply" at bounding box center [914, 447] width 90 height 36
click at [1265, 70] on icon "button" at bounding box center [1262, 70] width 21 height 21
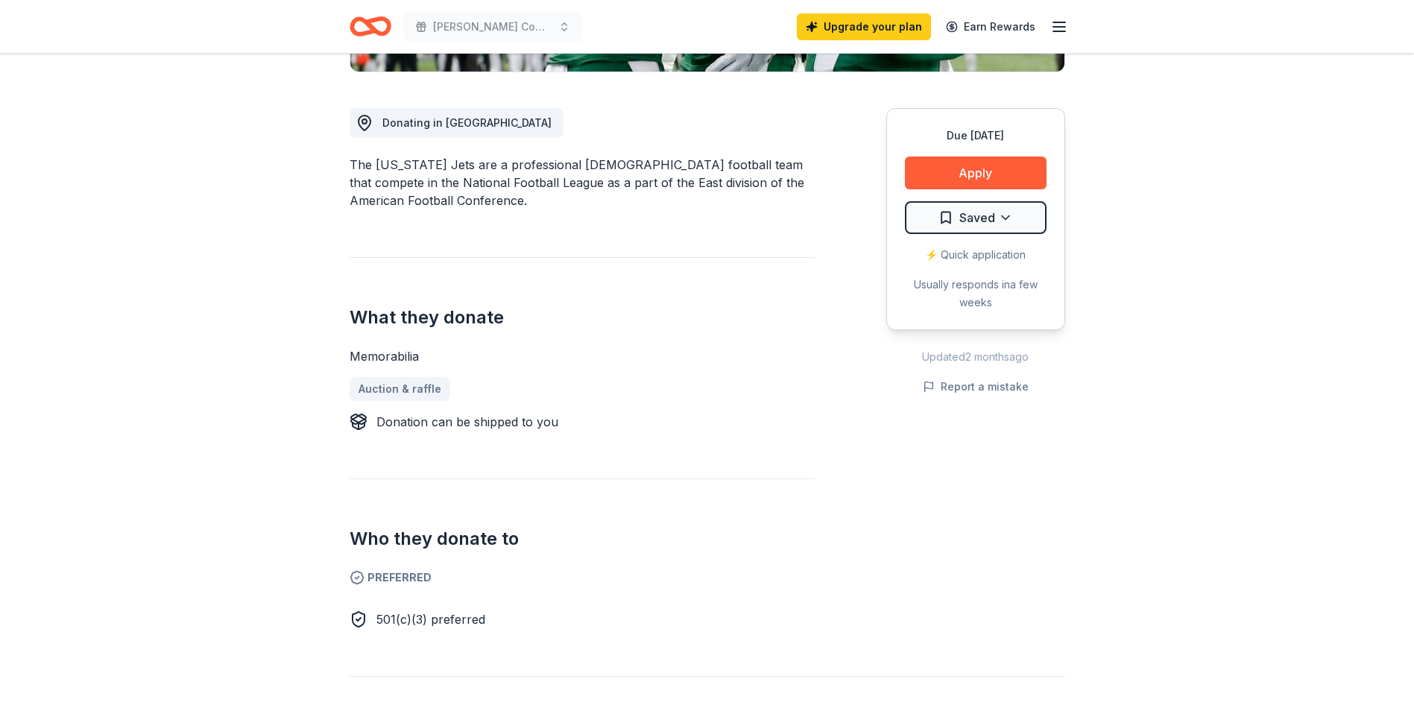
scroll to position [298, 0]
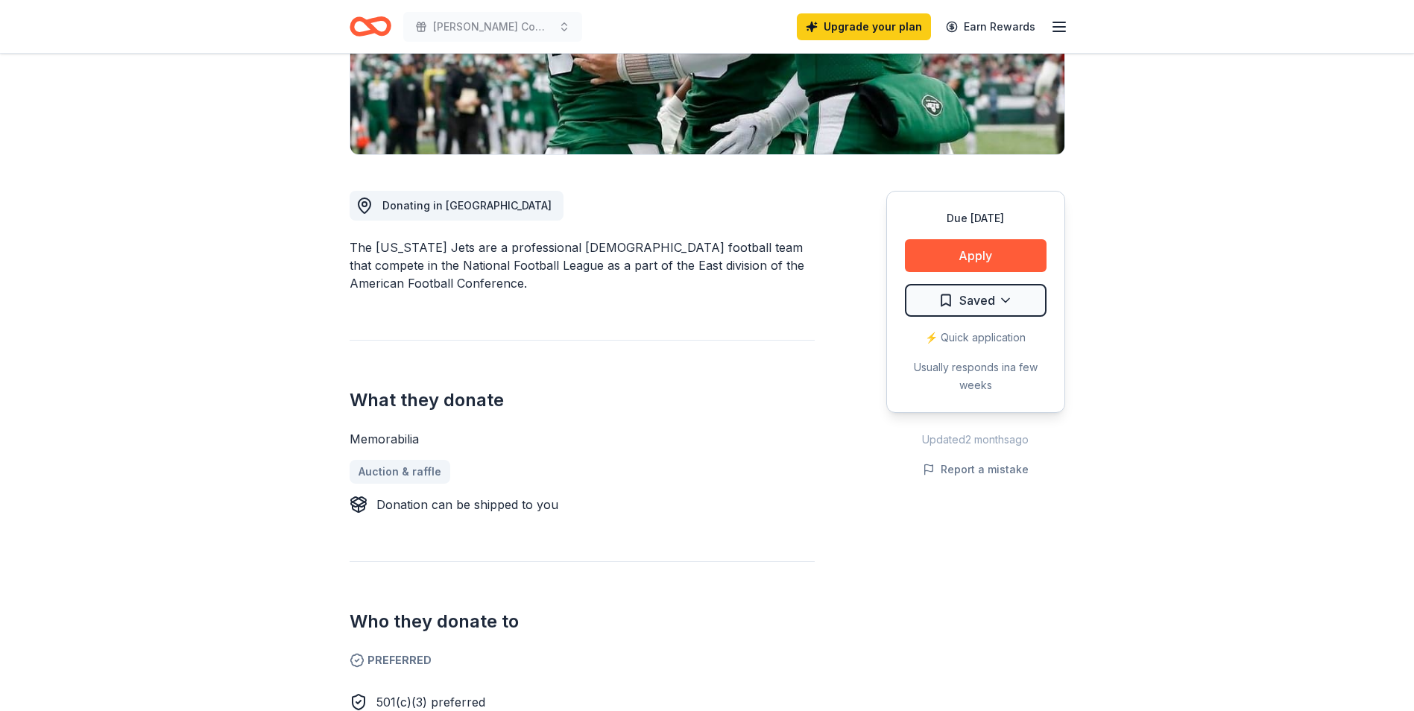
click at [973, 237] on div "Due in 64 days Apply Saved ⚡️ Quick application Usually responds in a few weeks" at bounding box center [975, 302] width 179 height 222
click at [976, 262] on button "Apply" at bounding box center [976, 255] width 142 height 33
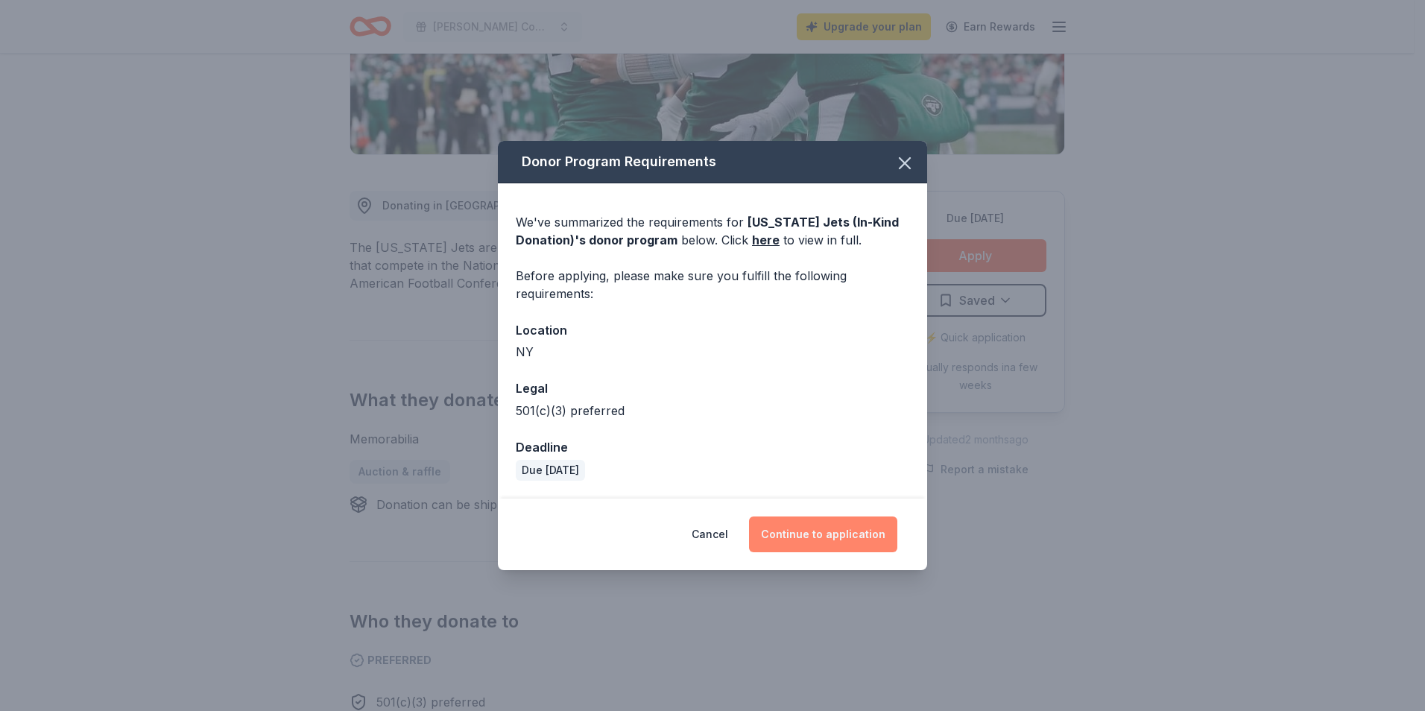
click at [821, 542] on button "Continue to application" at bounding box center [823, 534] width 148 height 36
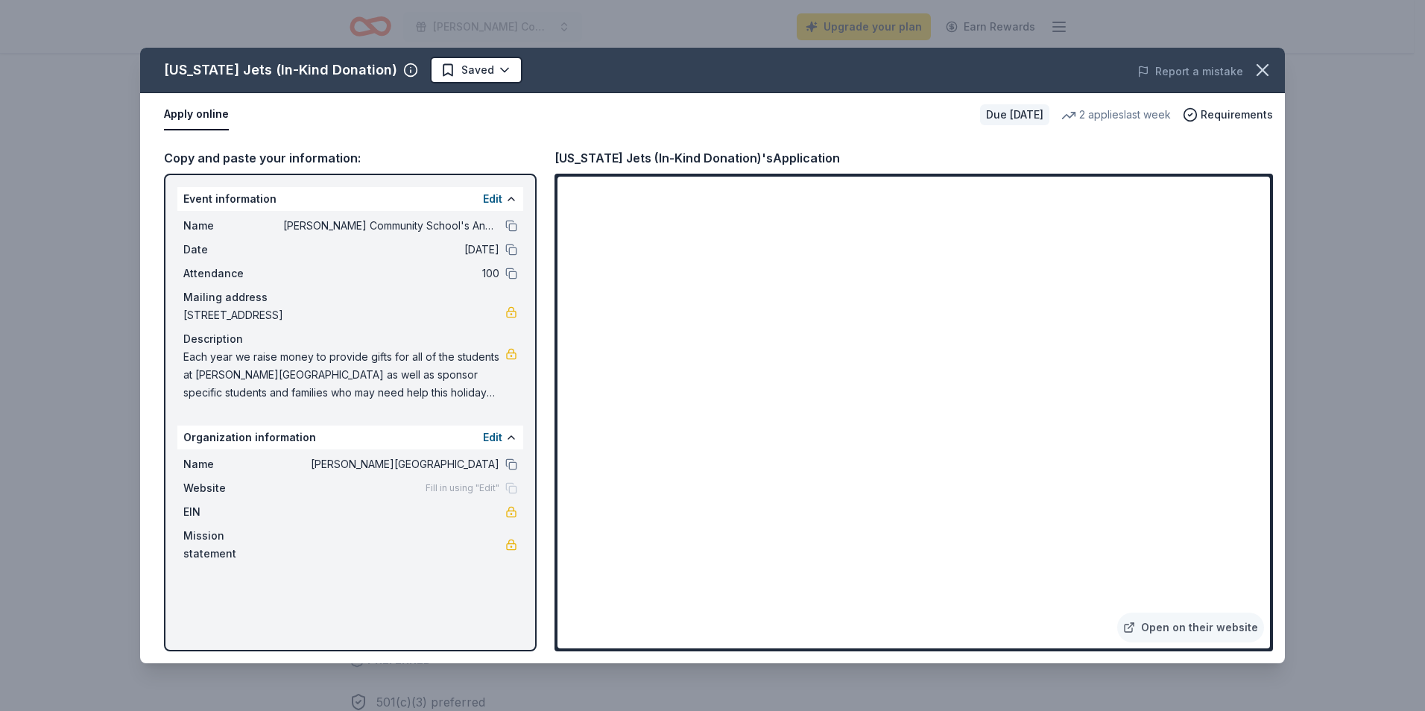
click at [1271, 75] on icon "button" at bounding box center [1262, 70] width 21 height 21
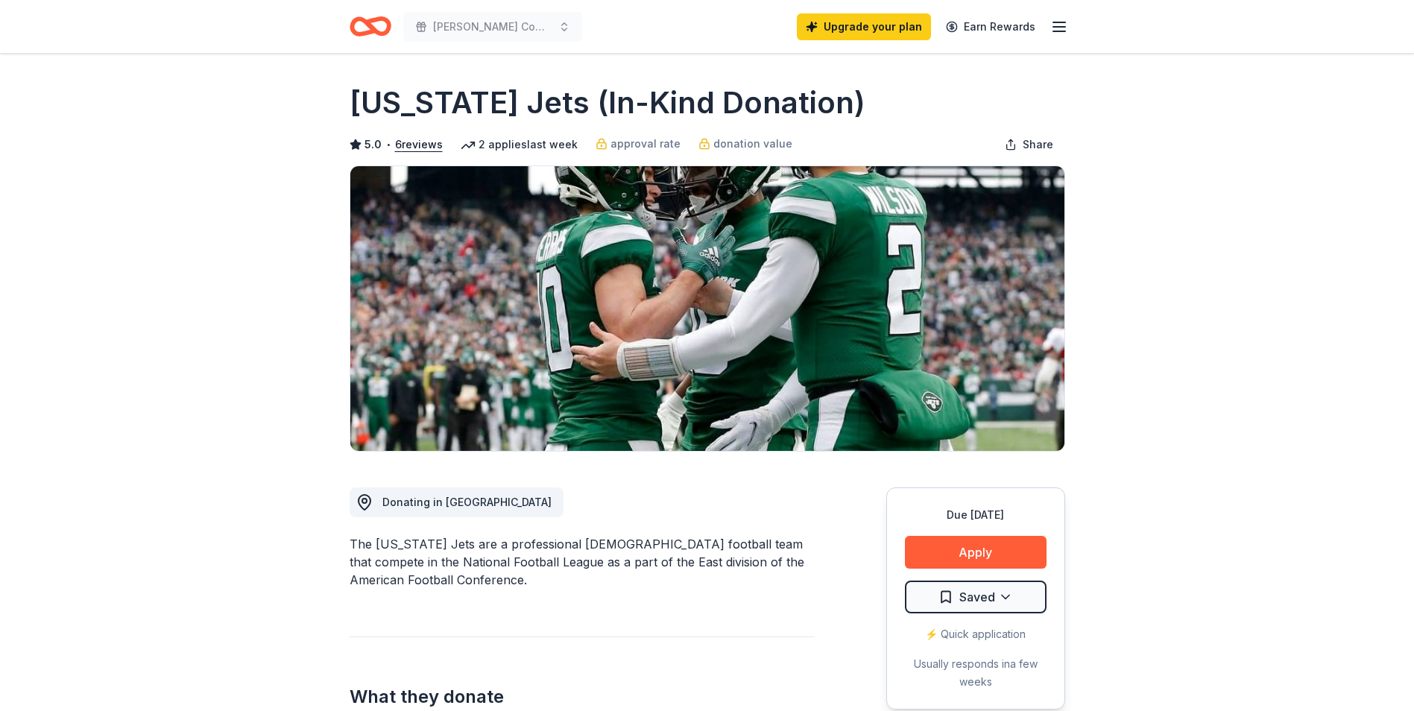
scroll to position [0, 0]
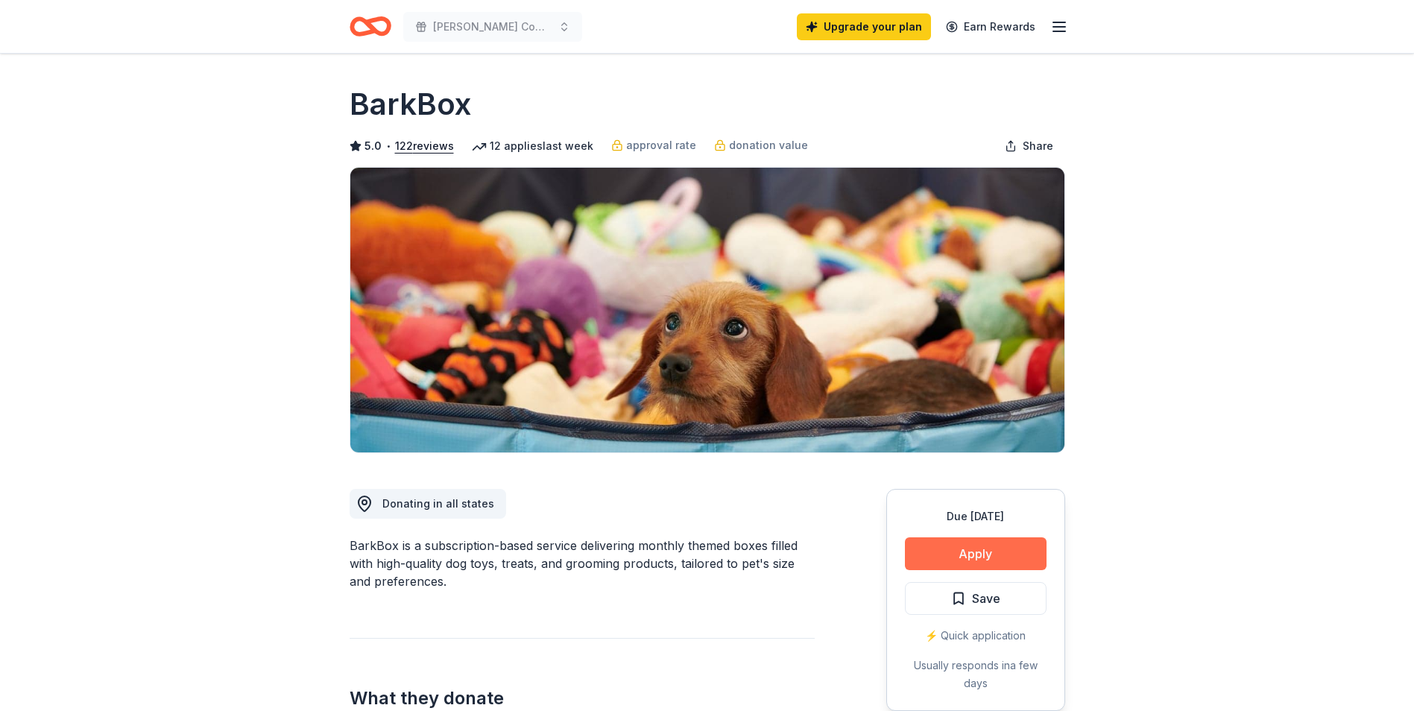
click at [967, 564] on button "Apply" at bounding box center [976, 553] width 142 height 33
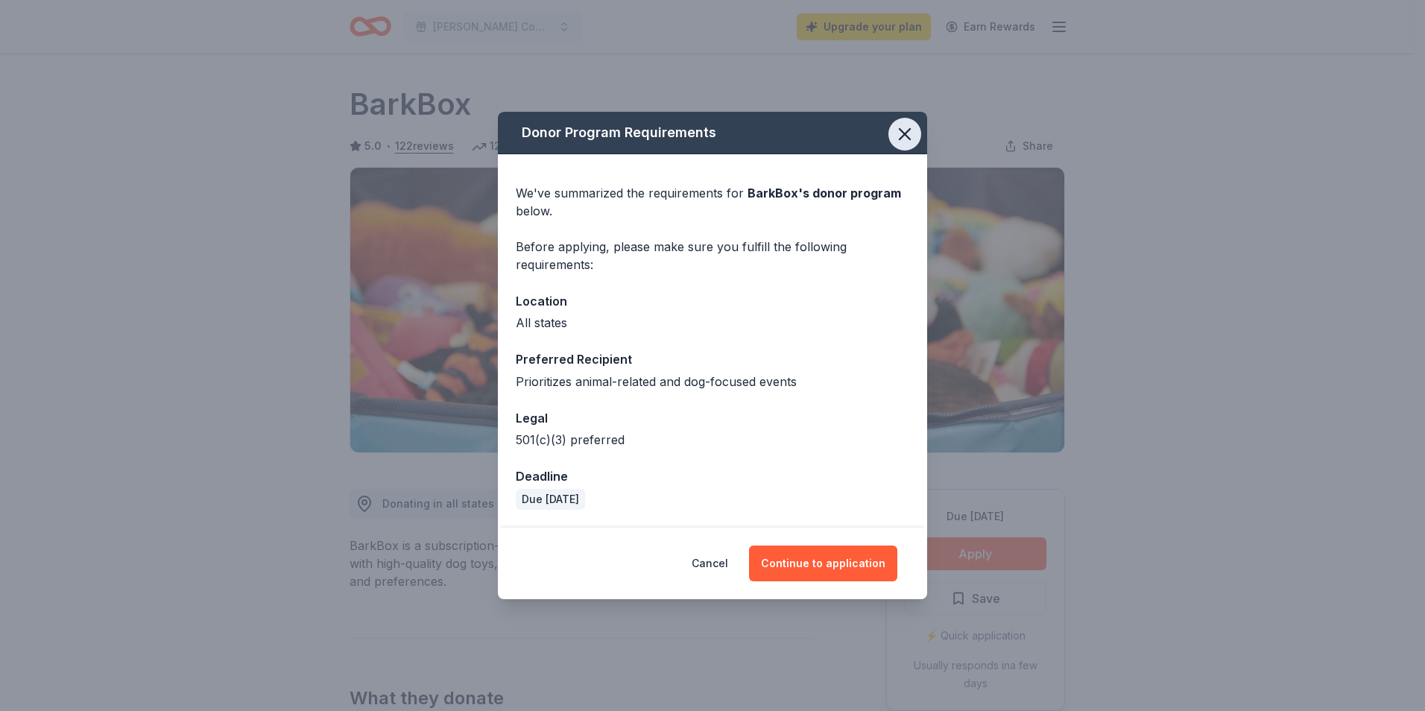
drag, startPoint x: 914, startPoint y: 128, endPoint x: 897, endPoint y: 131, distance: 16.7
click at [913, 128] on icon "button" at bounding box center [904, 134] width 21 height 21
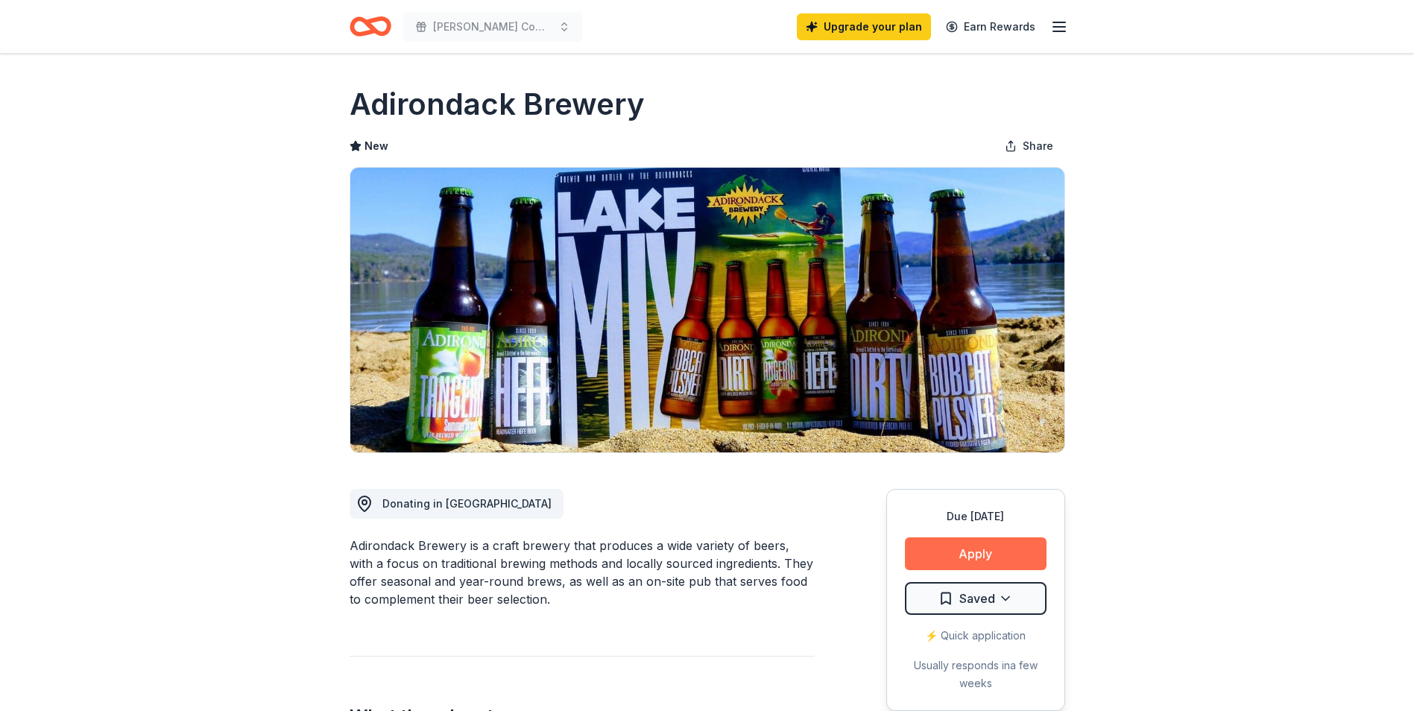
click at [979, 556] on button "Apply" at bounding box center [976, 553] width 142 height 33
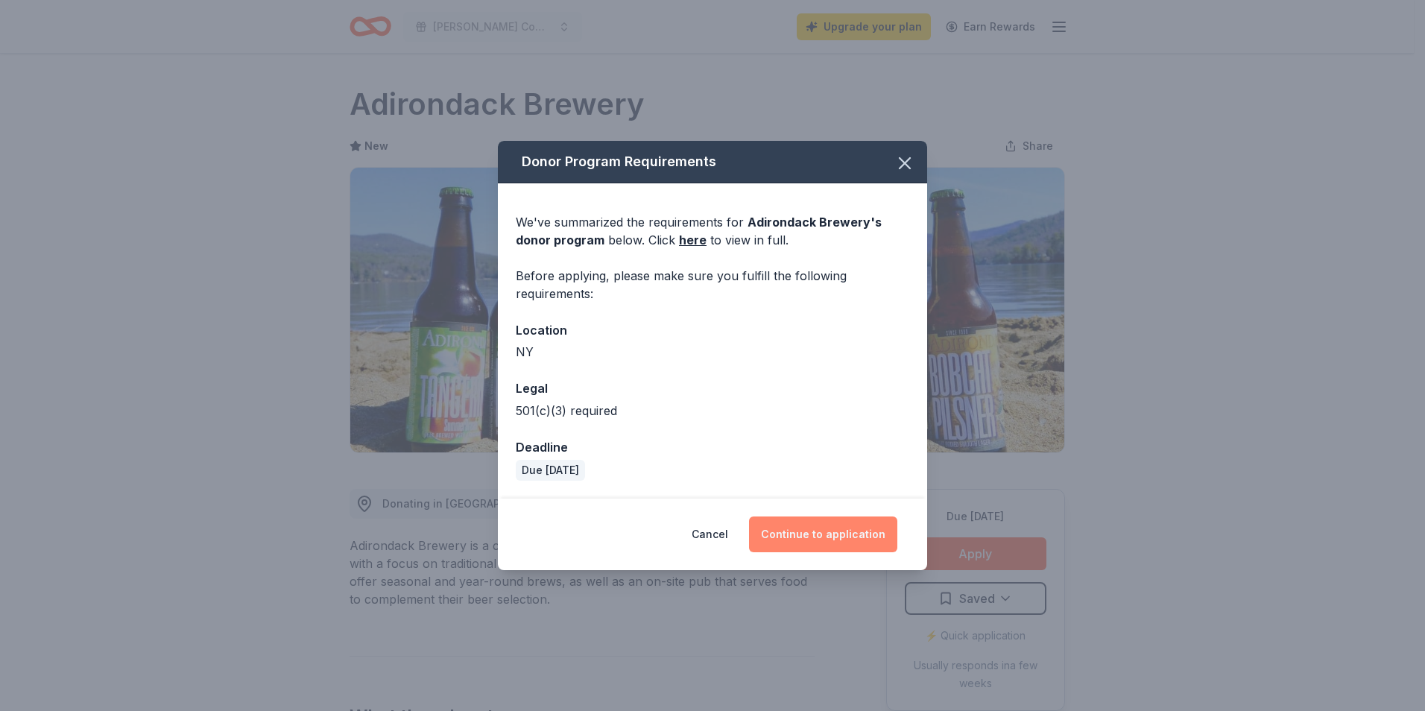
click at [818, 532] on button "Continue to application" at bounding box center [823, 534] width 148 height 36
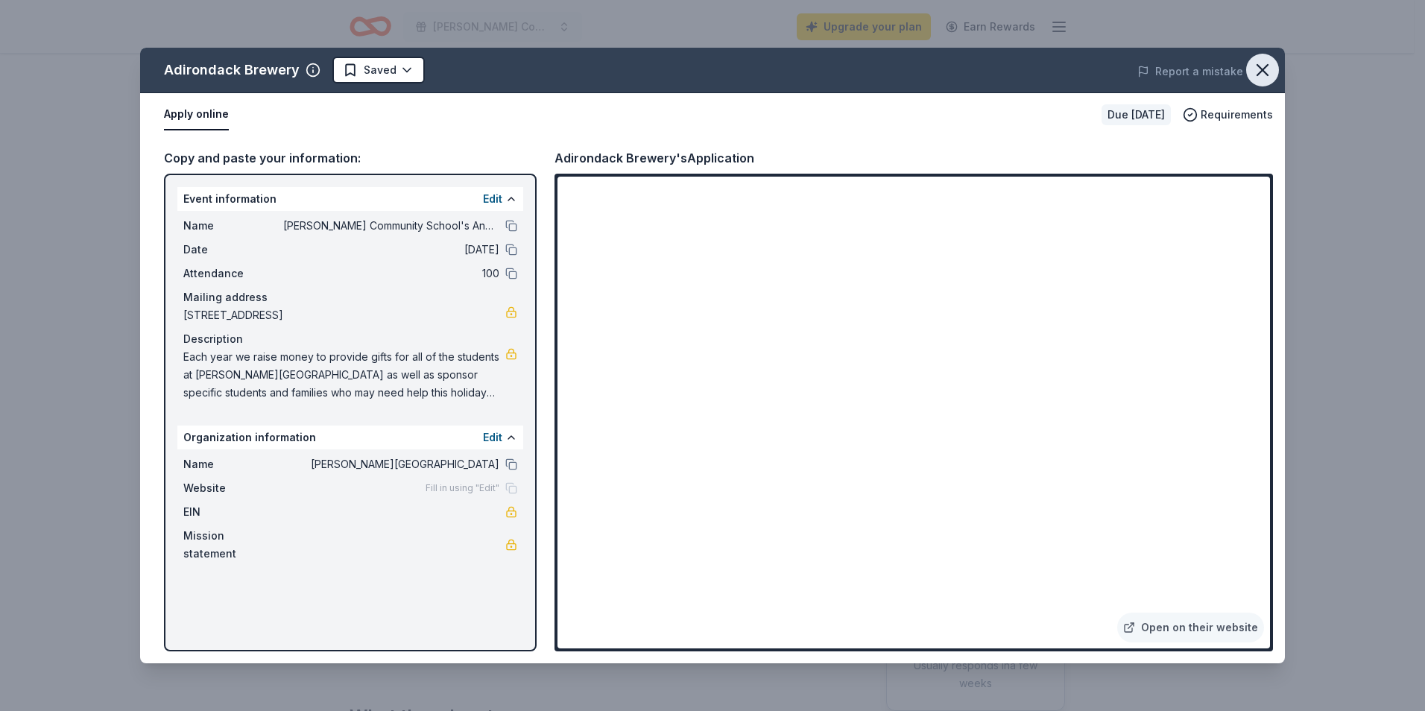
click at [1265, 64] on icon "button" at bounding box center [1262, 70] width 21 height 21
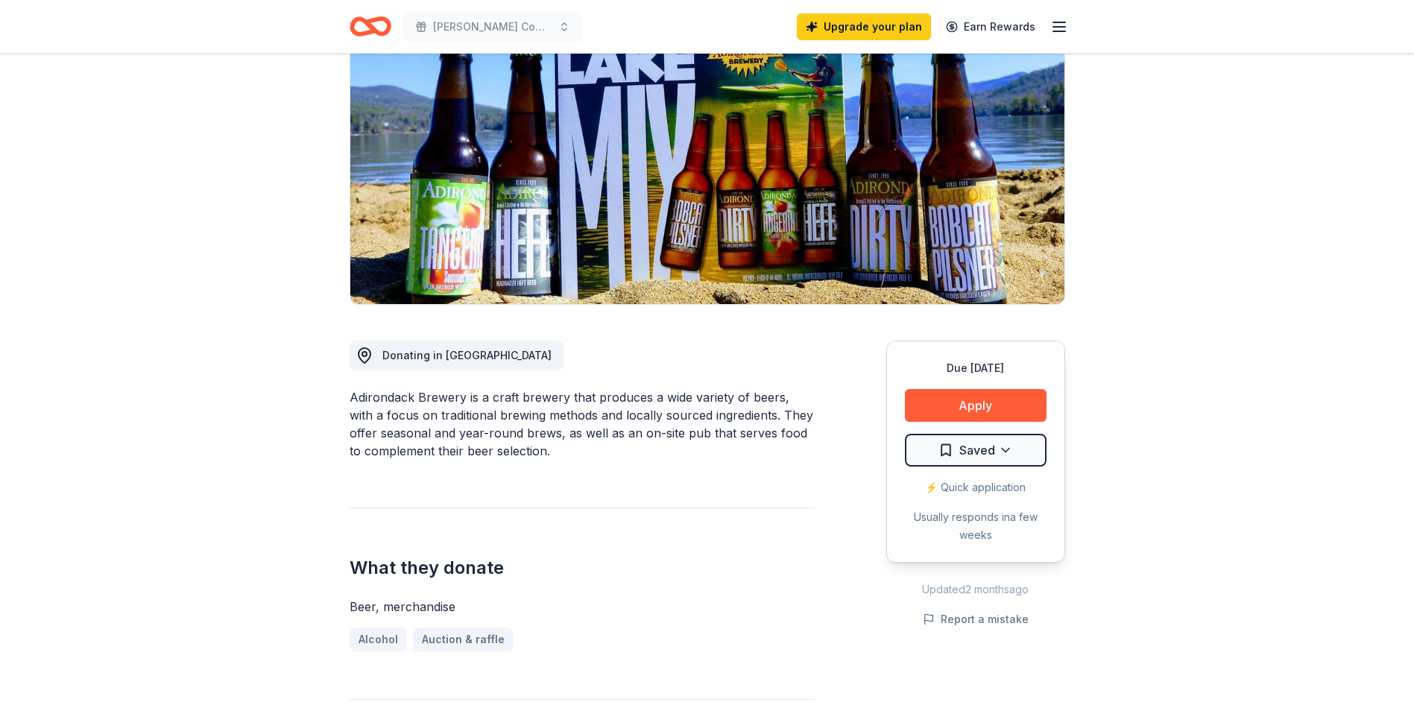
scroll to position [149, 0]
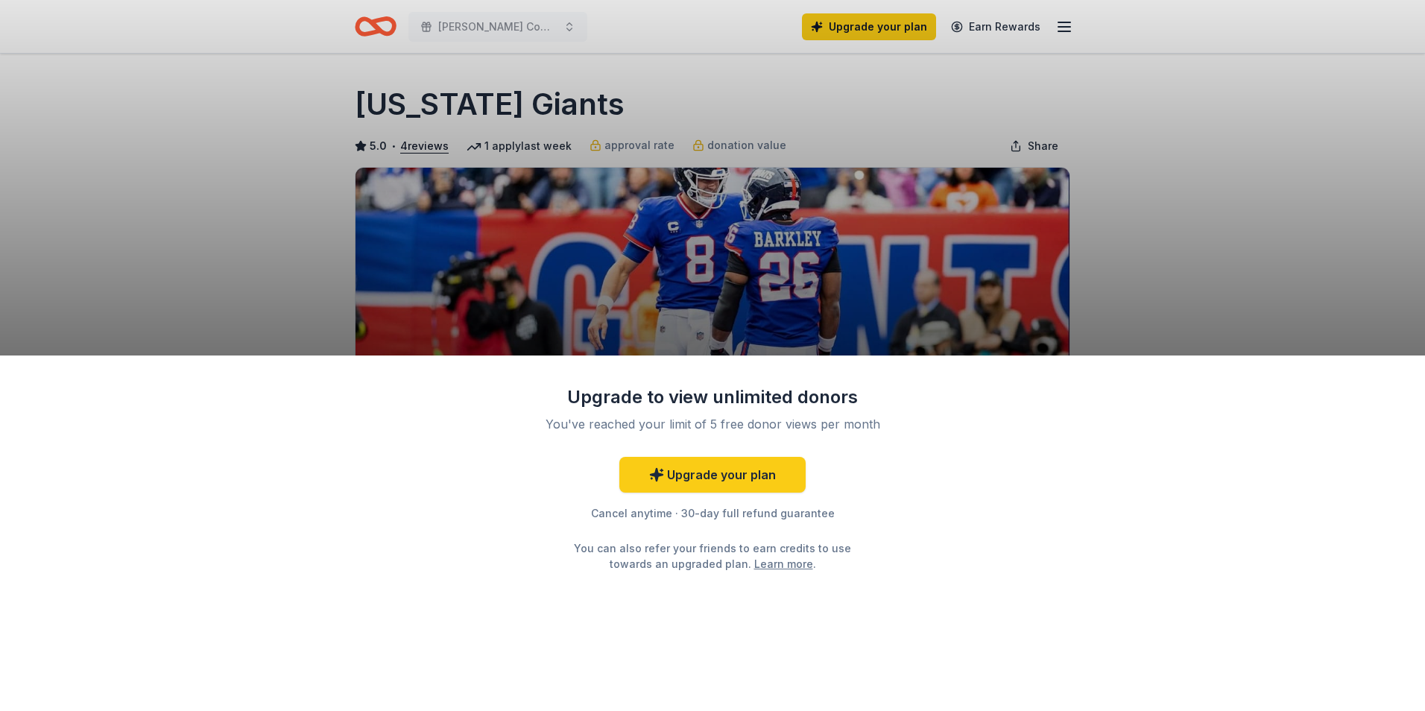
click at [262, 216] on div "Upgrade to view unlimited donors You've reached your limit of 5 free donor view…" at bounding box center [712, 355] width 1425 height 711
